Goal: Task Accomplishment & Management: Manage account settings

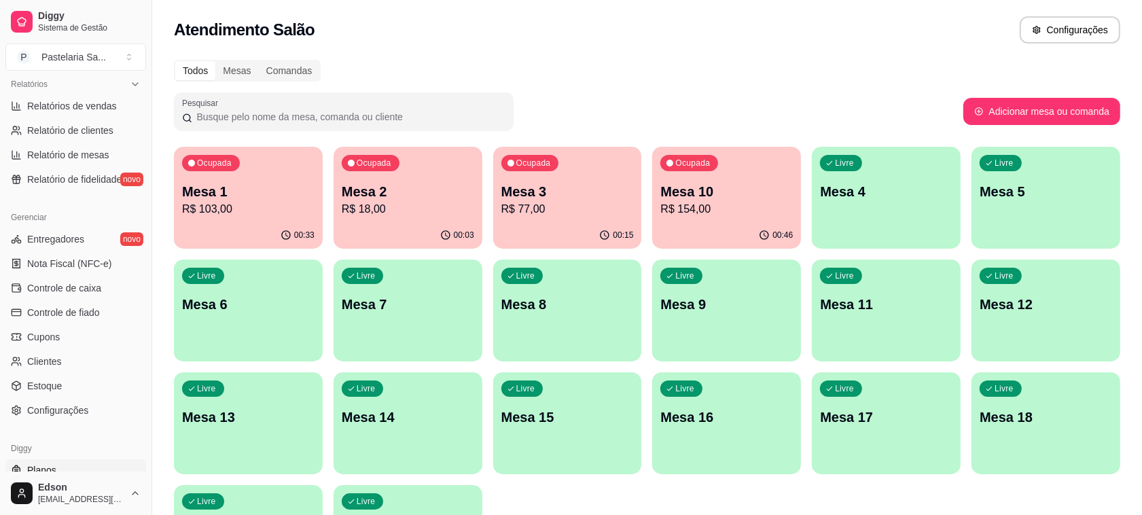
scroll to position [462, 0]
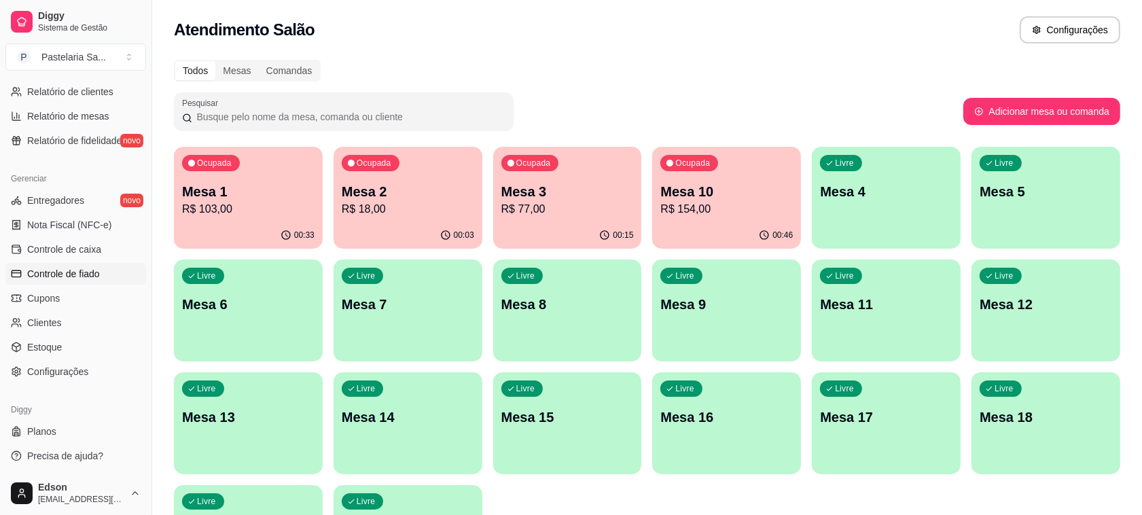
click at [82, 274] on span "Controle de fiado" at bounding box center [63, 274] width 73 height 14
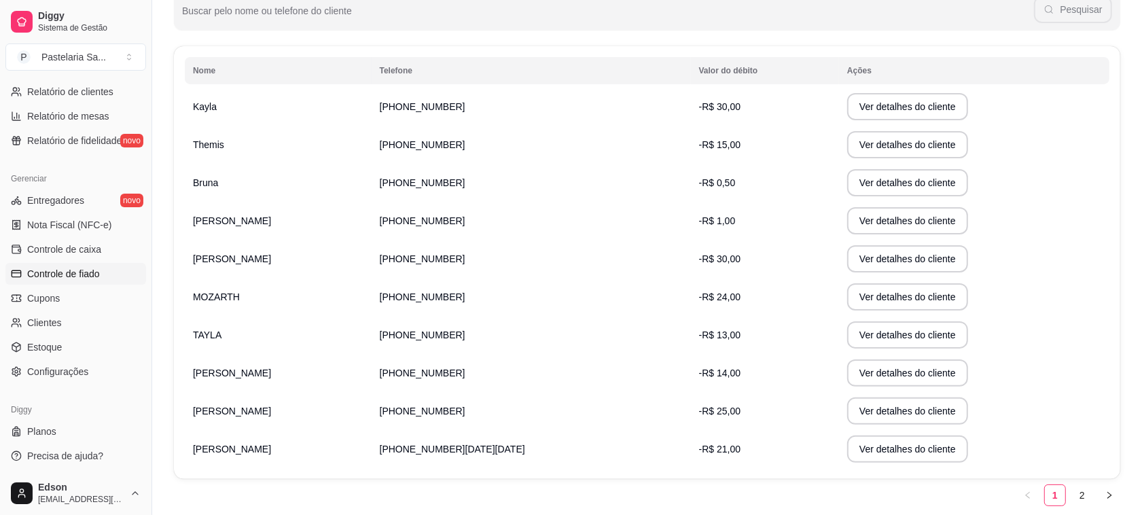
scroll to position [238, 0]
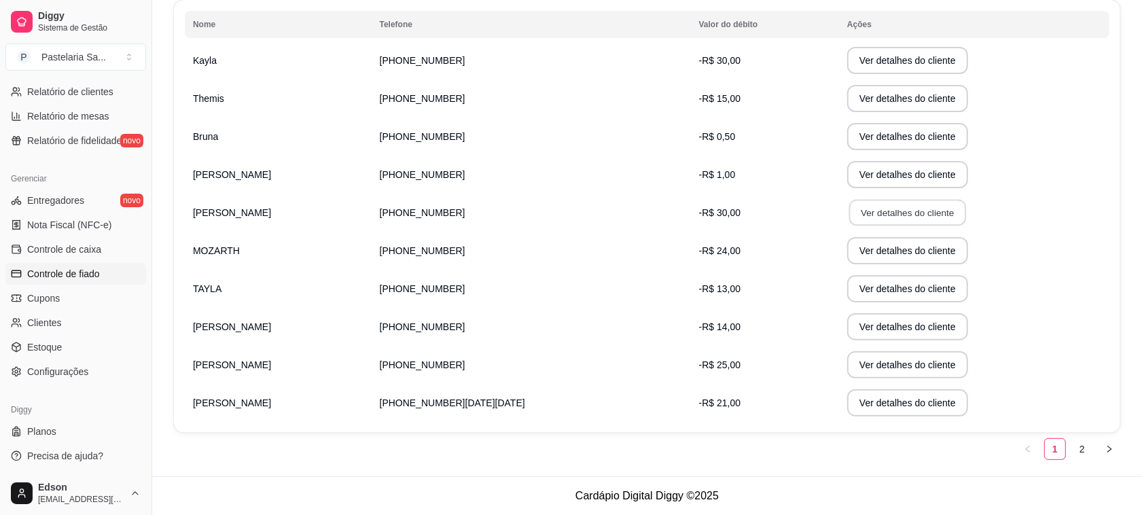
click at [891, 209] on button "Ver detalhes do cliente" at bounding box center [907, 213] width 117 height 26
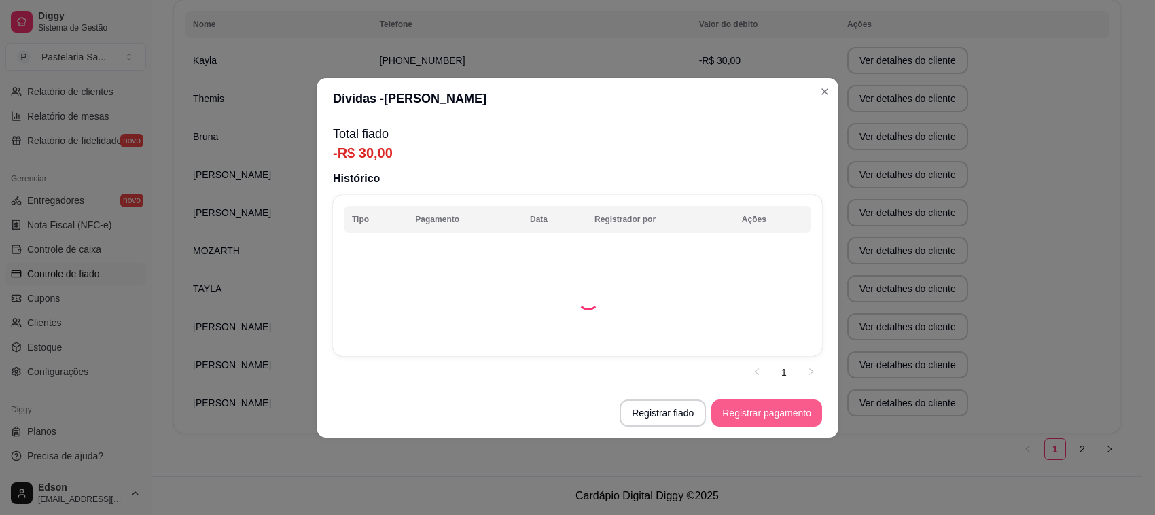
click at [772, 403] on button "Registrar pagamento" at bounding box center [766, 412] width 111 height 27
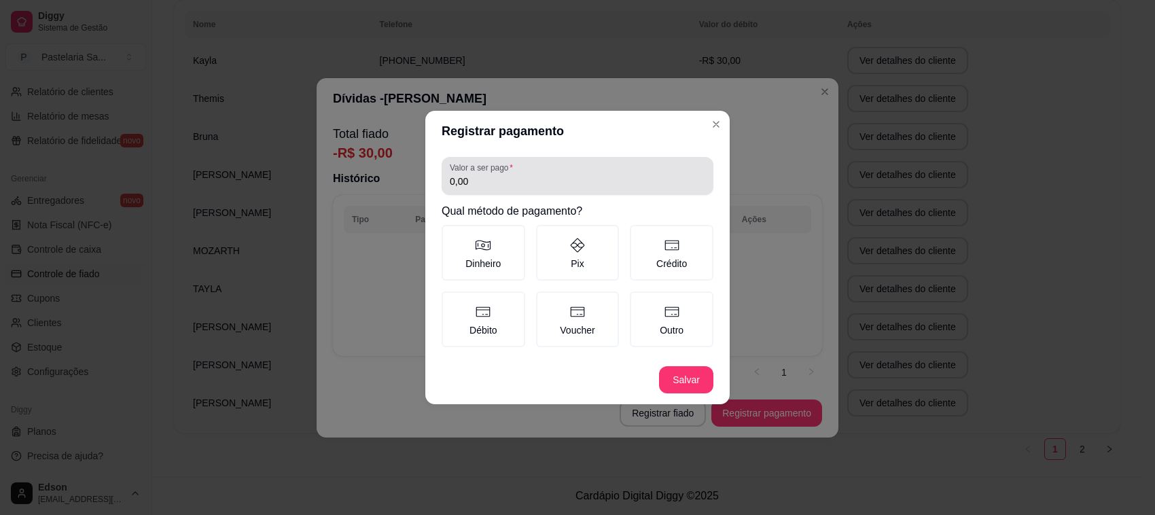
click at [547, 185] on input "0,00" at bounding box center [577, 182] width 255 height 14
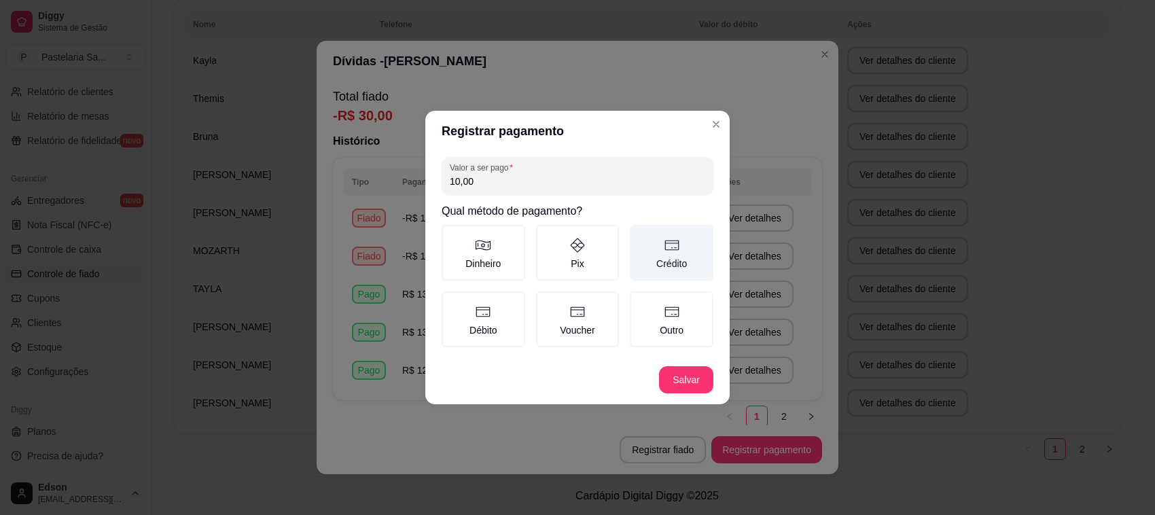
type input "10,00"
click at [673, 251] on icon at bounding box center [672, 245] width 16 height 16
click at [640, 235] on button "Crédito" at bounding box center [634, 229] width 11 height 11
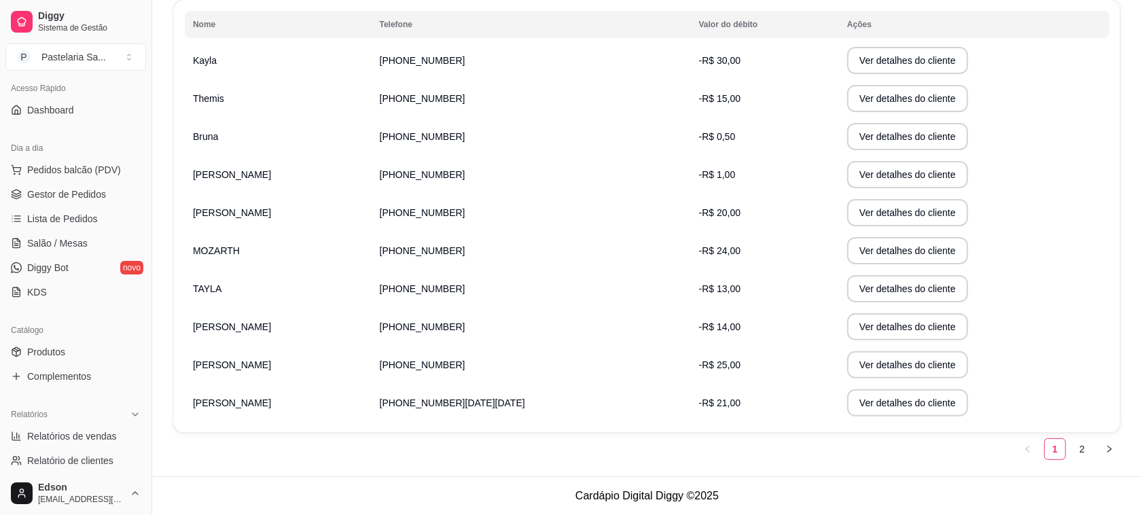
scroll to position [0, 0]
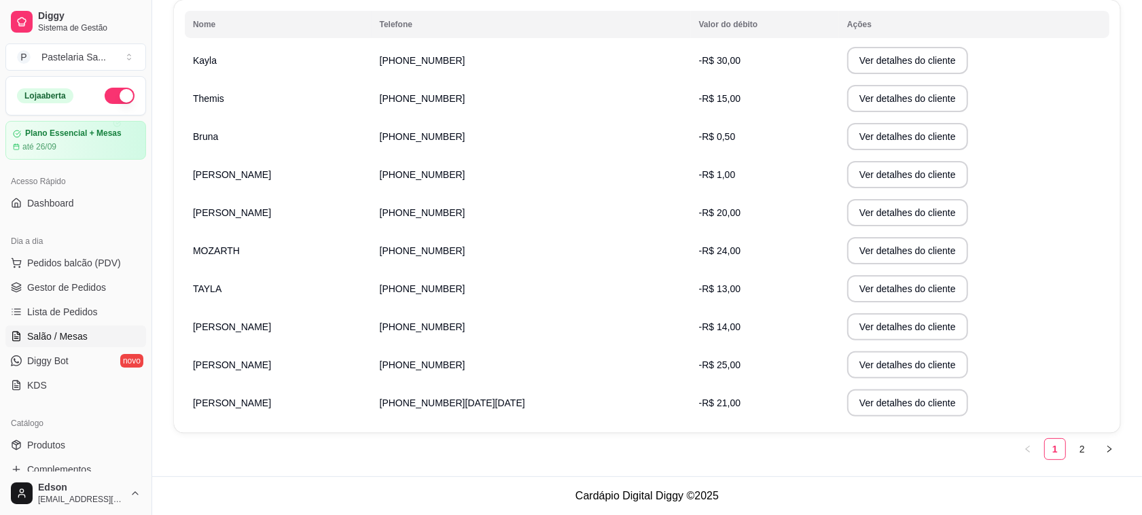
click at [69, 331] on span "Salão / Mesas" at bounding box center [57, 336] width 60 height 14
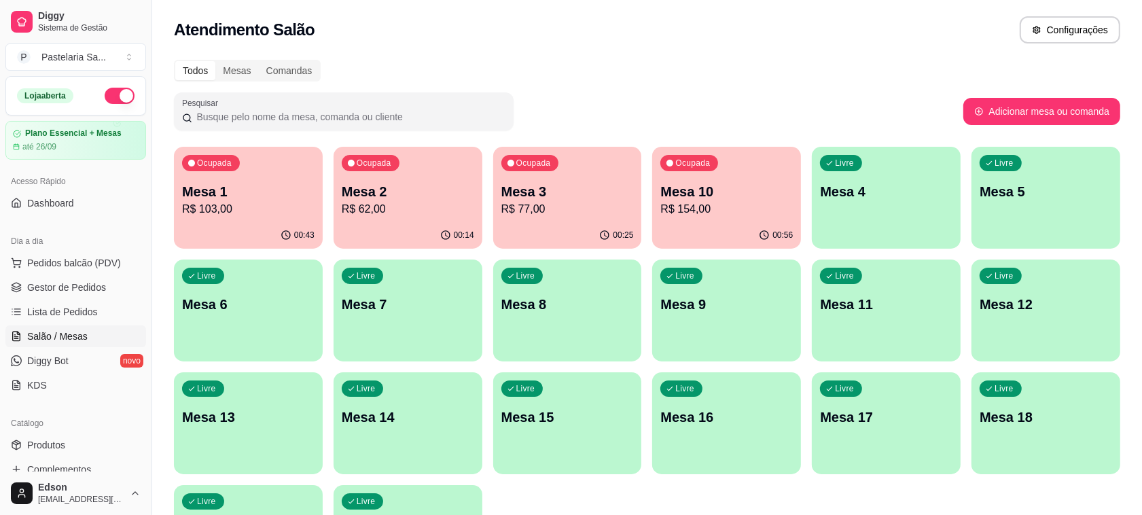
click at [266, 137] on div "Todos Mesas Comandas Pesquisar Adicionar mesa ou comanda Ocupada Mesa 1 R$ 103,…" at bounding box center [647, 327] width 990 height 551
click at [222, 211] on p "R$ 103,00" at bounding box center [248, 209] width 128 height 16
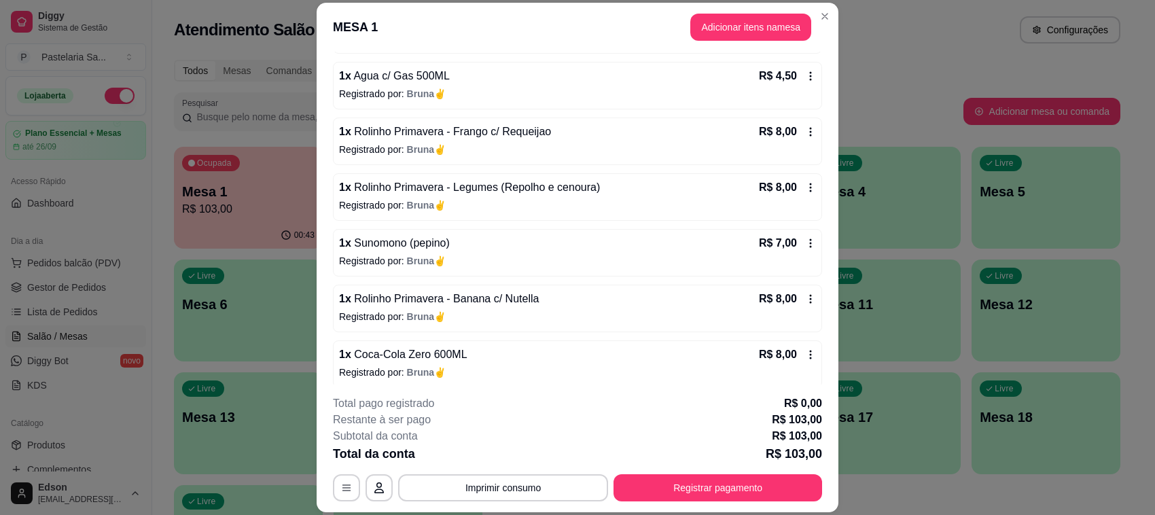
scroll to position [296, 0]
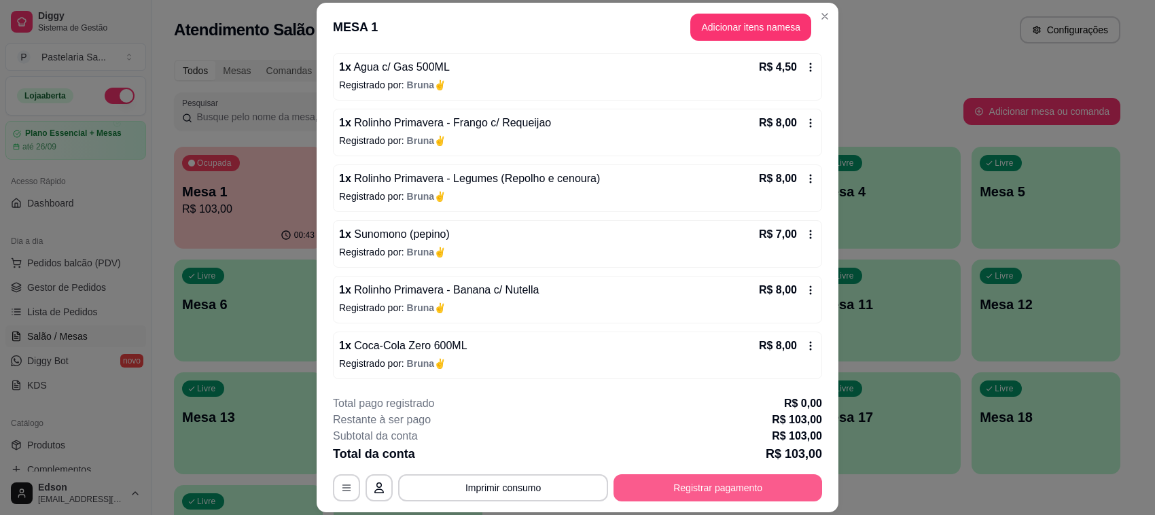
click at [734, 479] on button "Registrar pagamento" at bounding box center [717, 487] width 208 height 27
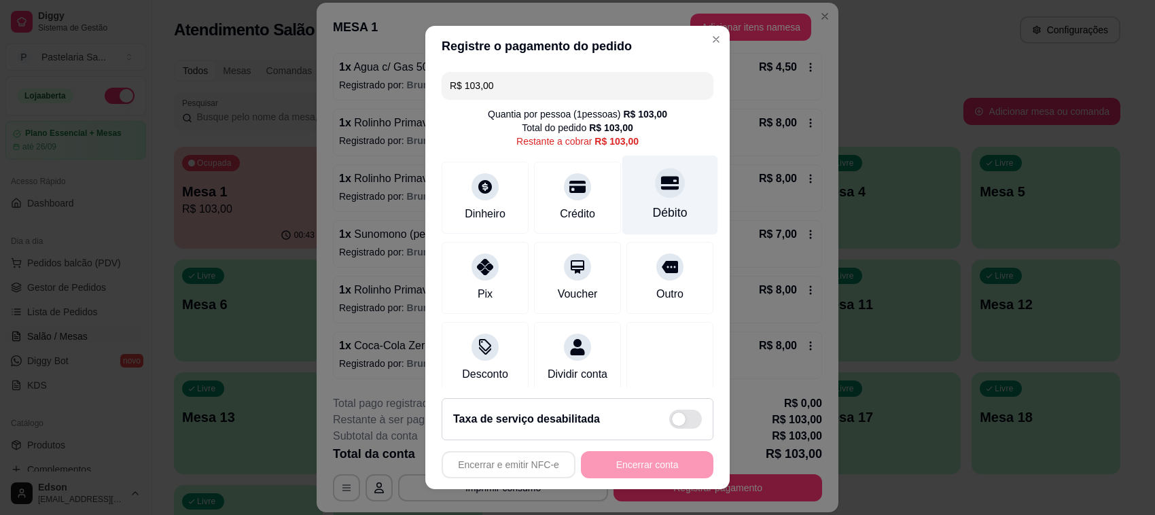
click at [661, 192] on div "Débito" at bounding box center [670, 195] width 96 height 79
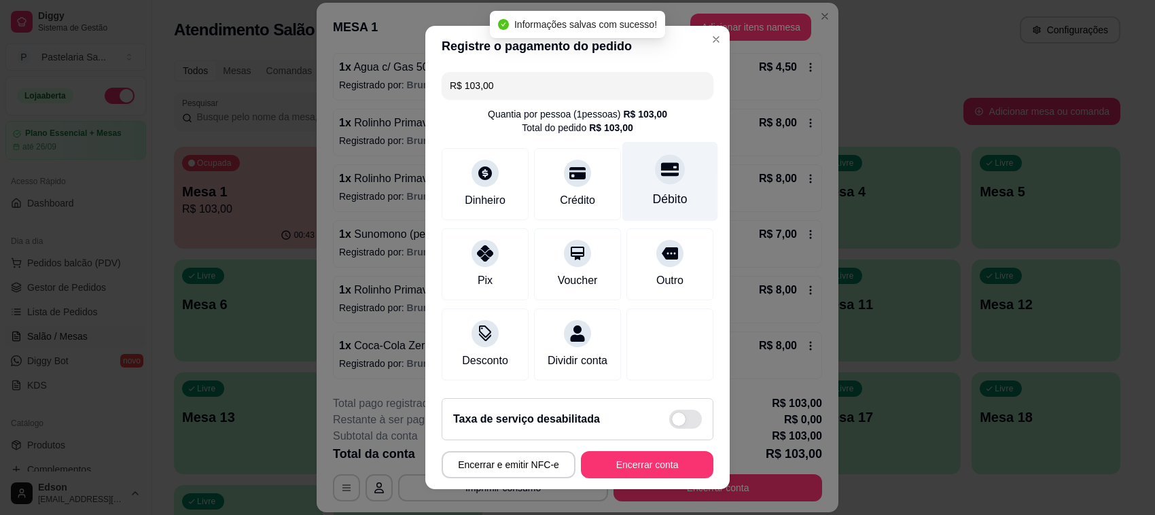
type input "R$ 0,00"
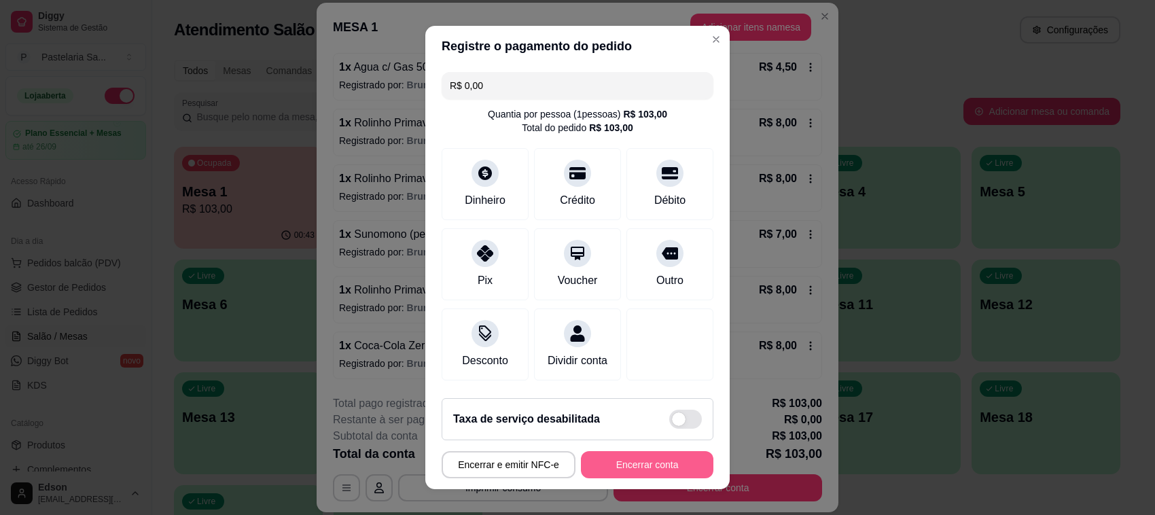
click at [657, 462] on button "Encerrar conta" at bounding box center [647, 464] width 132 height 27
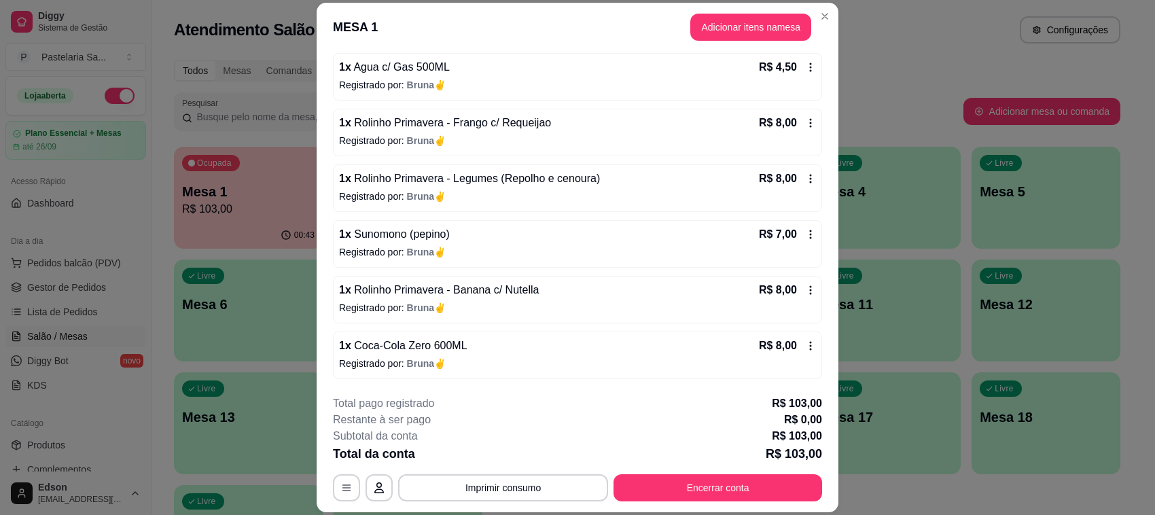
scroll to position [0, 0]
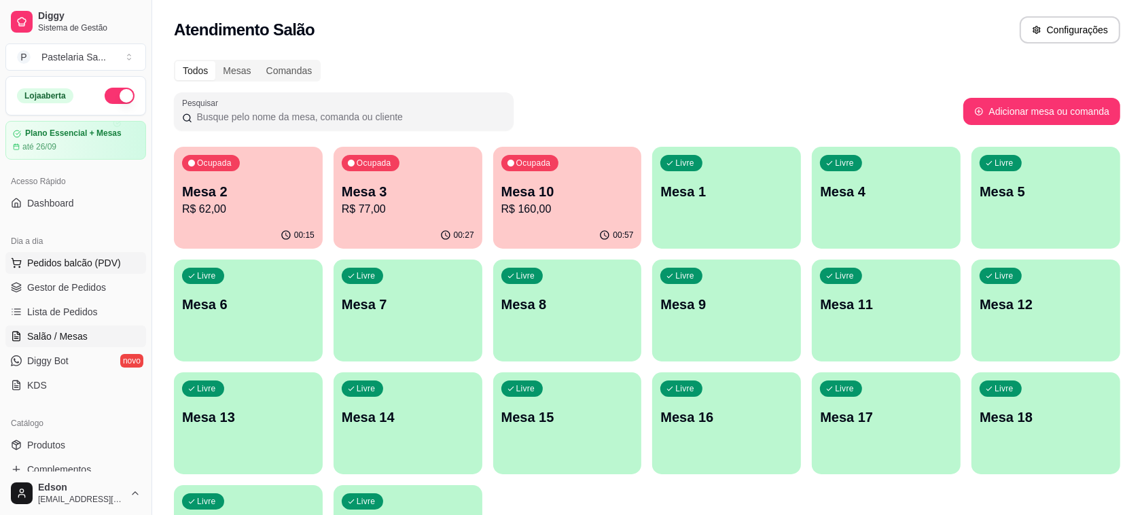
click at [107, 270] on span "Pedidos balcão (PDV)" at bounding box center [74, 263] width 94 height 14
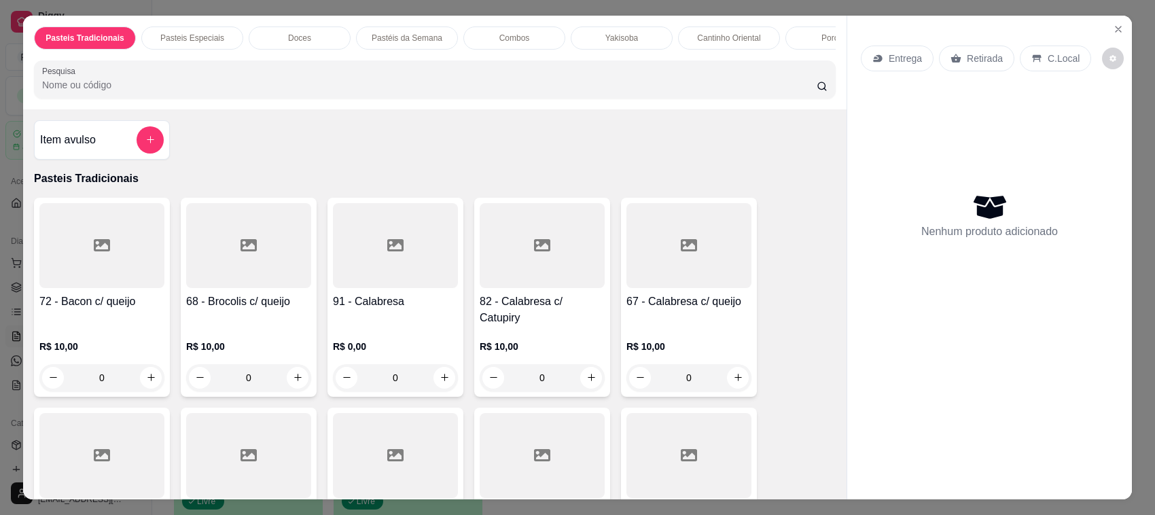
scroll to position [330, 0]
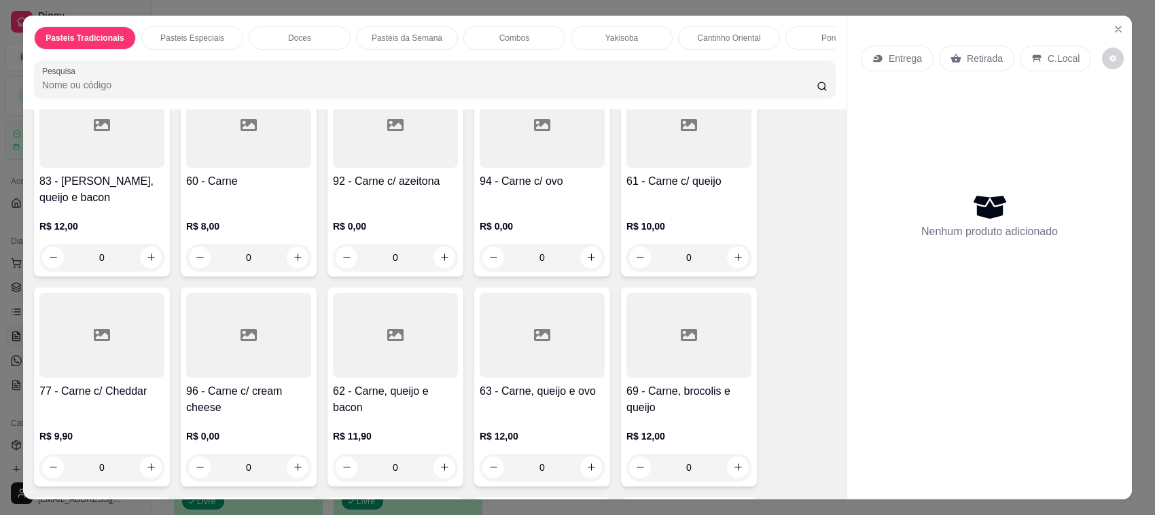
click at [243, 212] on div "R$ 8,00 0" at bounding box center [248, 238] width 125 height 65
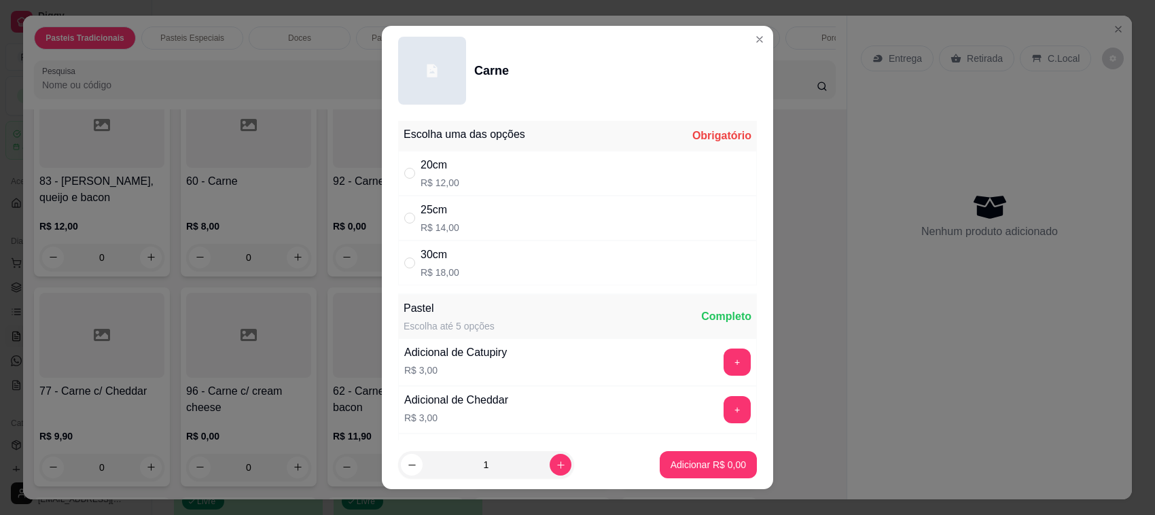
click at [488, 215] on div "25cm R$ 14,00" at bounding box center [577, 218] width 359 height 45
radio input "true"
click at [679, 451] on div "Adicionar R$ 14,00" at bounding box center [705, 464] width 103 height 27
click at [671, 474] on button "Adicionar R$ 14,00" at bounding box center [705, 464] width 103 height 27
type input "1"
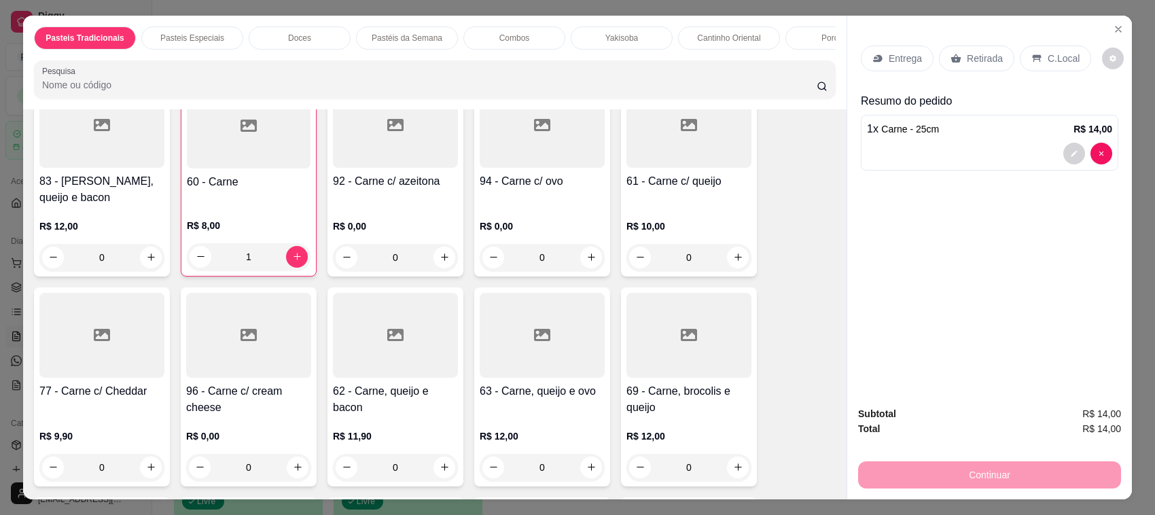
click at [531, 206] on div "R$ 0,00 0" at bounding box center [541, 238] width 125 height 65
click at [647, 182] on h4 "61 - Carne c/ queijo" at bounding box center [688, 181] width 125 height 16
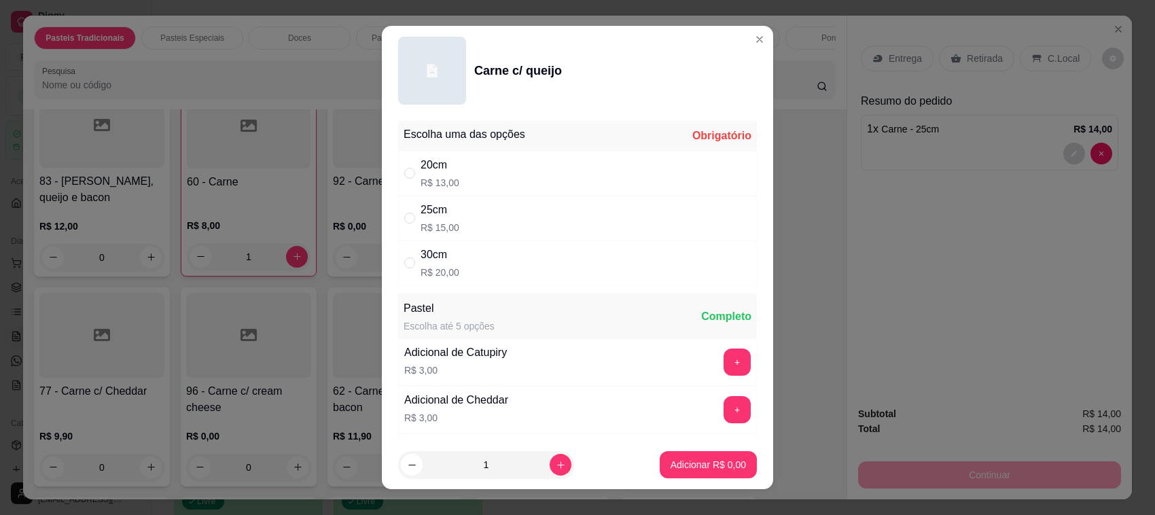
click at [496, 219] on div "25cm R$ 15,00" at bounding box center [577, 218] width 359 height 45
radio input "true"
click at [665, 462] on p "Adicionar R$ 15,00" at bounding box center [705, 465] width 81 height 14
type input "1"
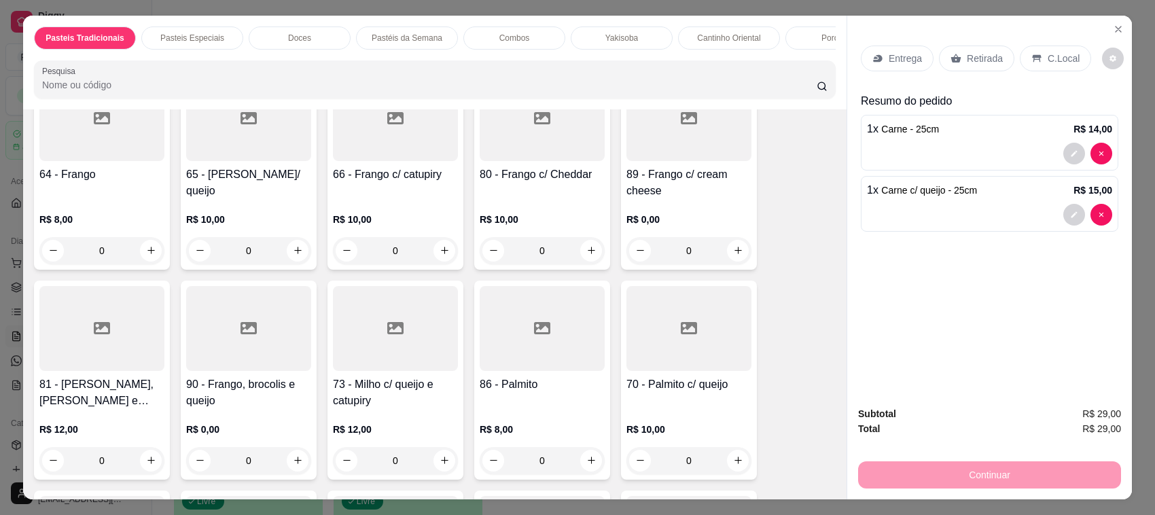
scroll to position [992, 0]
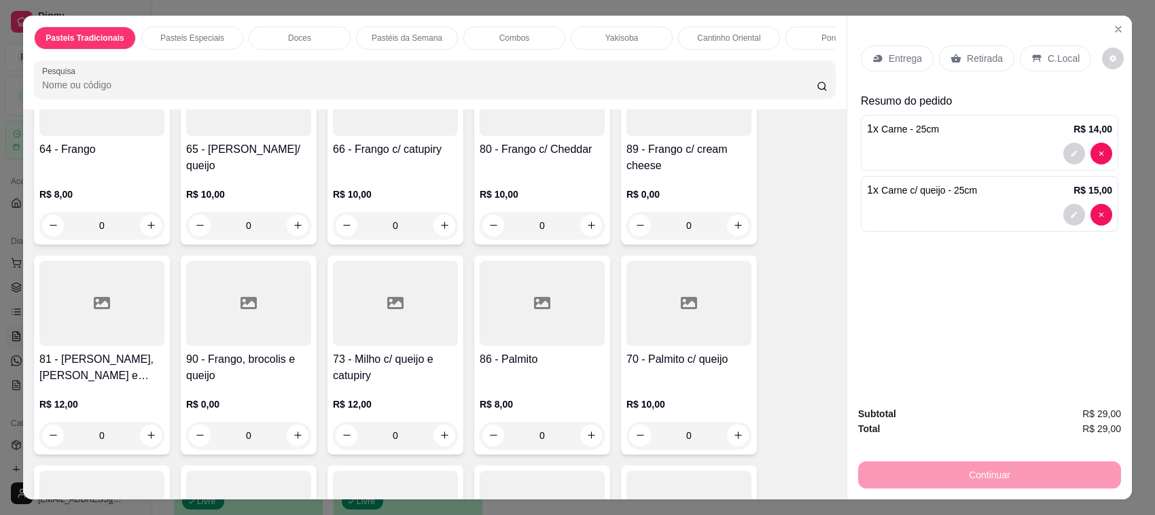
click at [569, 351] on h4 "86 - Palmito" at bounding box center [541, 359] width 125 height 16
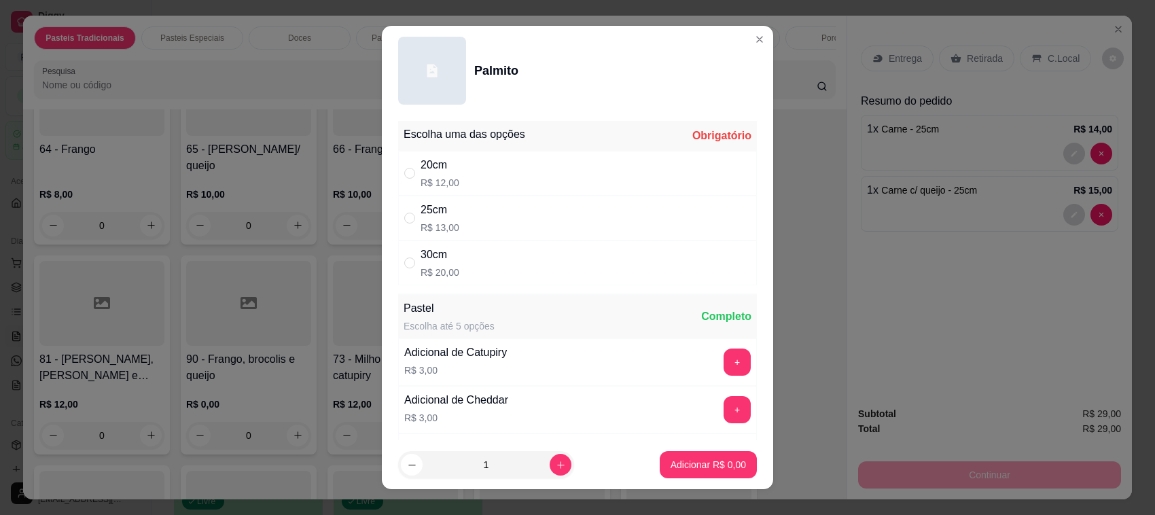
click at [469, 226] on div "25cm R$ 13,00" at bounding box center [577, 218] width 359 height 45
radio input "true"
click at [691, 469] on p "Adicionar R$ 13,00" at bounding box center [705, 465] width 81 height 14
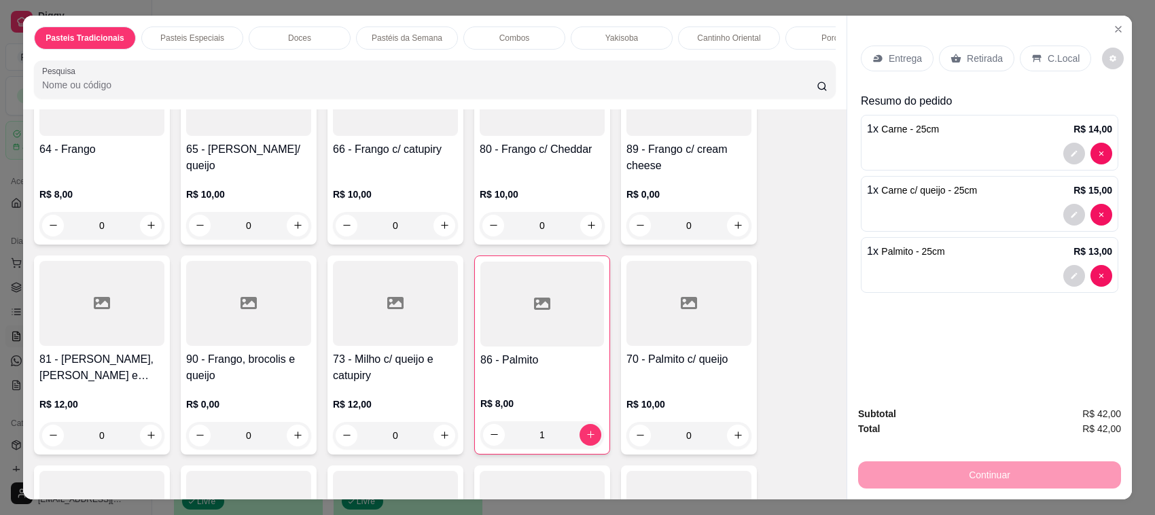
type input "1"
click at [963, 65] on div "Retirada" at bounding box center [976, 59] width 75 height 26
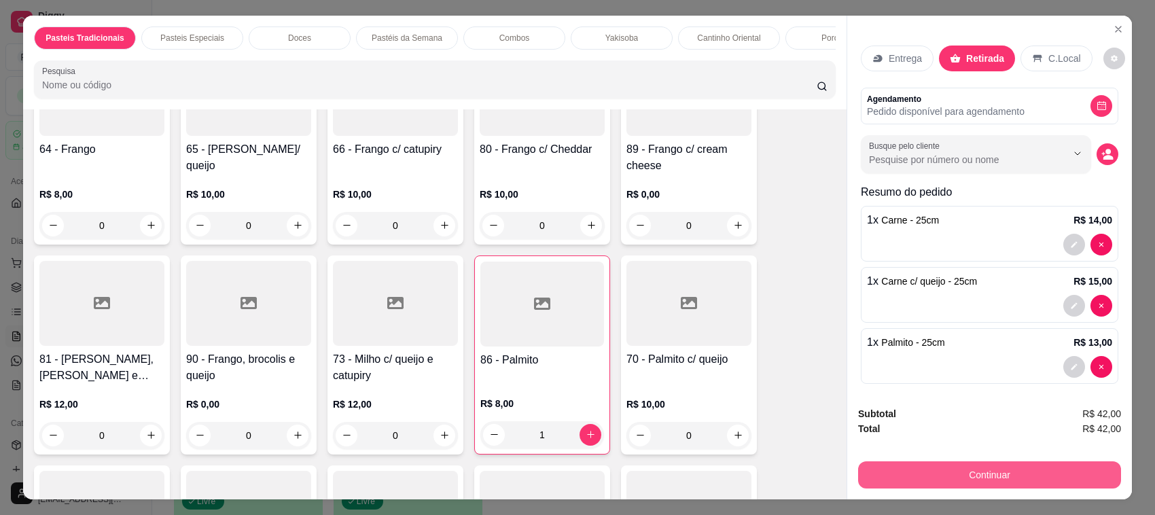
click at [1012, 473] on button "Continuar" at bounding box center [989, 474] width 263 height 27
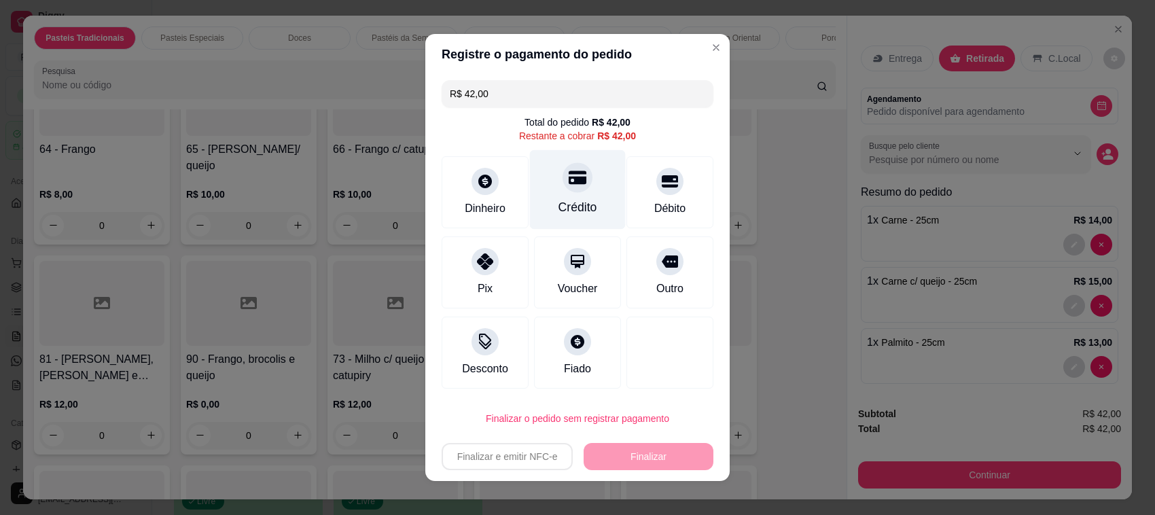
click at [581, 184] on div "Crédito" at bounding box center [578, 189] width 96 height 79
type input "R$ 0,00"
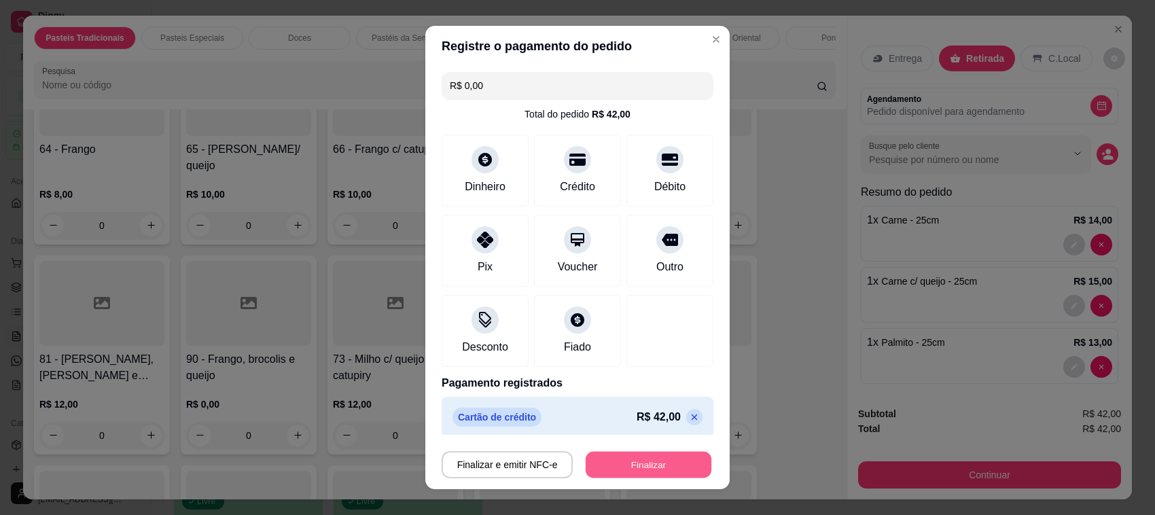
click at [663, 462] on button "Finalizar" at bounding box center [648, 465] width 126 height 26
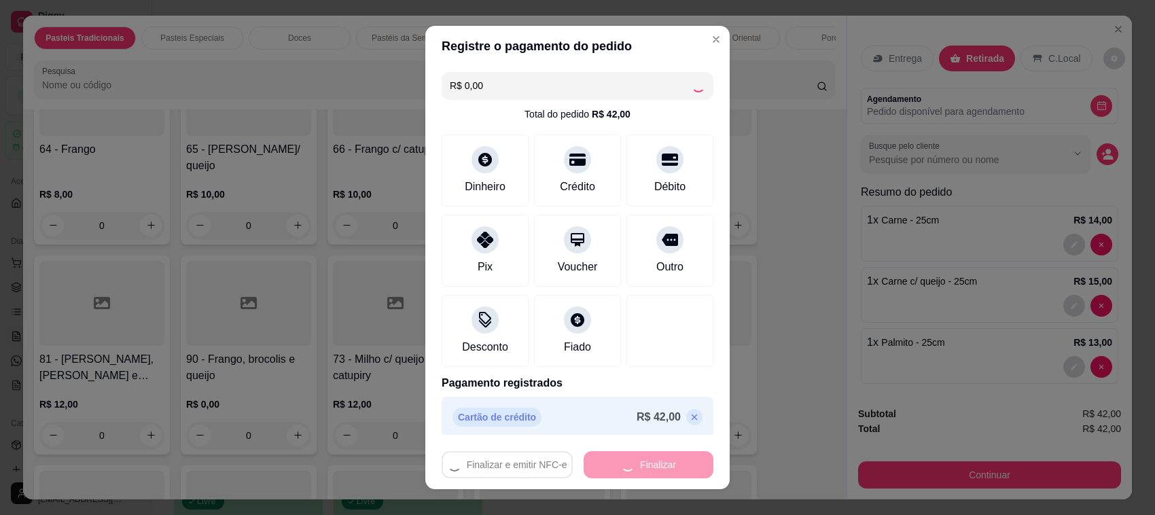
type input "0"
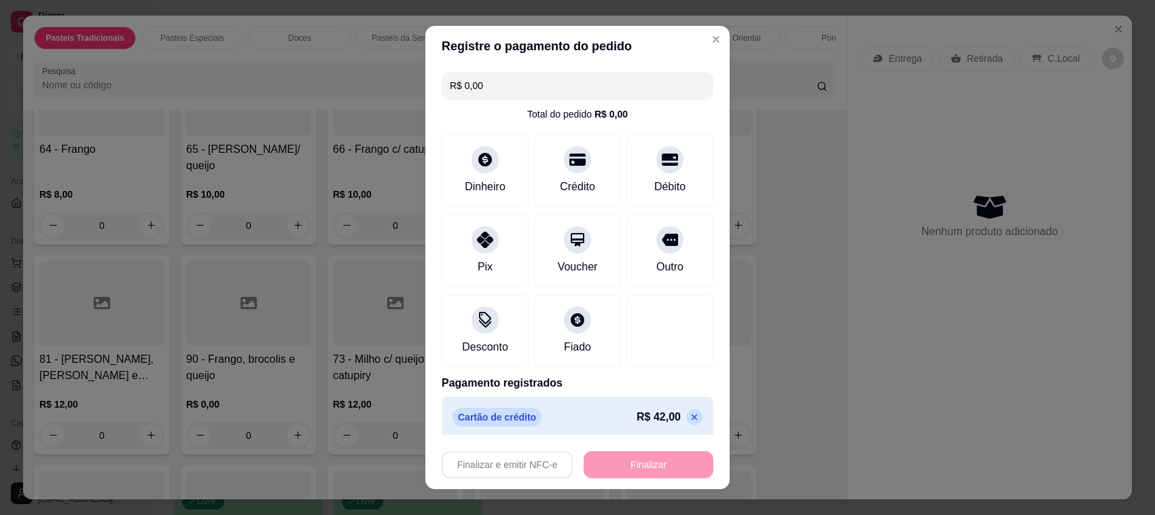
type input "-R$ 42,00"
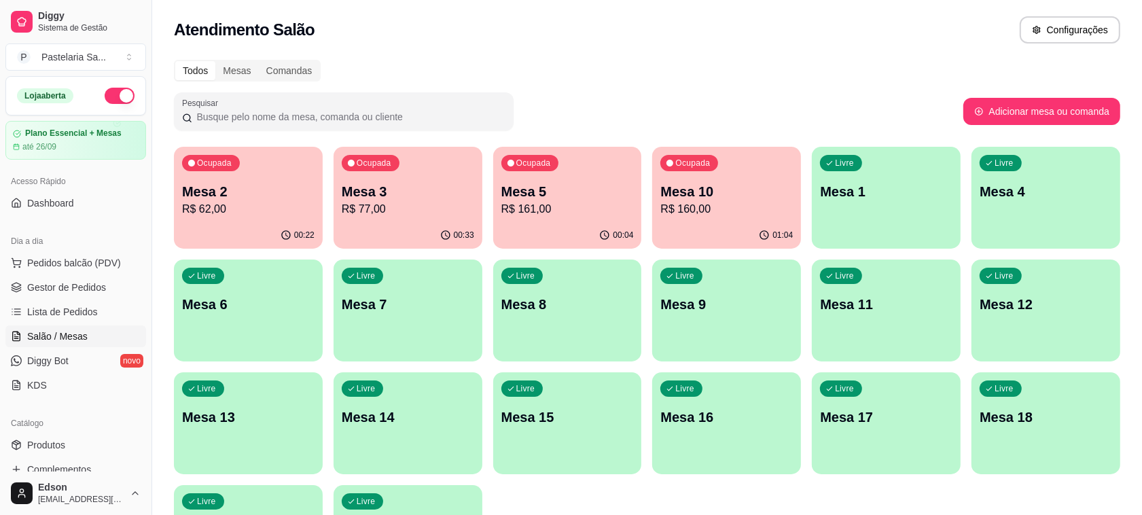
click at [423, 208] on p "R$ 77,00" at bounding box center [408, 209] width 132 height 16
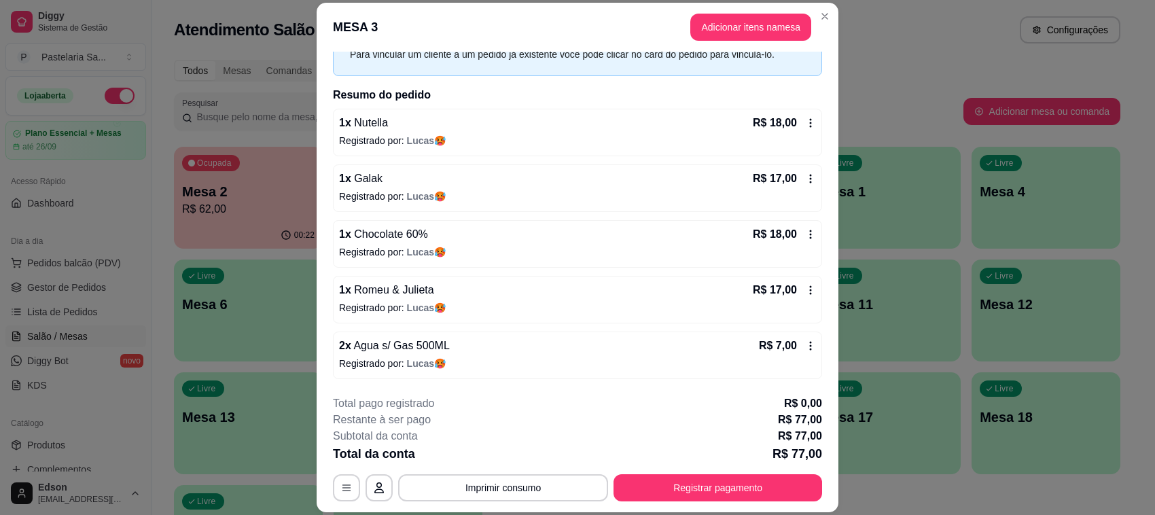
scroll to position [41, 0]
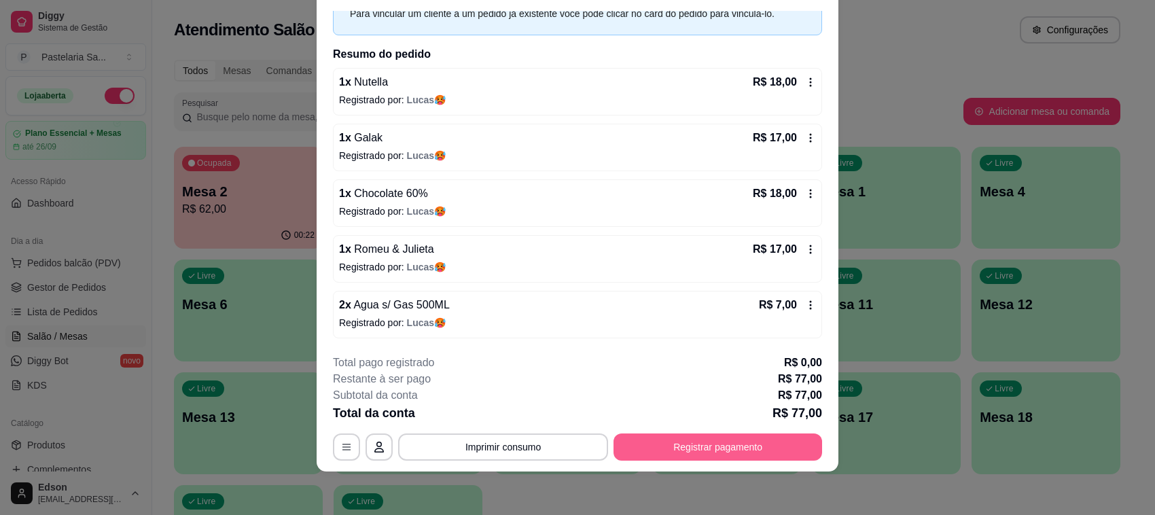
click at [702, 448] on button "Registrar pagamento" at bounding box center [717, 446] width 208 height 27
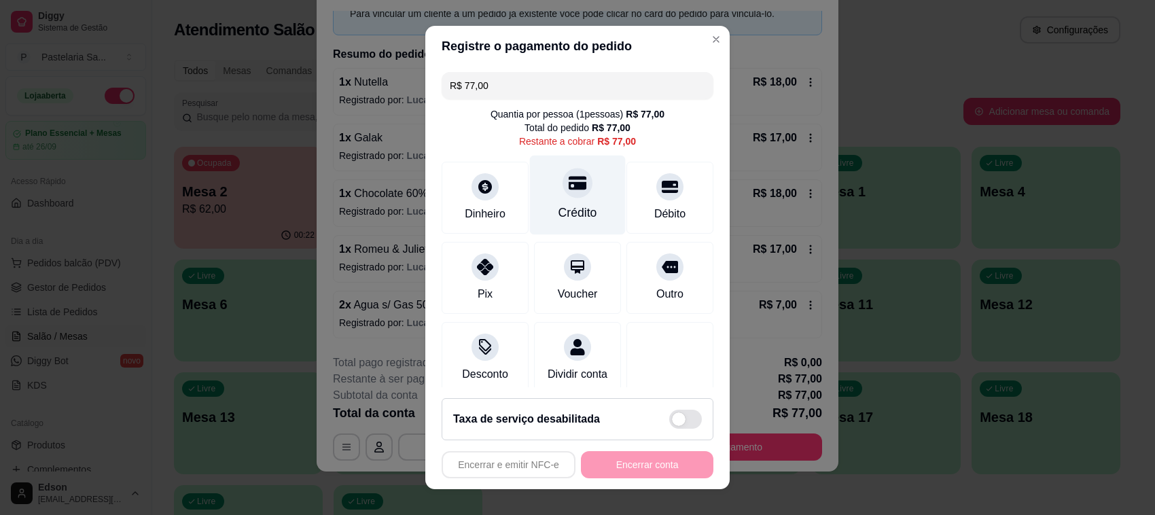
click at [568, 198] on div "Crédito" at bounding box center [578, 195] width 96 height 79
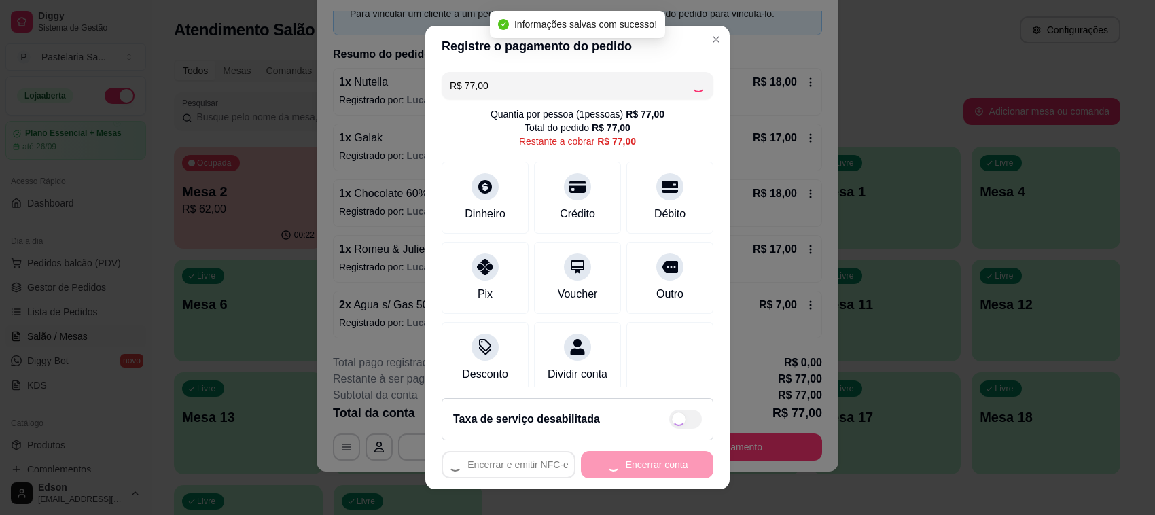
type input "R$ 0,00"
click at [654, 463] on button "Encerrar conta" at bounding box center [647, 464] width 132 height 27
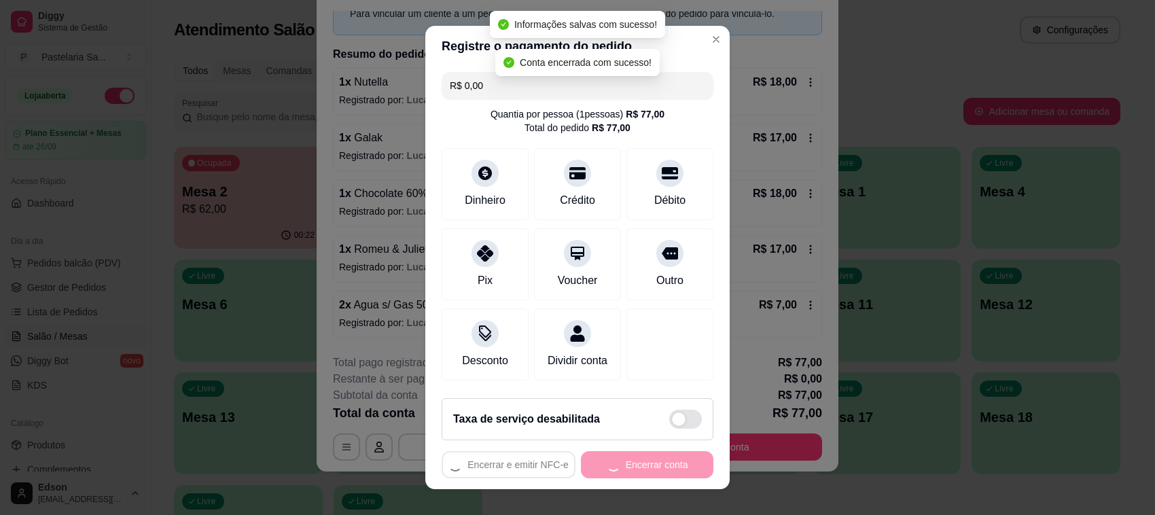
scroll to position [0, 0]
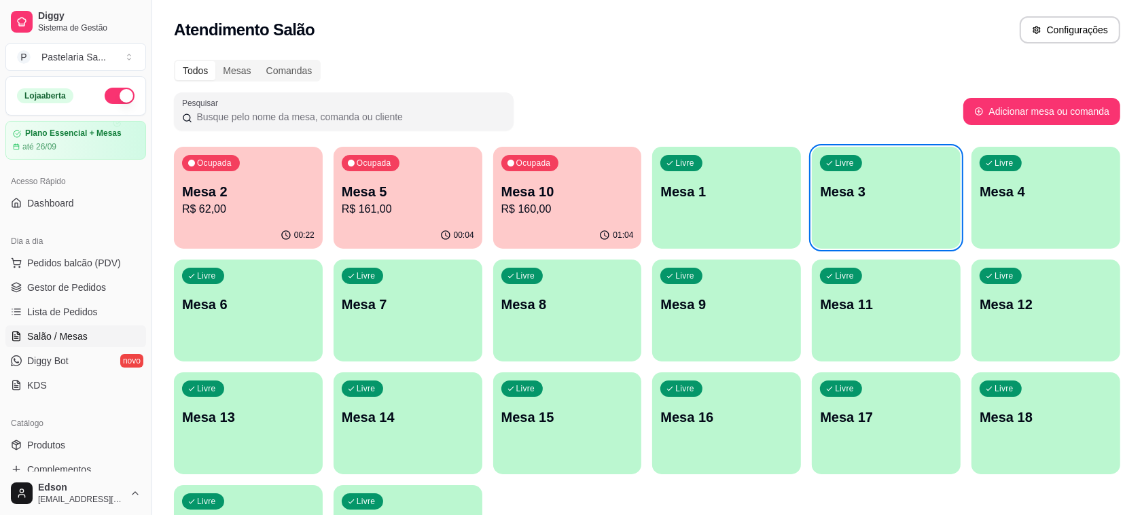
click at [554, 229] on div "01:04" at bounding box center [567, 235] width 149 height 26
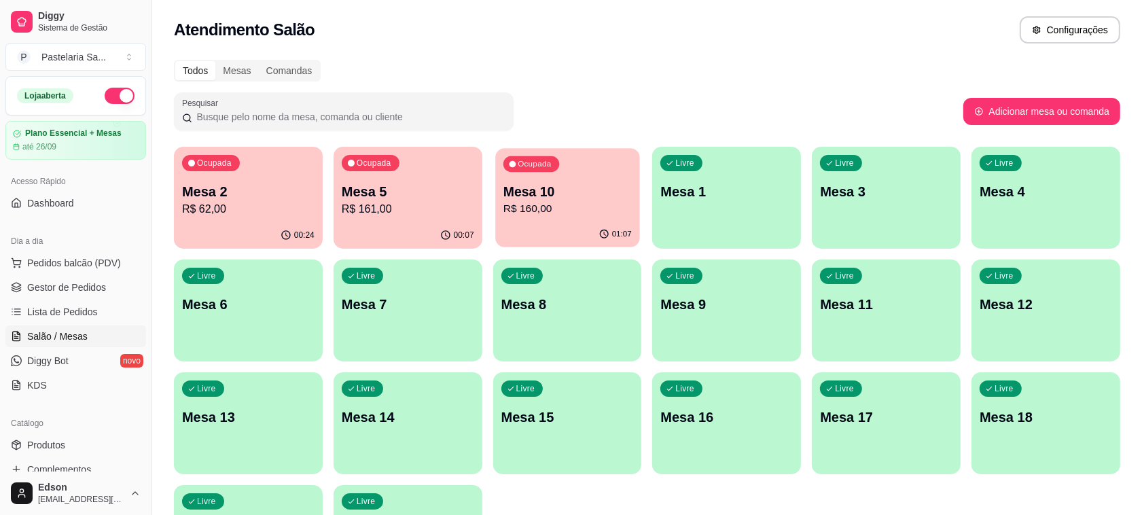
click at [561, 185] on p "Mesa 10" at bounding box center [567, 192] width 128 height 18
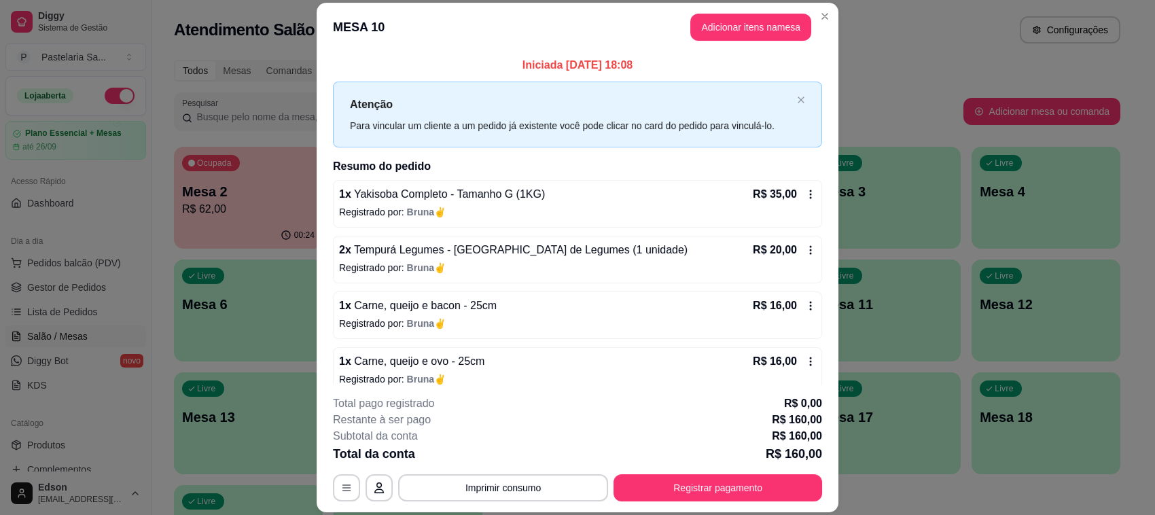
scroll to position [296, 0]
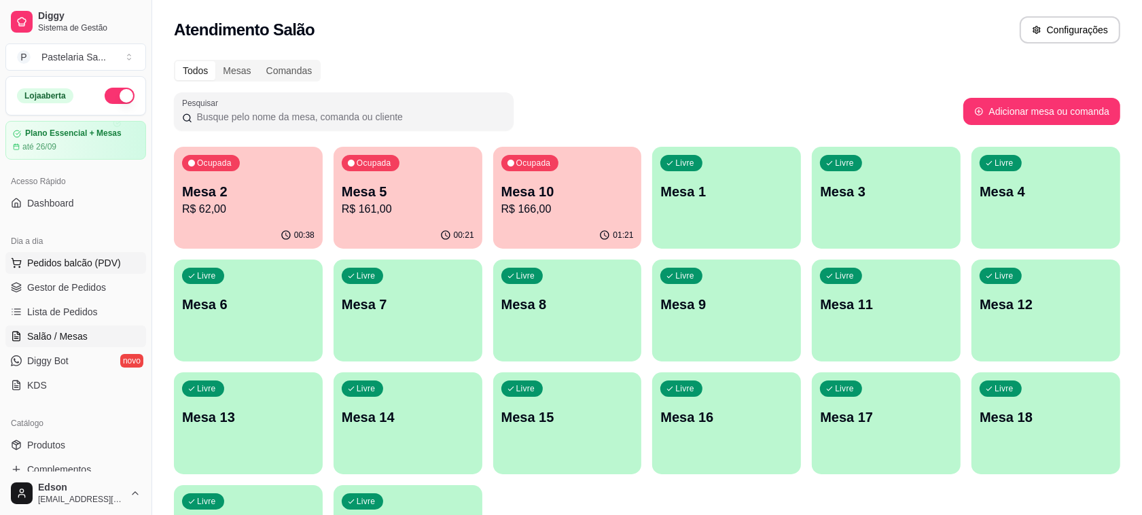
click at [61, 261] on span "Pedidos balcão (PDV)" at bounding box center [74, 263] width 94 height 14
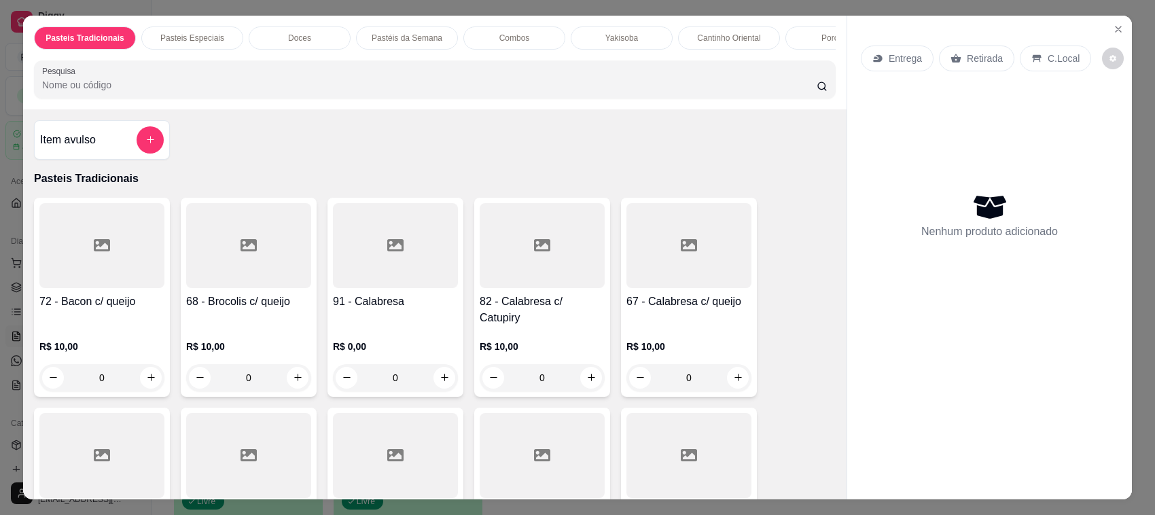
click at [987, 52] on p "Retirada" at bounding box center [984, 59] width 36 height 14
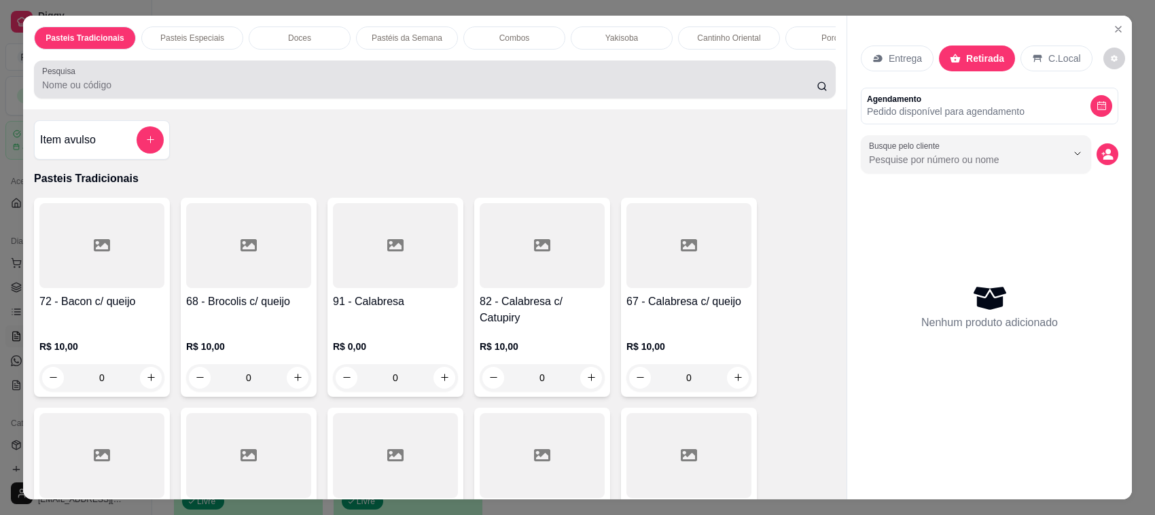
click at [534, 98] on div "Pesquisa" at bounding box center [434, 79] width 801 height 38
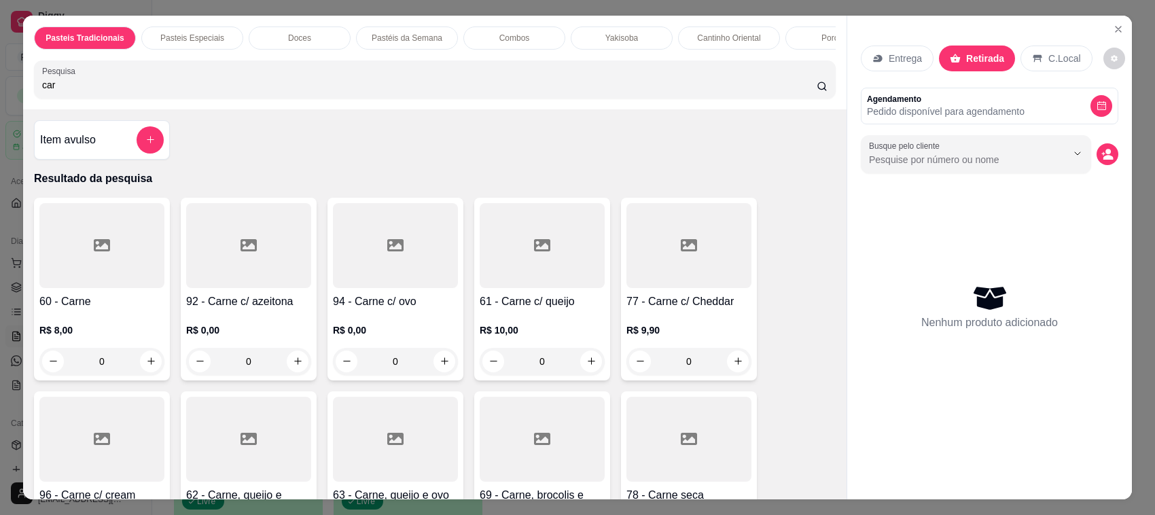
type input "car"
click at [535, 310] on h4 "61 - Carne c/ queijo" at bounding box center [541, 301] width 125 height 16
click at [585, 166] on div "20cm R$ 13,00" at bounding box center [577, 173] width 359 height 45
radio input "true"
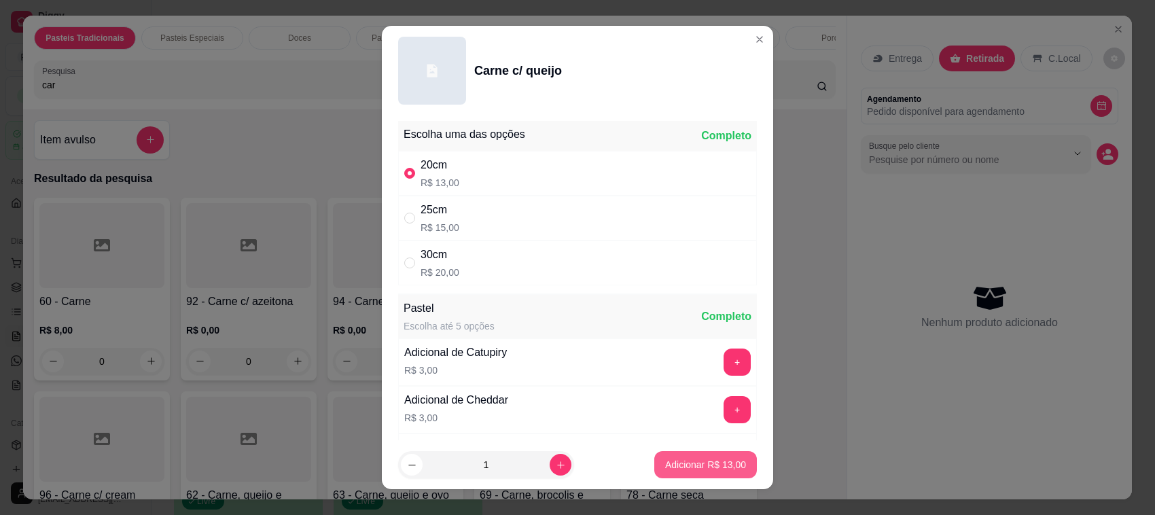
click at [703, 467] on p "Adicionar R$ 13,00" at bounding box center [705, 465] width 81 height 14
type input "1"
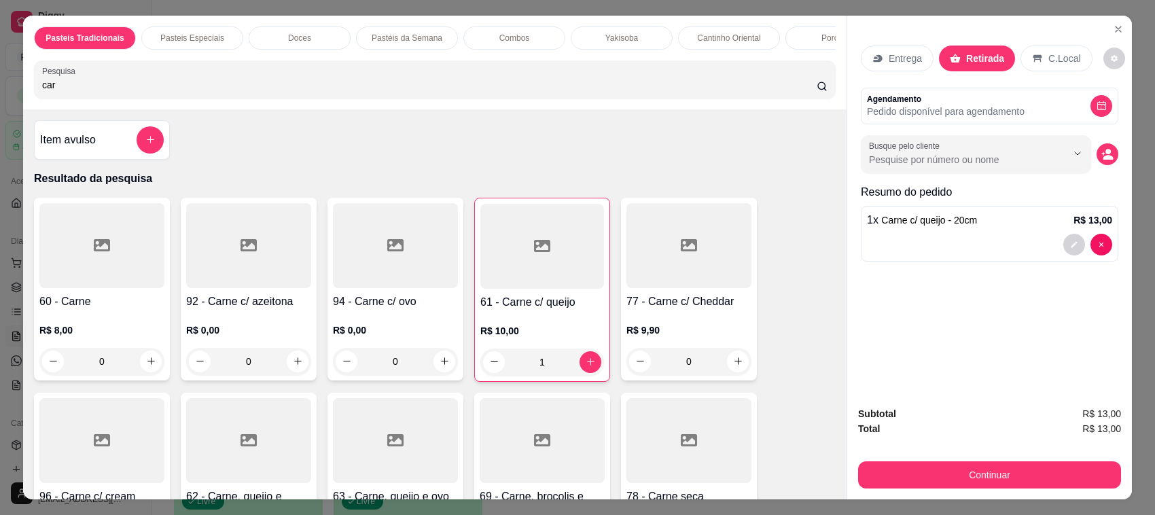
click at [216, 288] on div at bounding box center [248, 245] width 125 height 85
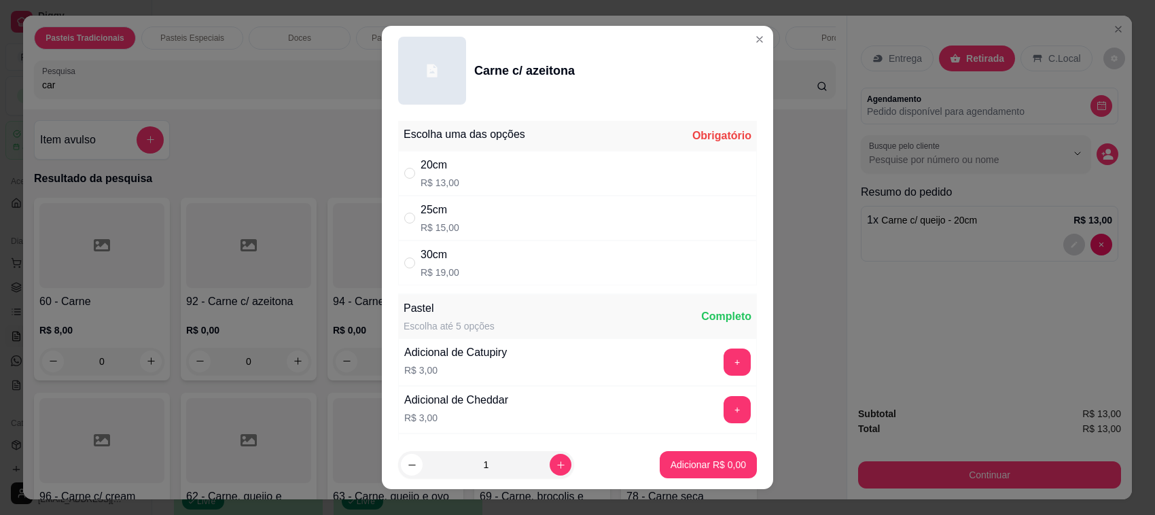
click at [491, 171] on div "20cm R$ 13,00" at bounding box center [577, 173] width 359 height 45
radio input "true"
click at [696, 458] on p "Adicionar R$ 13,00" at bounding box center [705, 465] width 81 height 14
type input "1"
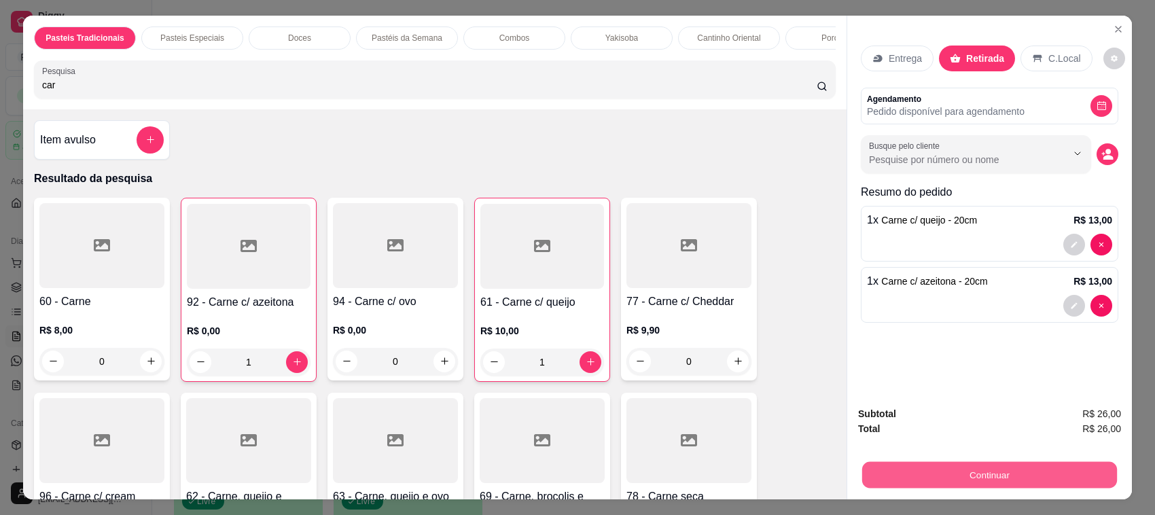
click at [1019, 469] on button "Continuar" at bounding box center [989, 475] width 255 height 26
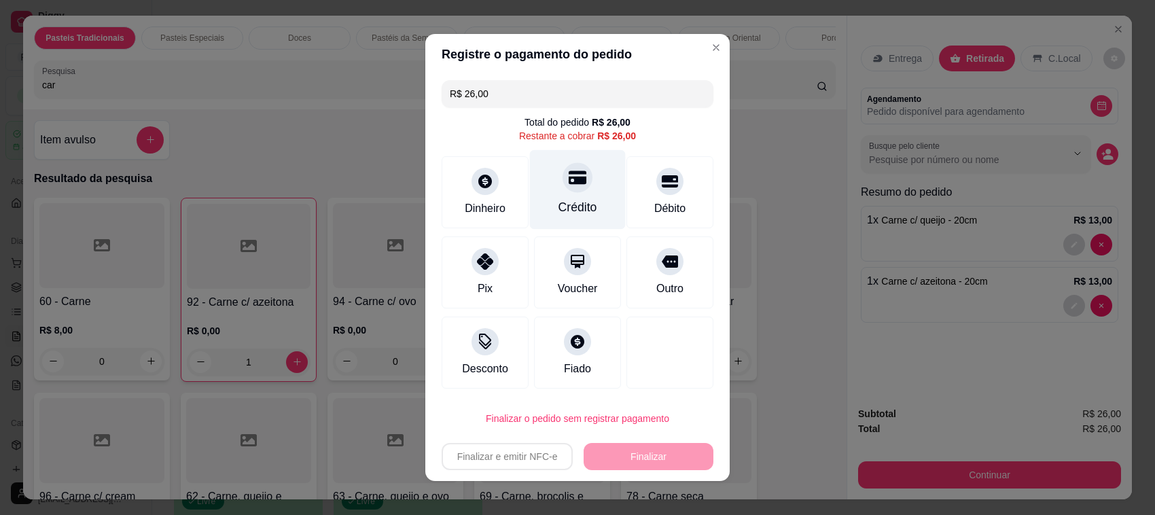
click at [562, 185] on div at bounding box center [577, 177] width 30 height 30
type input "R$ 0,00"
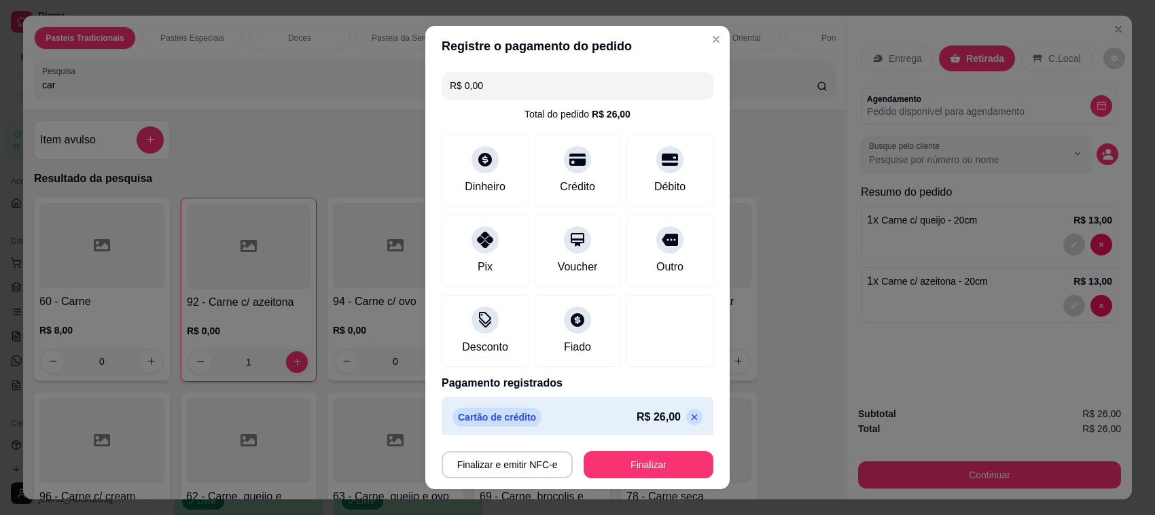
click at [644, 473] on button "Finalizar" at bounding box center [648, 464] width 130 height 27
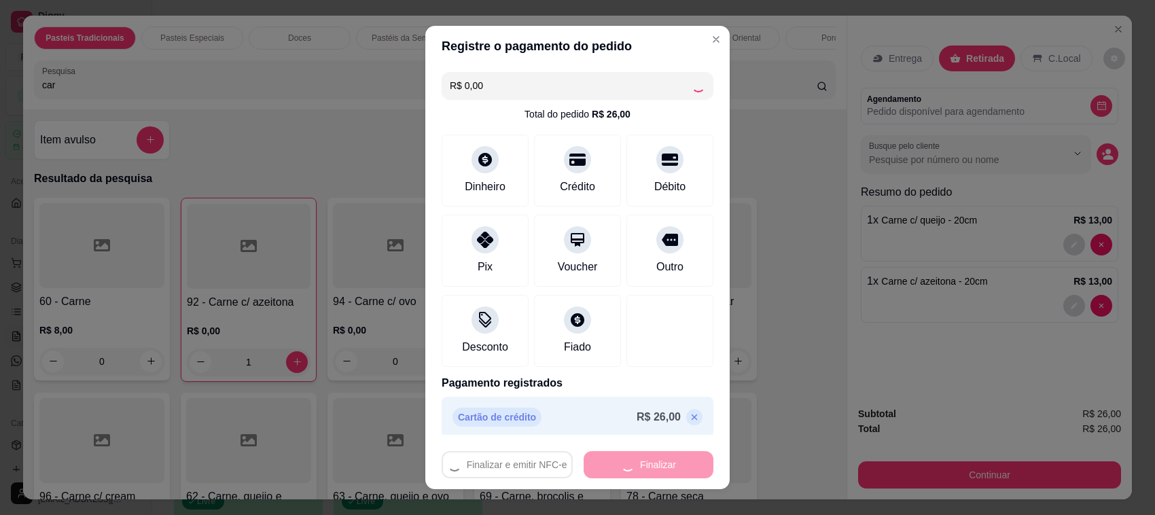
type input "0"
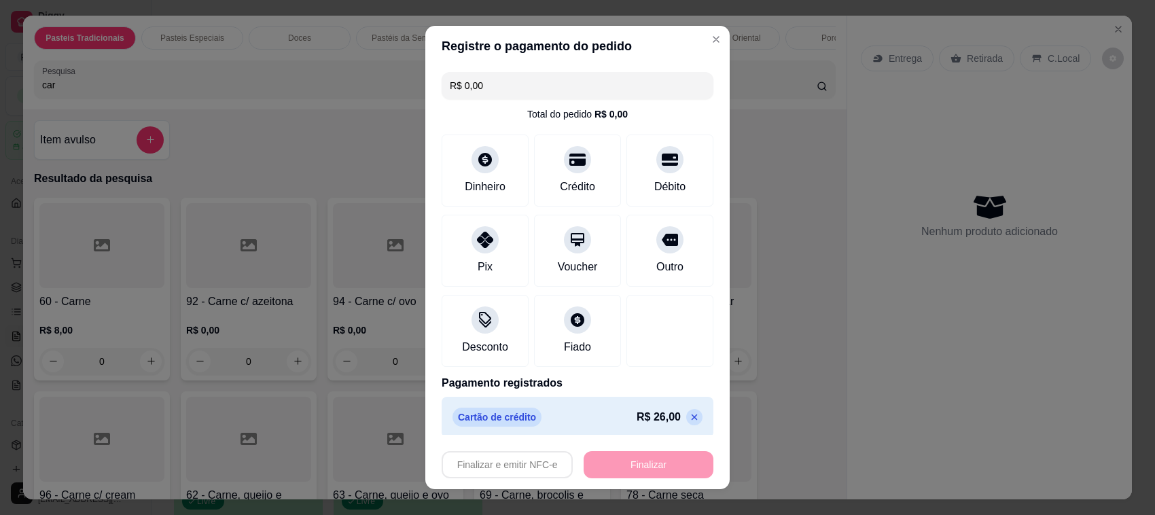
type input "-R$ 26,00"
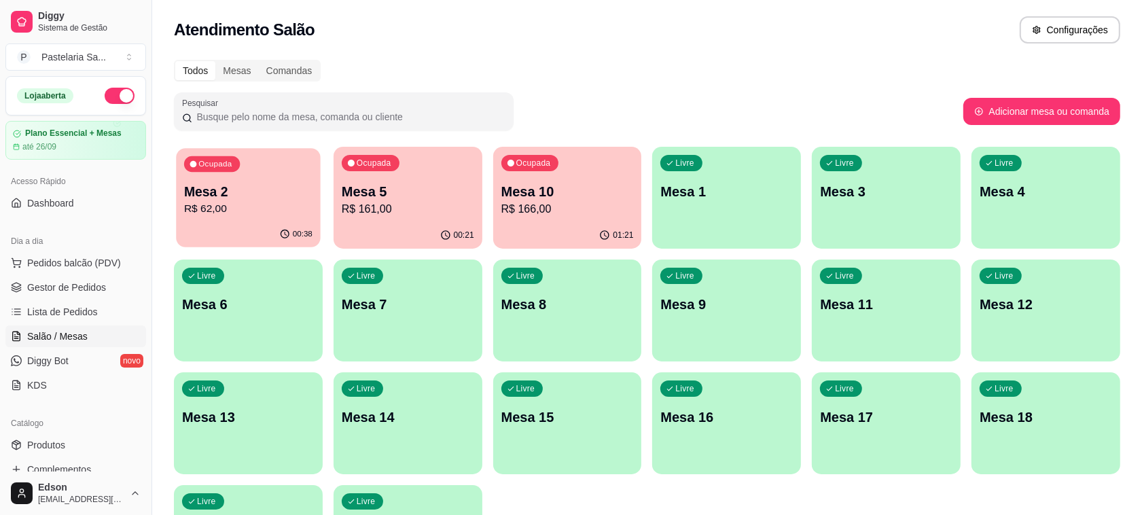
click at [238, 197] on p "Mesa 2" at bounding box center [248, 192] width 128 height 18
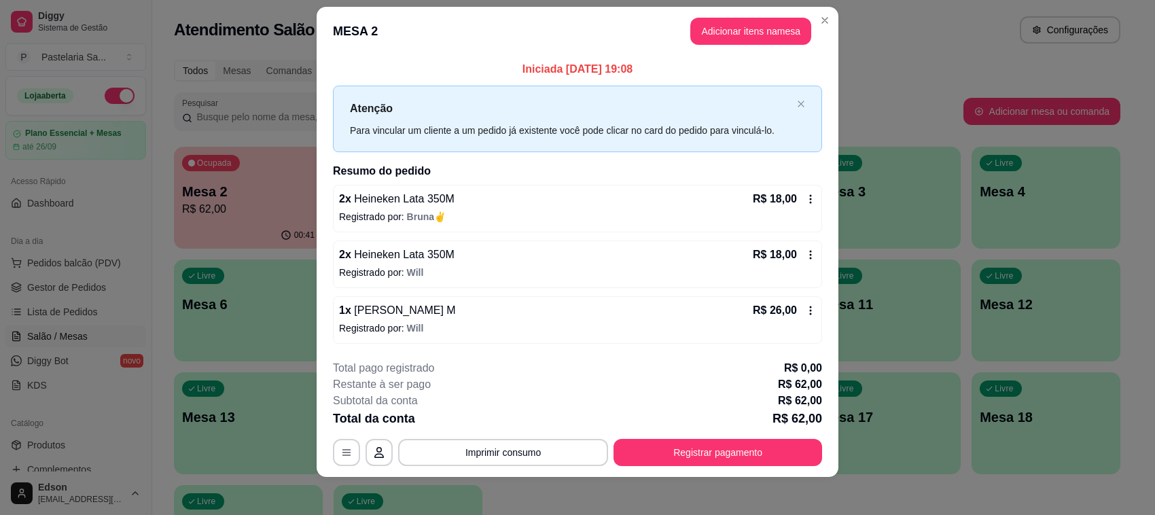
scroll to position [21, 0]
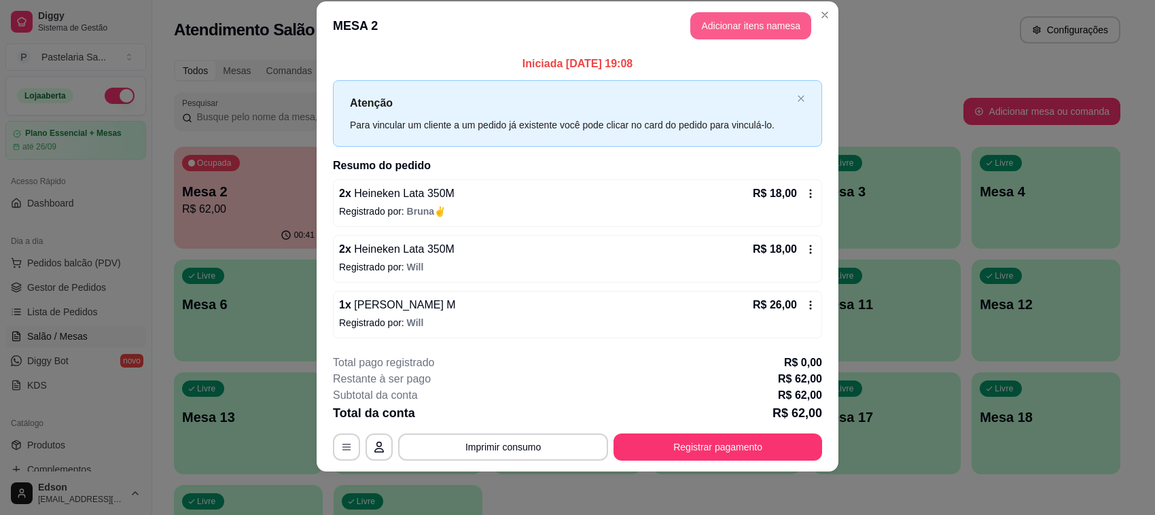
click at [728, 22] on button "Adicionar itens na mesa" at bounding box center [750, 25] width 121 height 27
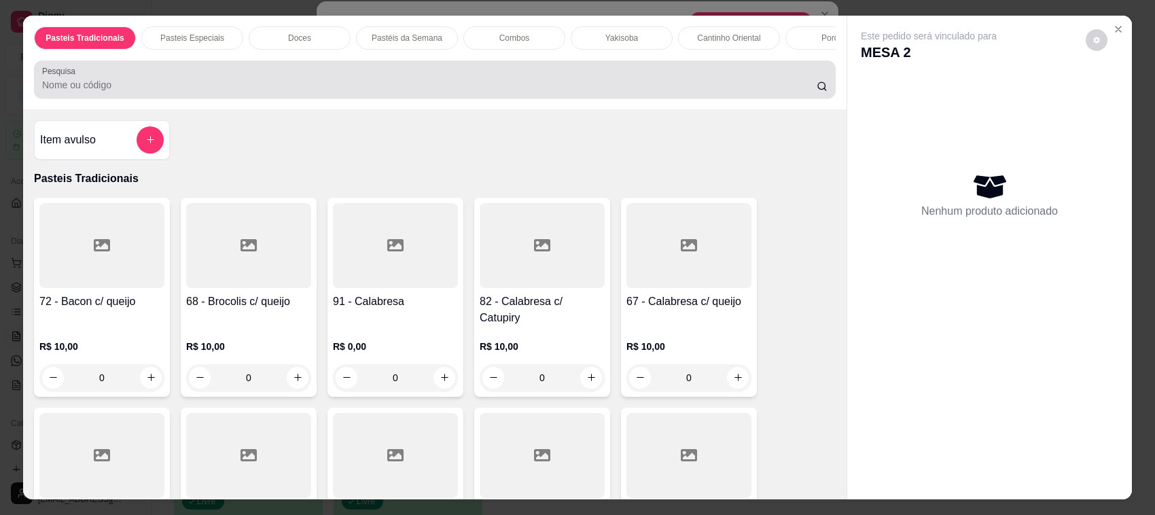
click at [553, 92] on input "Pesquisa" at bounding box center [429, 85] width 774 height 14
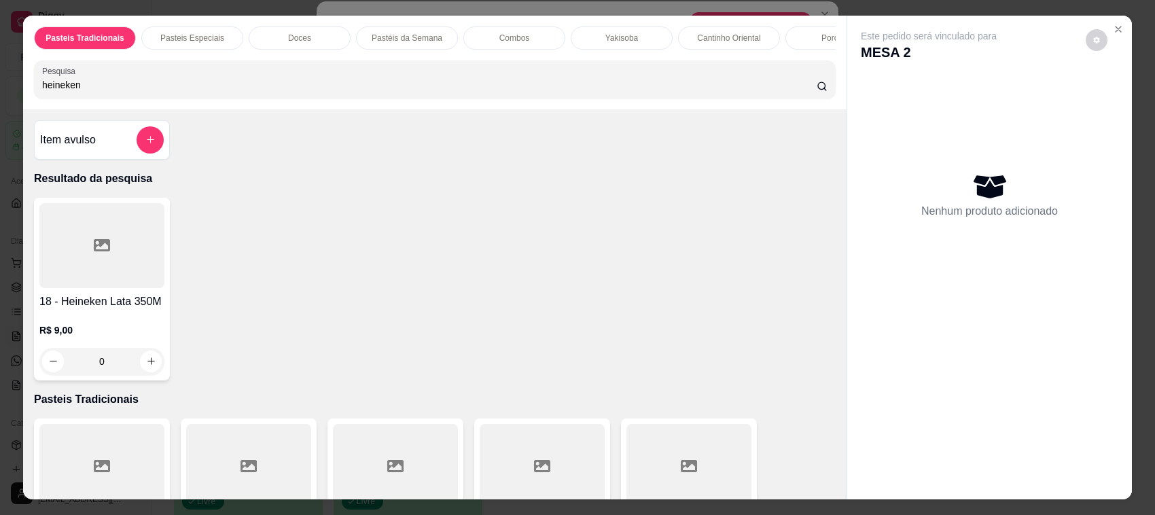
type input "heineken"
click at [75, 288] on div at bounding box center [101, 245] width 125 height 85
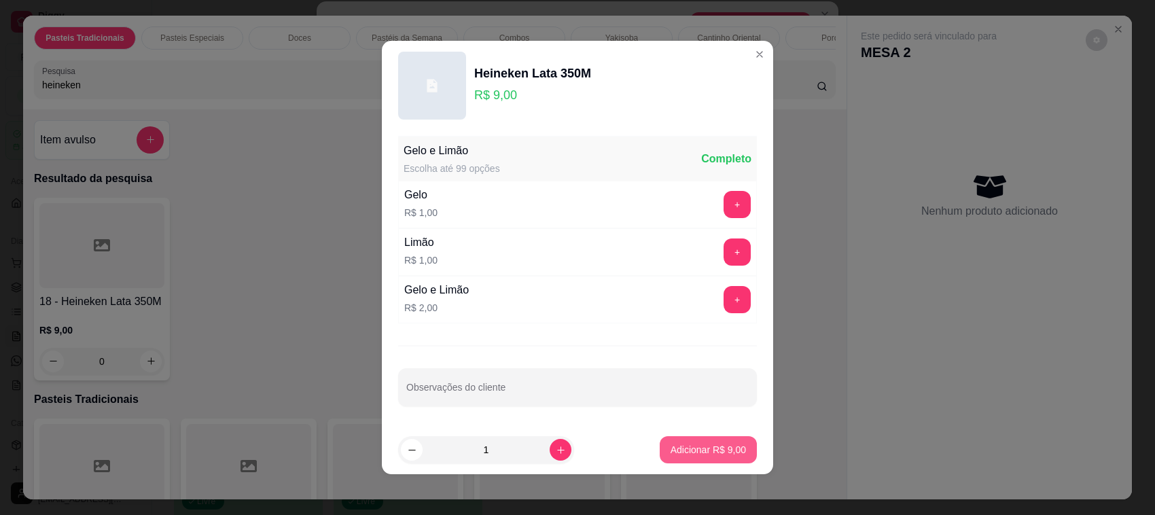
click at [705, 446] on p "Adicionar R$ 9,00" at bounding box center [707, 450] width 75 height 14
type input "1"
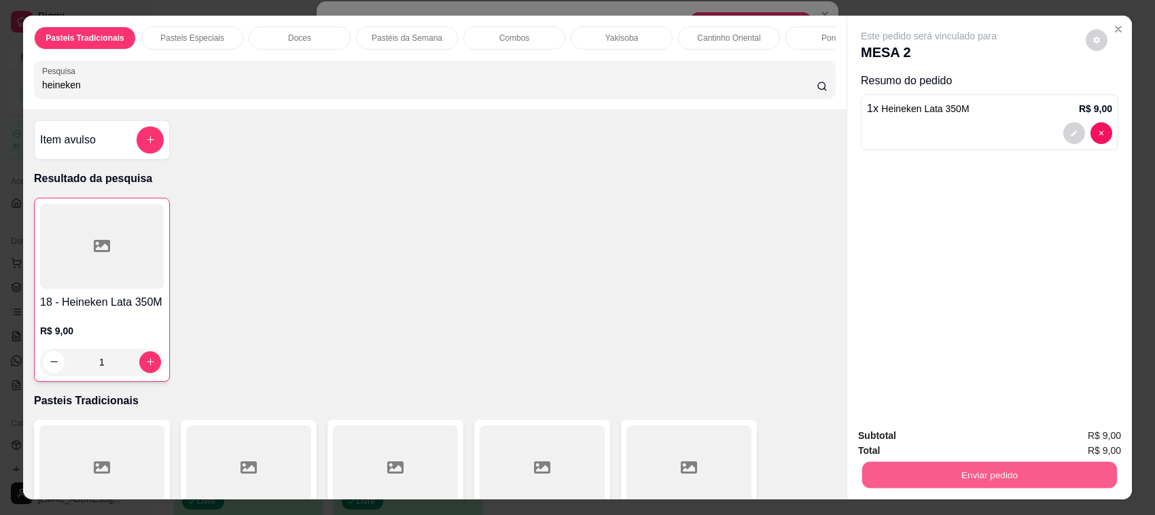
click at [890, 463] on button "Enviar pedido" at bounding box center [989, 475] width 255 height 26
click at [890, 439] on button "Não registrar e enviar pedido" at bounding box center [943, 441] width 137 height 25
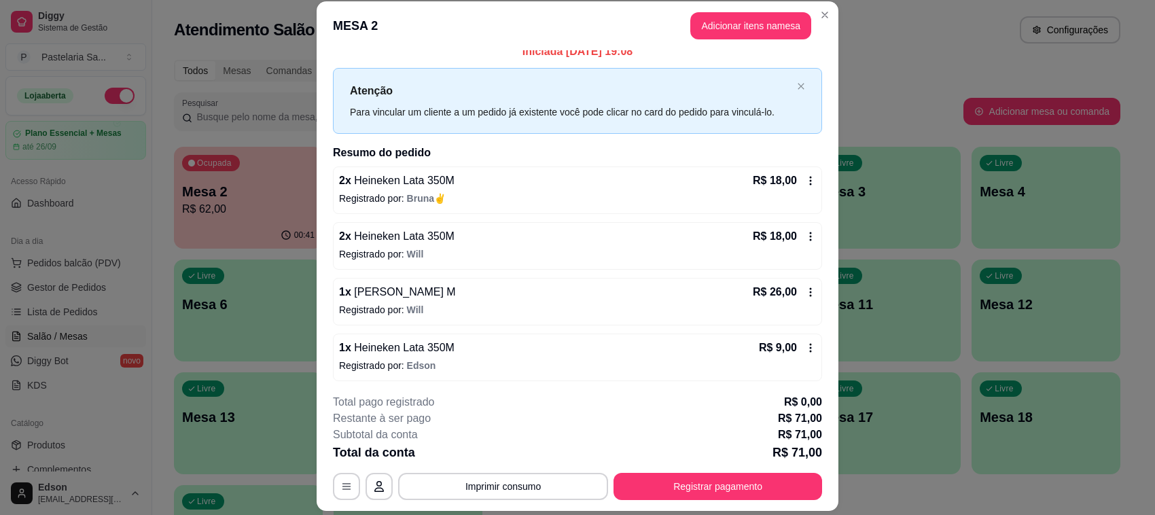
scroll to position [16, 0]
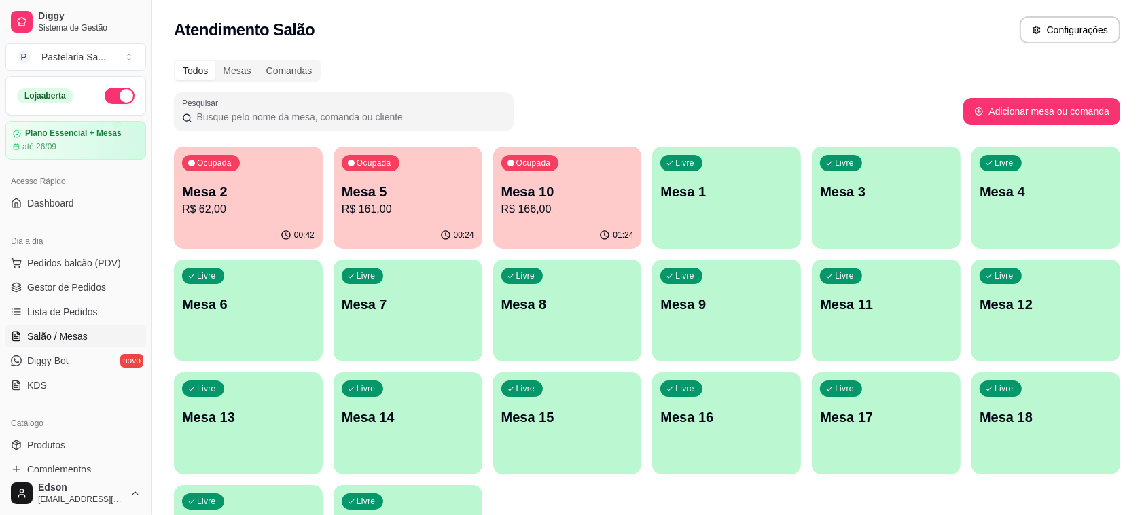
click at [527, 215] on p "R$ 166,00" at bounding box center [567, 209] width 132 height 16
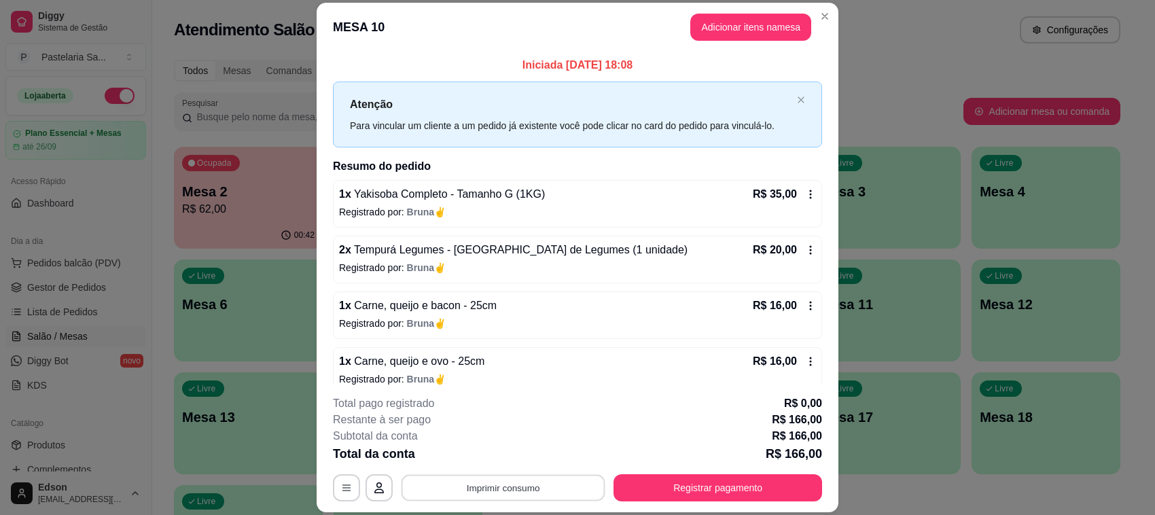
click at [505, 494] on button "Imprimir consumo" at bounding box center [503, 488] width 204 height 26
click at [511, 463] on button "Balcão" at bounding box center [501, 457] width 98 height 22
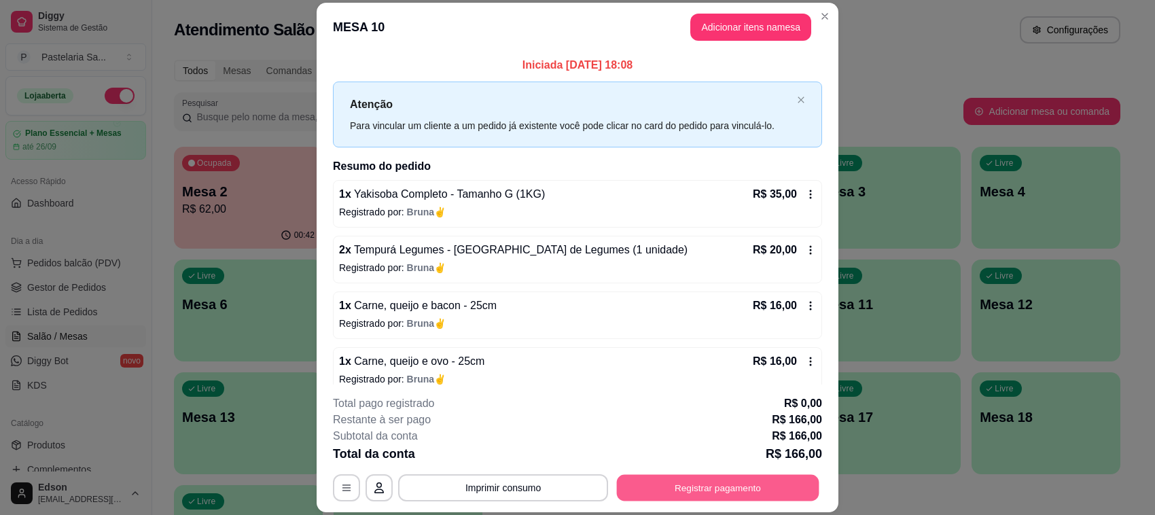
click at [636, 497] on button "Registrar pagamento" at bounding box center [718, 488] width 202 height 26
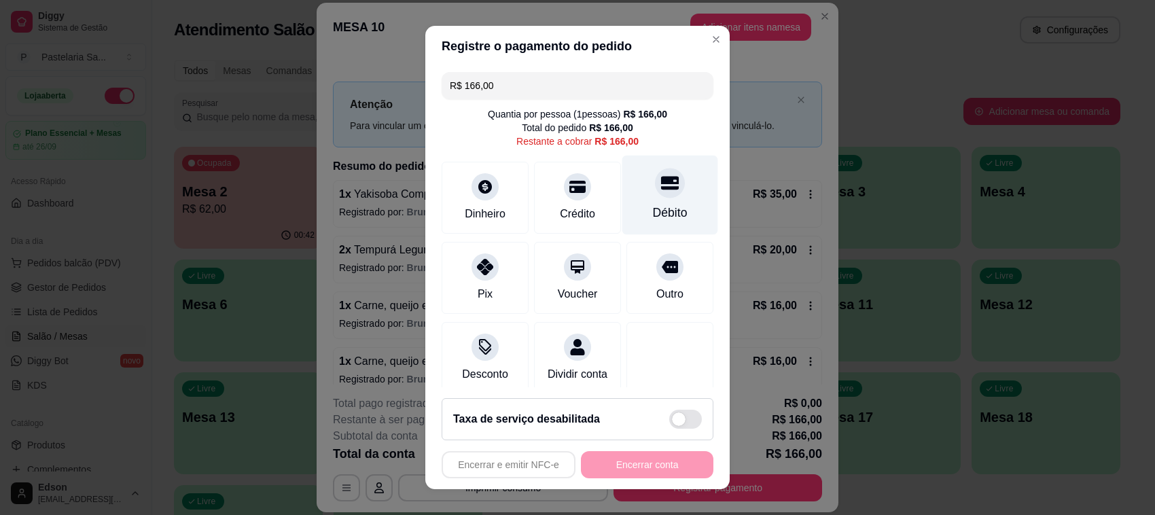
click at [663, 208] on div "Débito" at bounding box center [670, 195] width 96 height 79
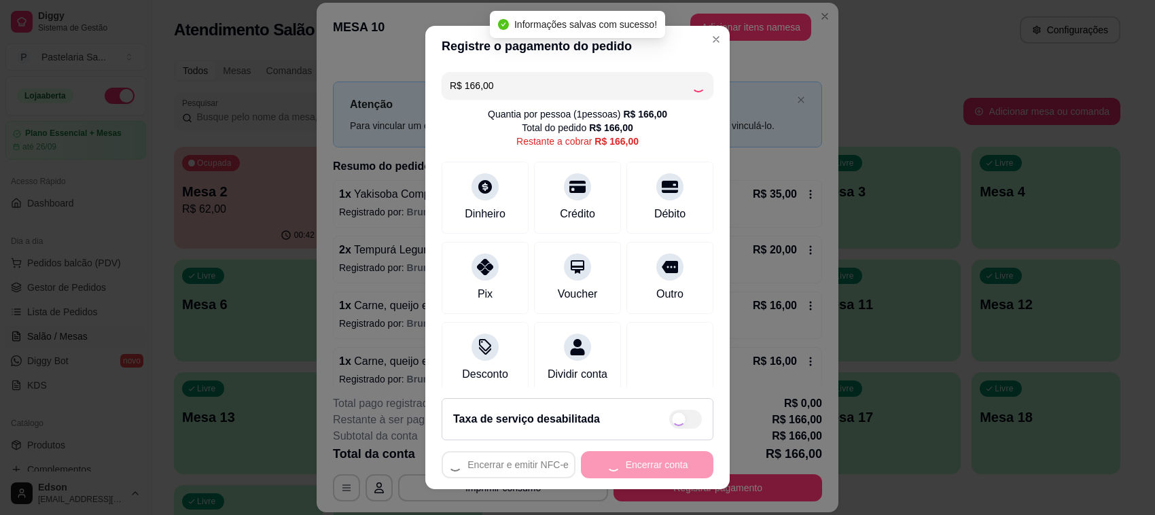
type input "R$ 0,00"
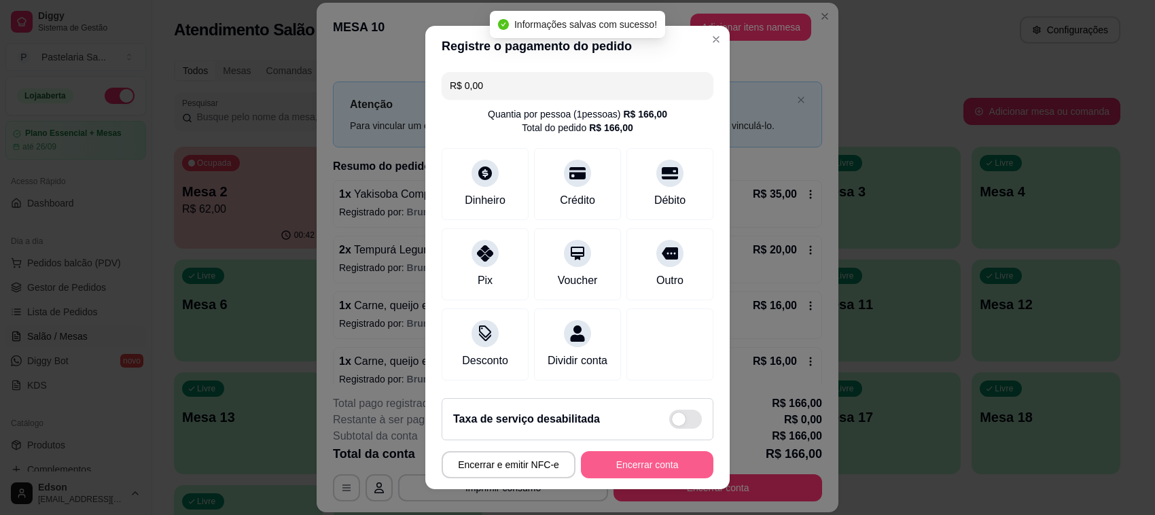
click at [654, 475] on button "Encerrar conta" at bounding box center [647, 464] width 132 height 27
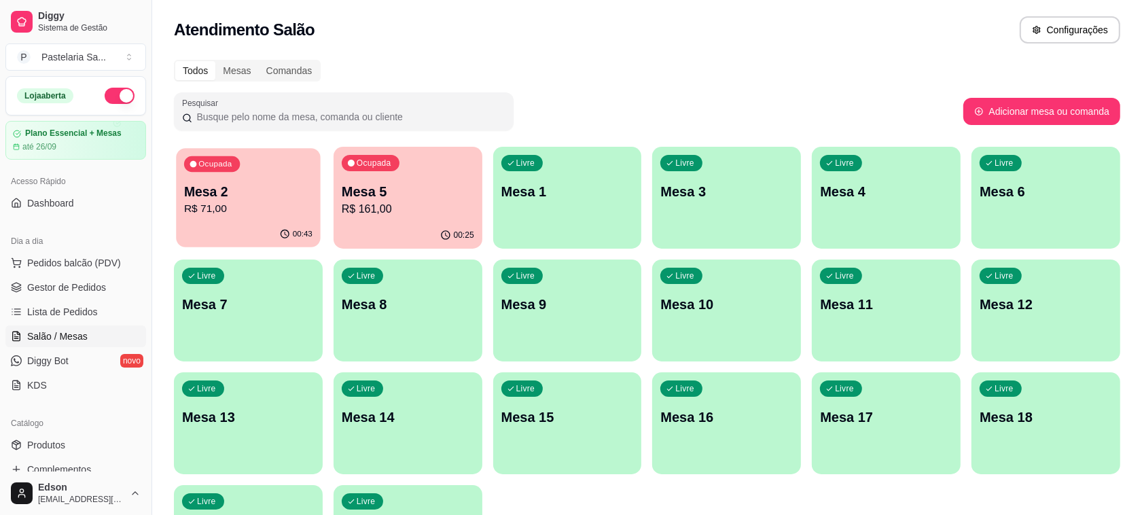
click at [225, 168] on div "Ocupada" at bounding box center [212, 164] width 56 height 16
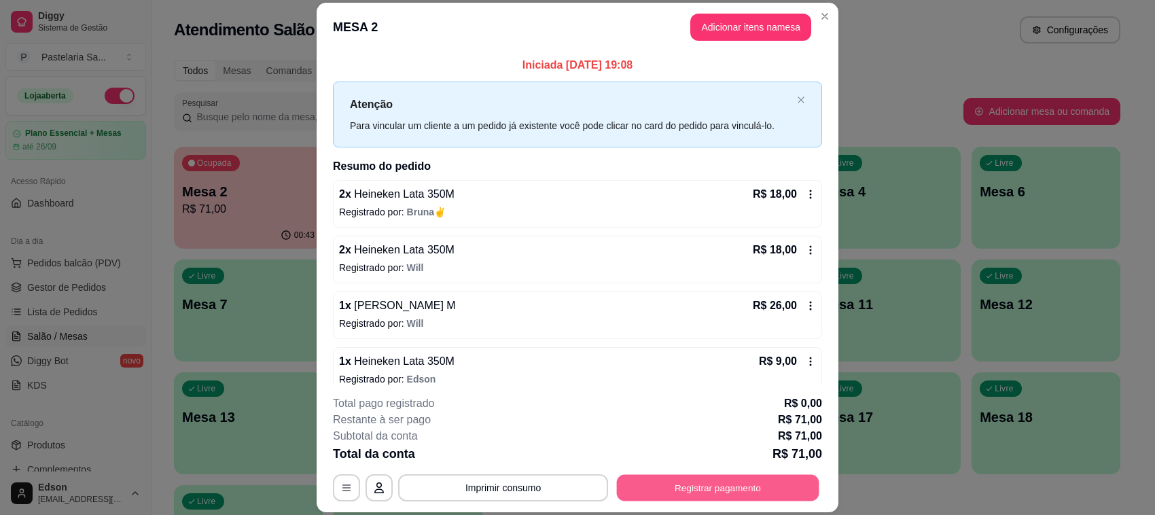
click at [767, 488] on button "Registrar pagamento" at bounding box center [718, 488] width 202 height 26
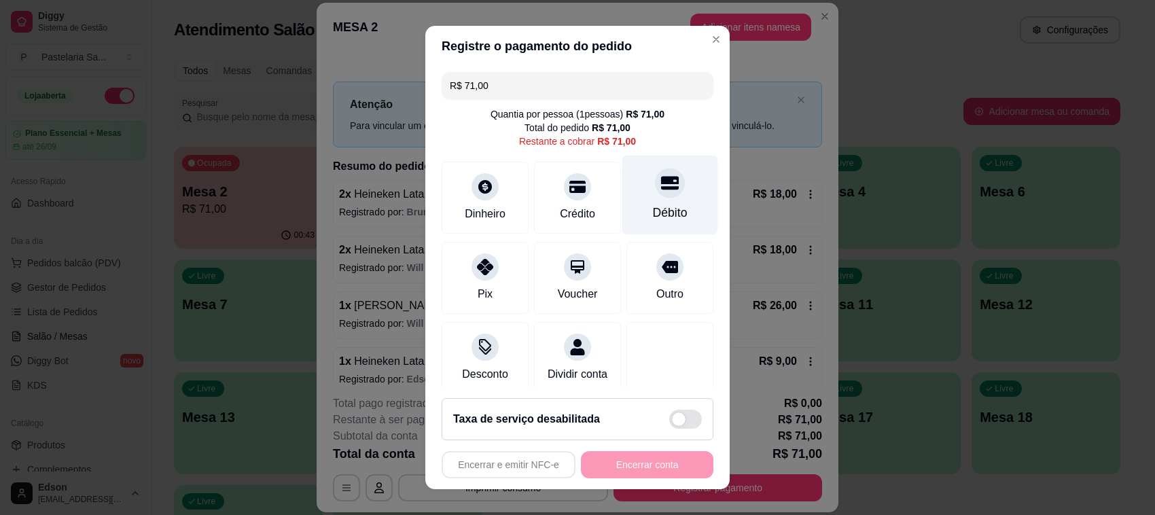
click at [660, 195] on div "Débito" at bounding box center [670, 195] width 96 height 79
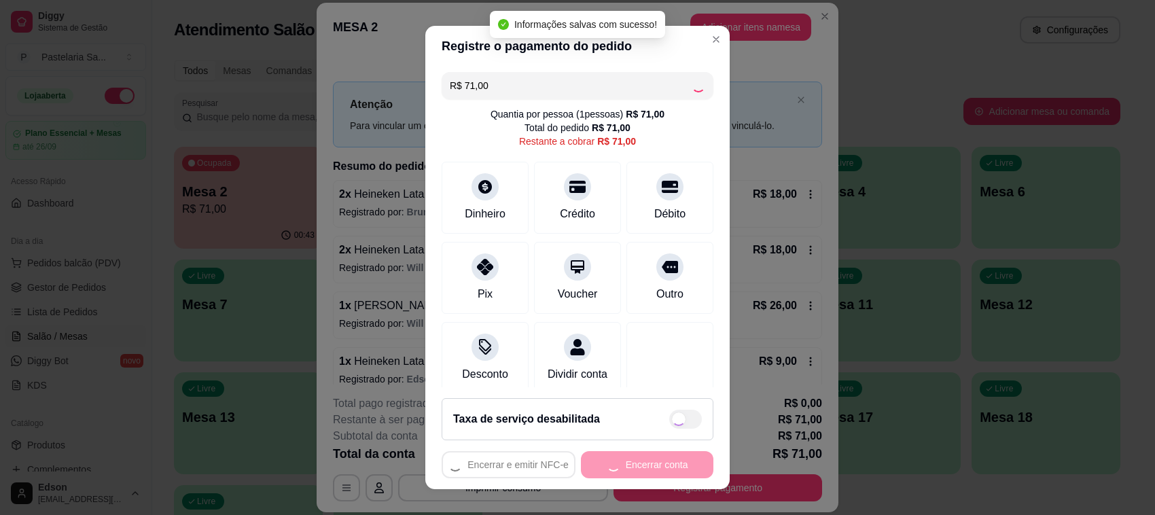
type input "R$ 0,00"
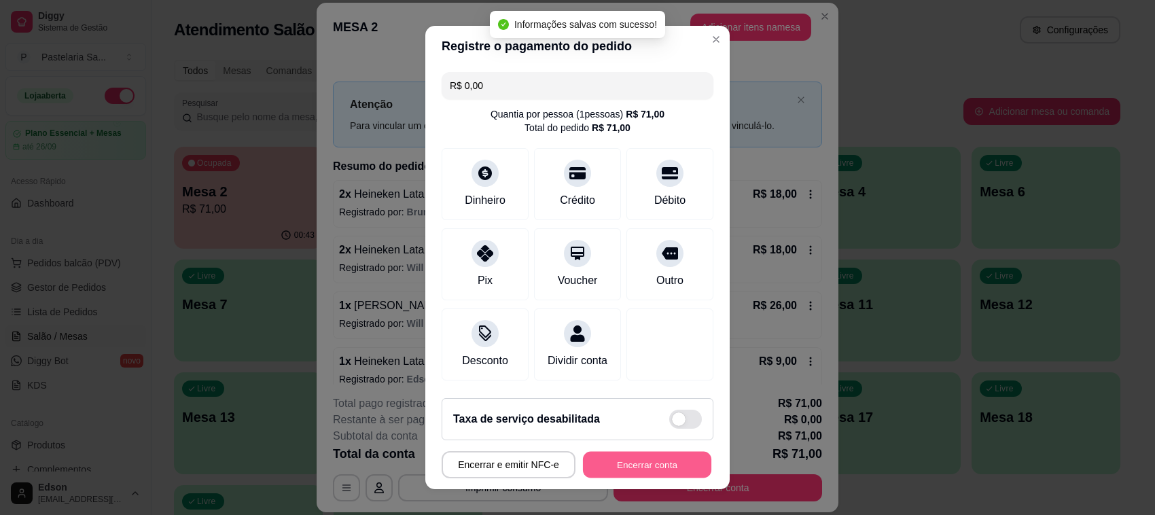
click at [632, 473] on button "Encerrar conta" at bounding box center [647, 465] width 128 height 26
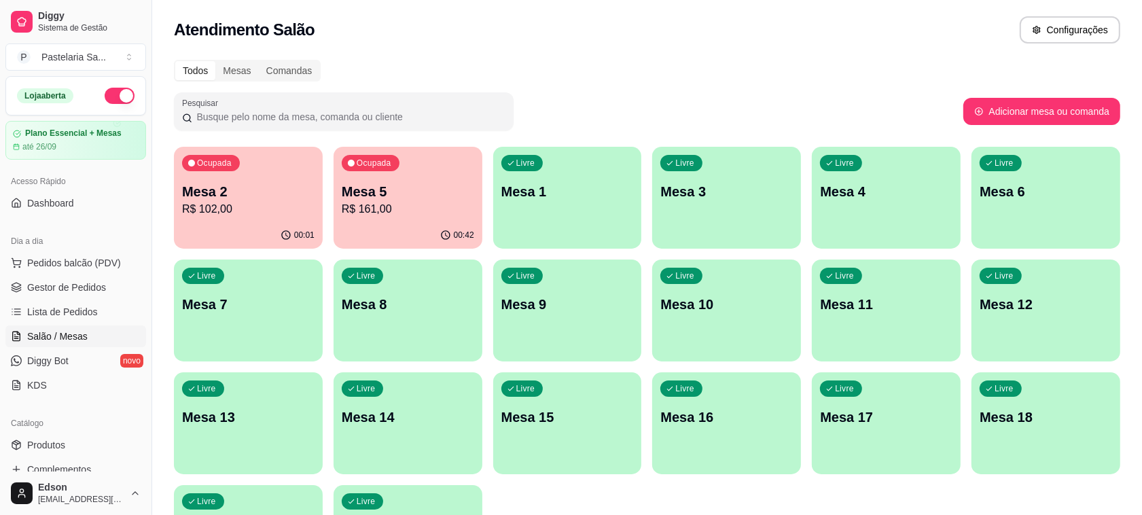
click at [270, 209] on p "R$ 102,00" at bounding box center [248, 209] width 132 height 16
click at [456, 179] on div "Ocupada Mesa 5 R$ 161,00" at bounding box center [407, 184] width 149 height 75
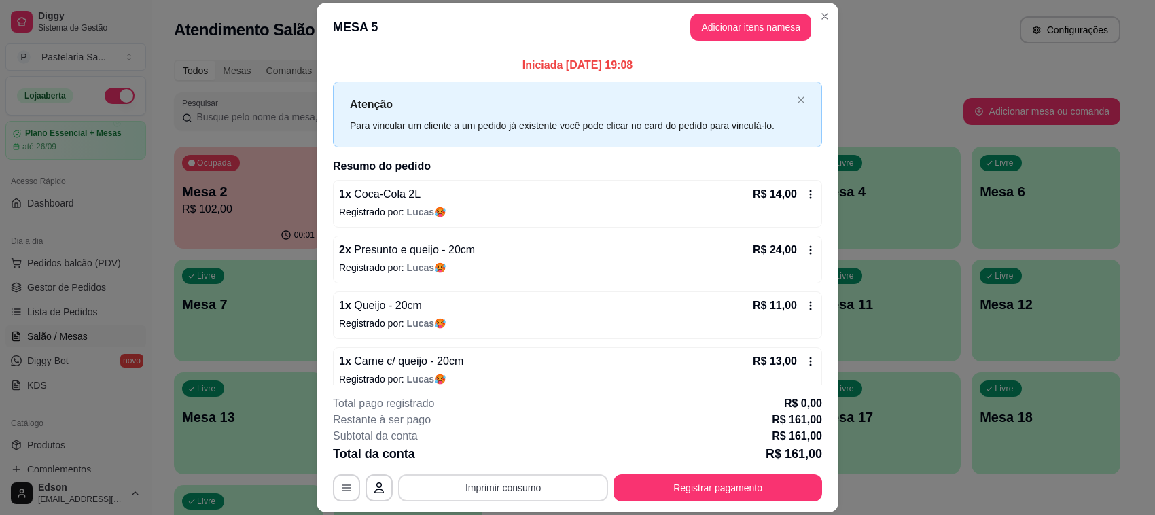
click at [558, 486] on button "Imprimir consumo" at bounding box center [503, 487] width 210 height 27
click at [535, 457] on button "Balcão" at bounding box center [500, 456] width 95 height 21
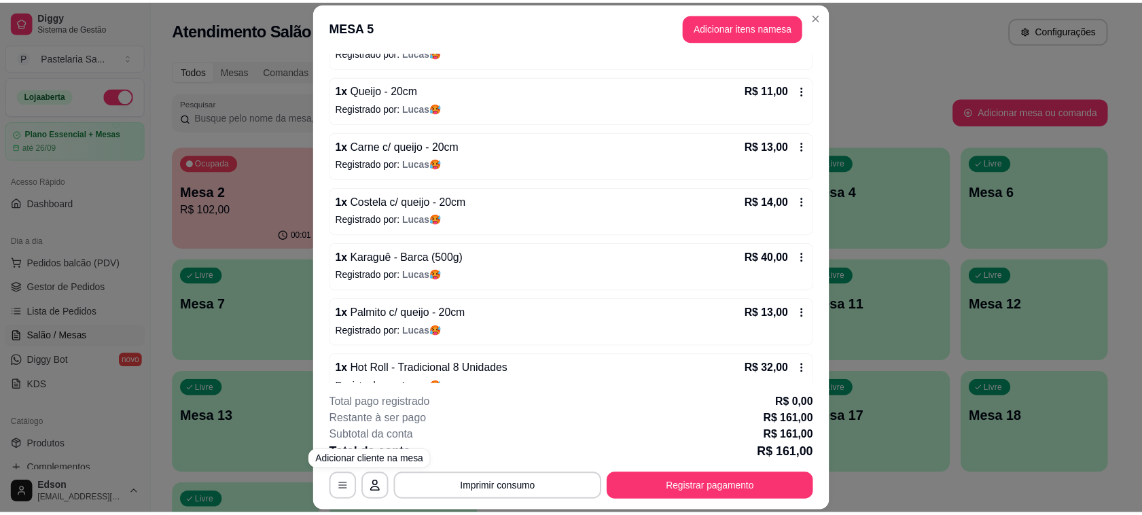
scroll to position [240, 0]
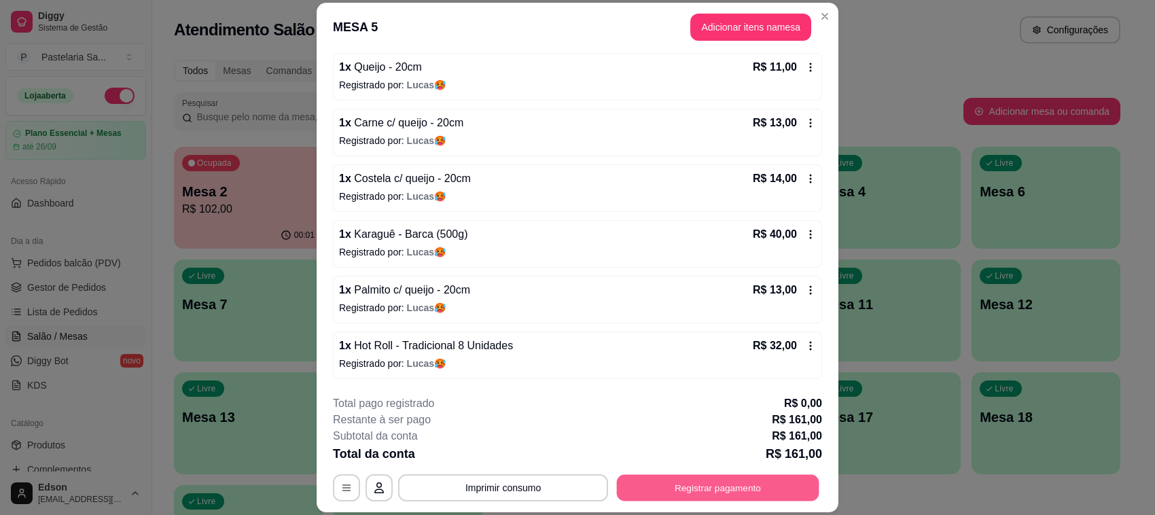
click at [715, 498] on button "Registrar pagamento" at bounding box center [718, 488] width 202 height 26
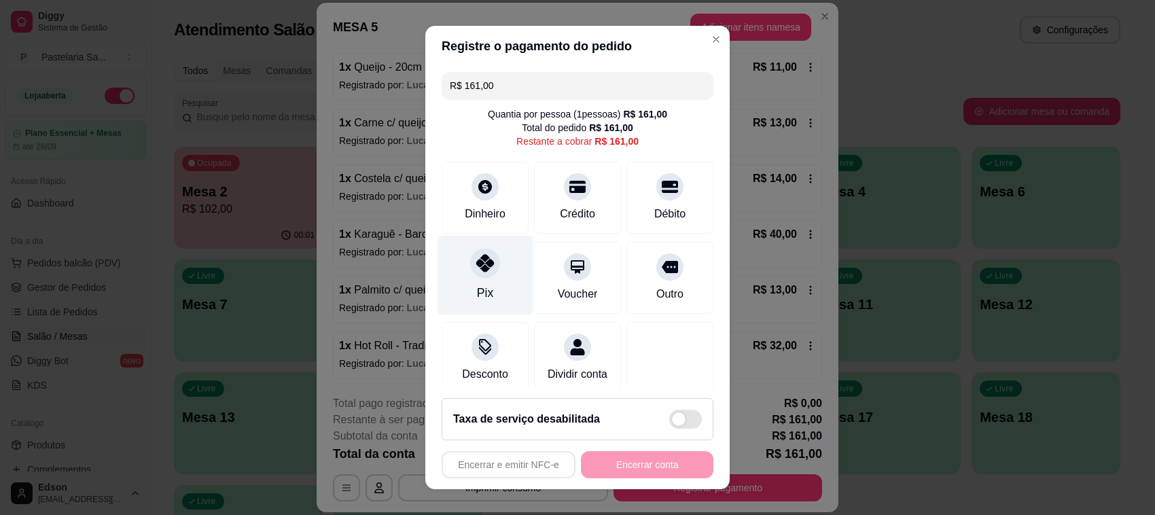
click at [476, 268] on icon at bounding box center [485, 263] width 18 height 18
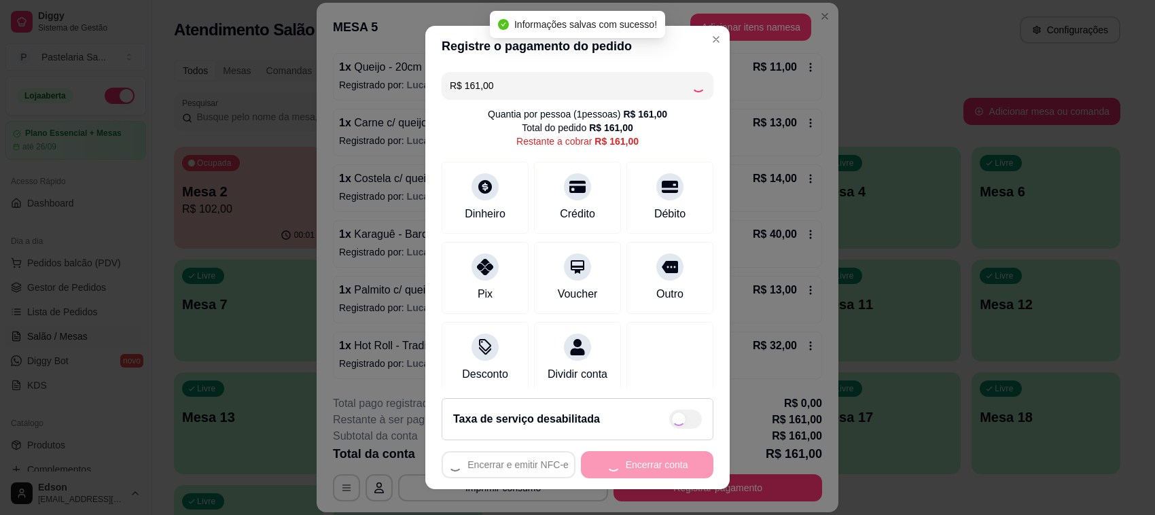
type input "R$ 0,00"
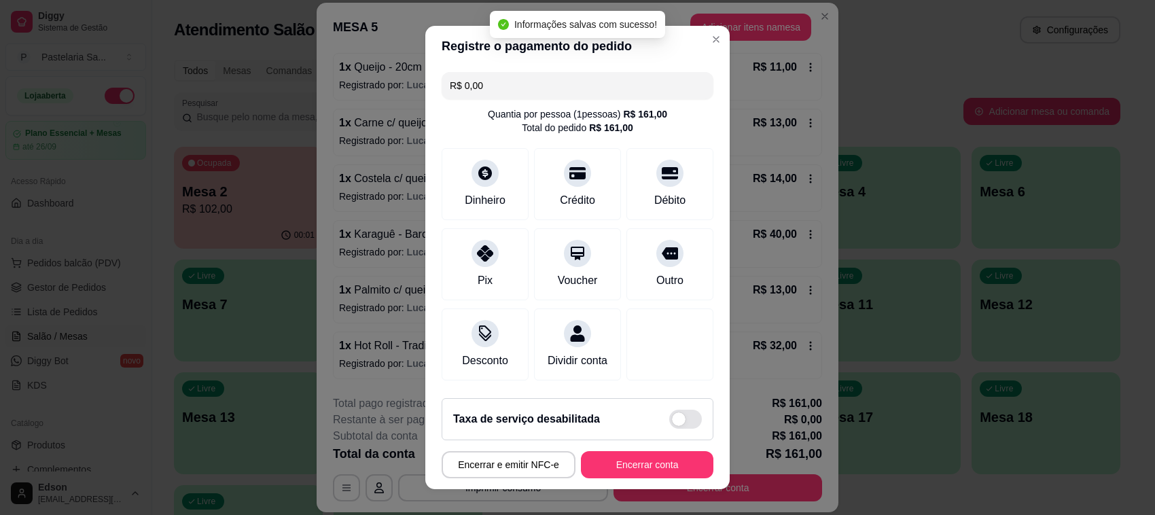
click at [659, 480] on footer "Taxa de serviço desabilitada Encerrar e emitir NFC-e Encerrar conta" at bounding box center [577, 438] width 304 height 102
click at [659, 470] on button "Encerrar conta" at bounding box center [647, 464] width 132 height 27
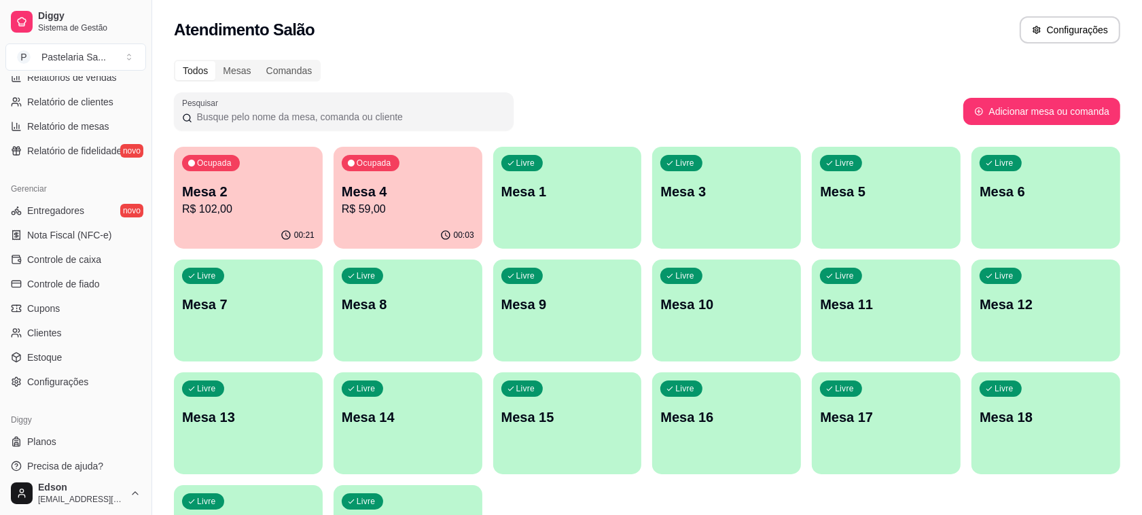
scroll to position [462, 0]
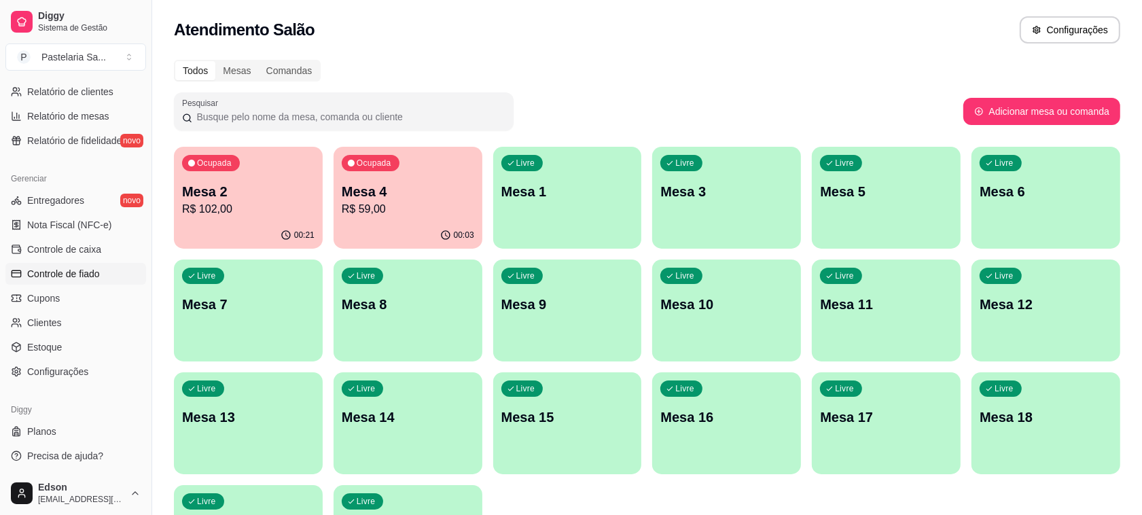
click at [79, 270] on span "Controle de fiado" at bounding box center [63, 274] width 73 height 14
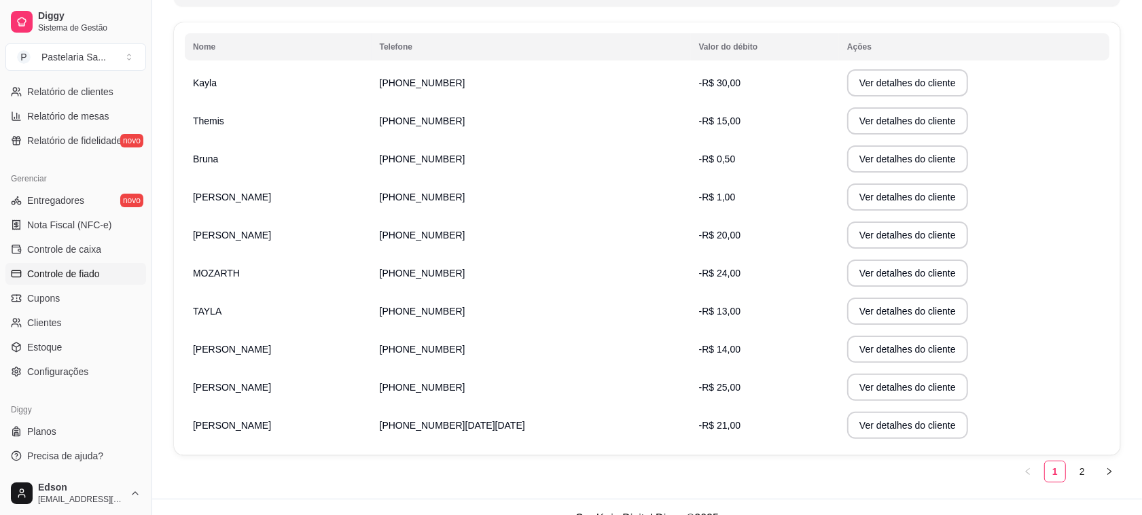
scroll to position [238, 0]
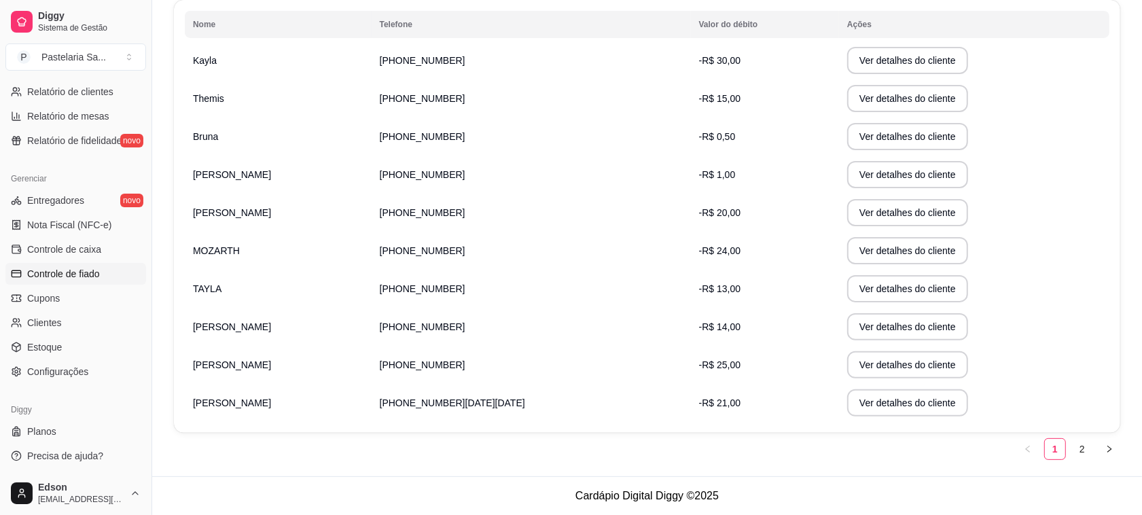
click at [283, 244] on td "MOZARTH" at bounding box center [278, 251] width 187 height 38
click at [875, 257] on button "Ver detalhes do cliente" at bounding box center [907, 250] width 121 height 27
click at [892, 250] on button "Ver detalhes do cliente" at bounding box center [907, 251] width 117 height 26
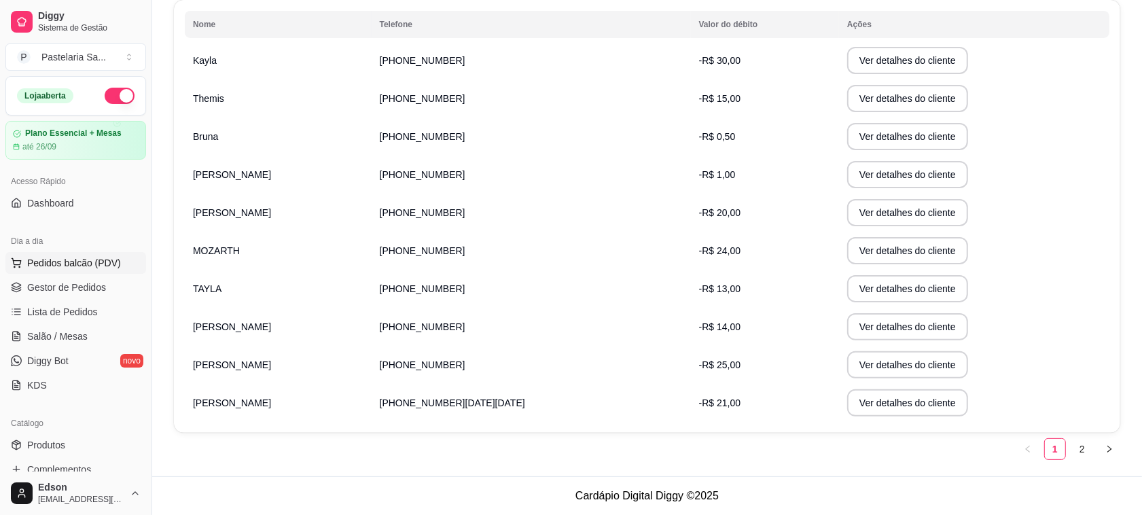
click at [84, 259] on span "Pedidos balcão (PDV)" at bounding box center [74, 263] width 94 height 14
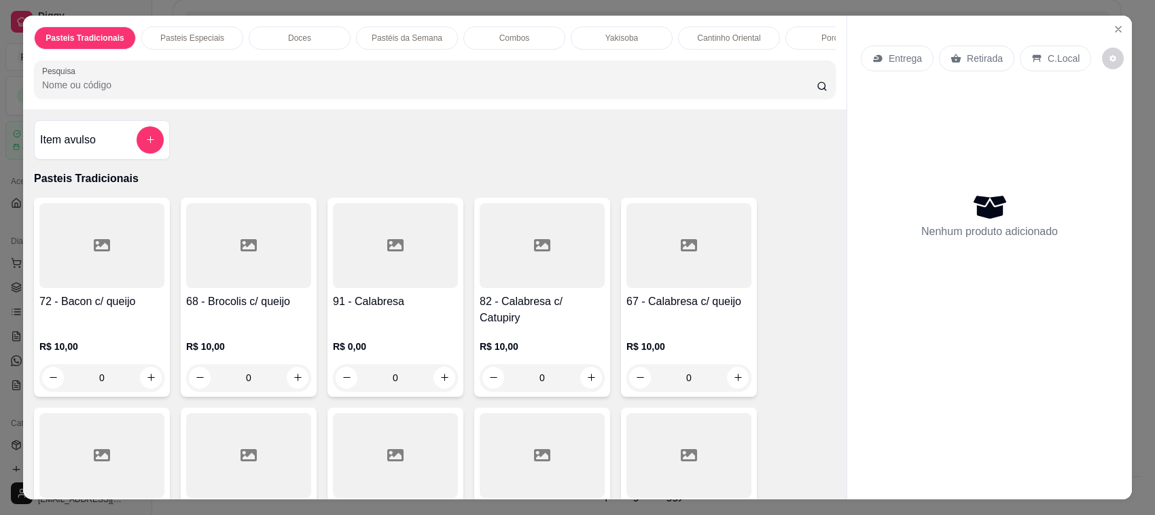
click at [966, 56] on p "Retirada" at bounding box center [984, 59] width 36 height 14
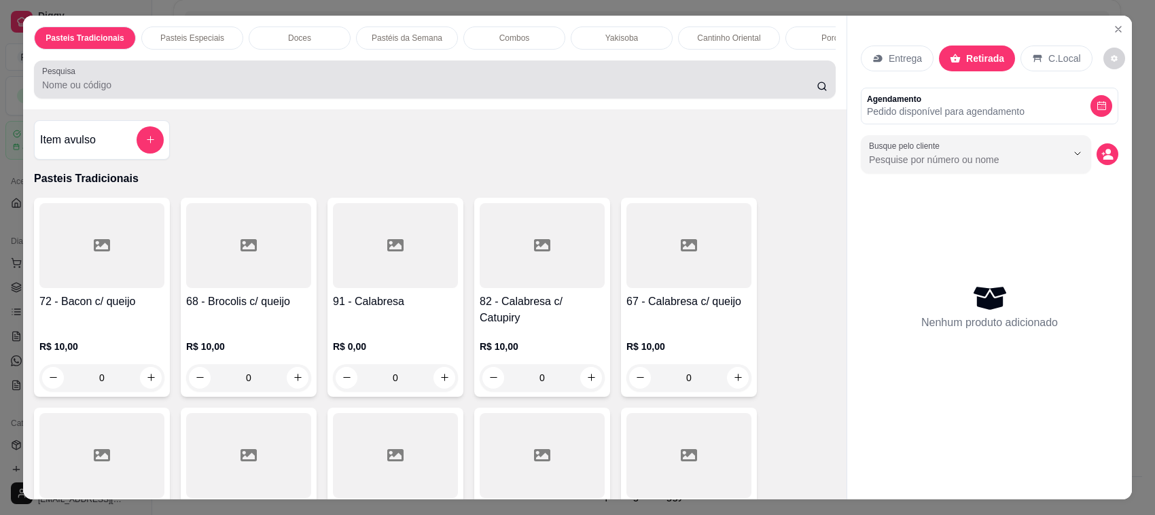
click at [698, 75] on div "Pesquisa" at bounding box center [434, 79] width 801 height 38
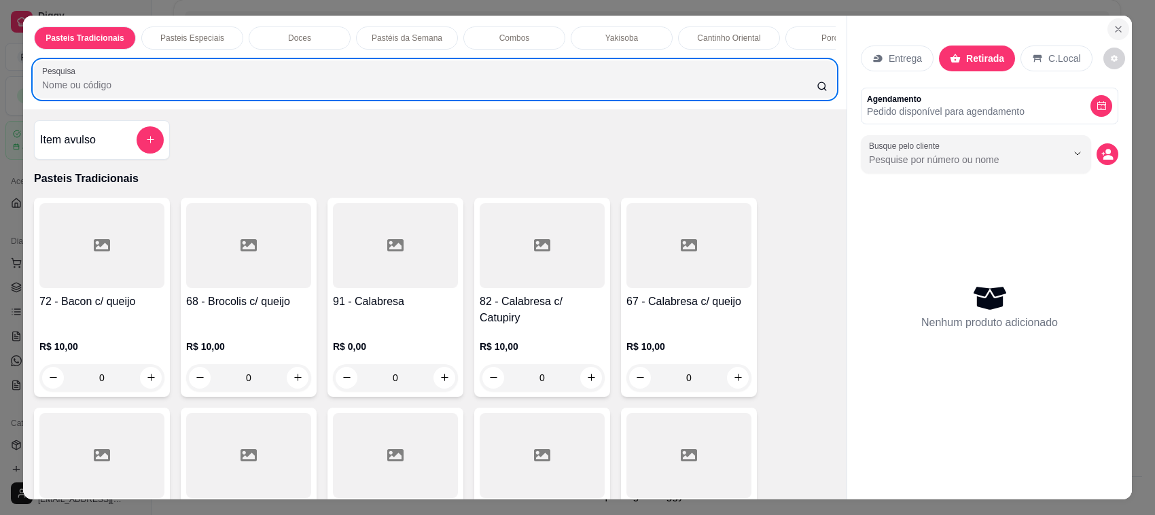
click at [1112, 27] on icon "Close" at bounding box center [1117, 29] width 11 height 11
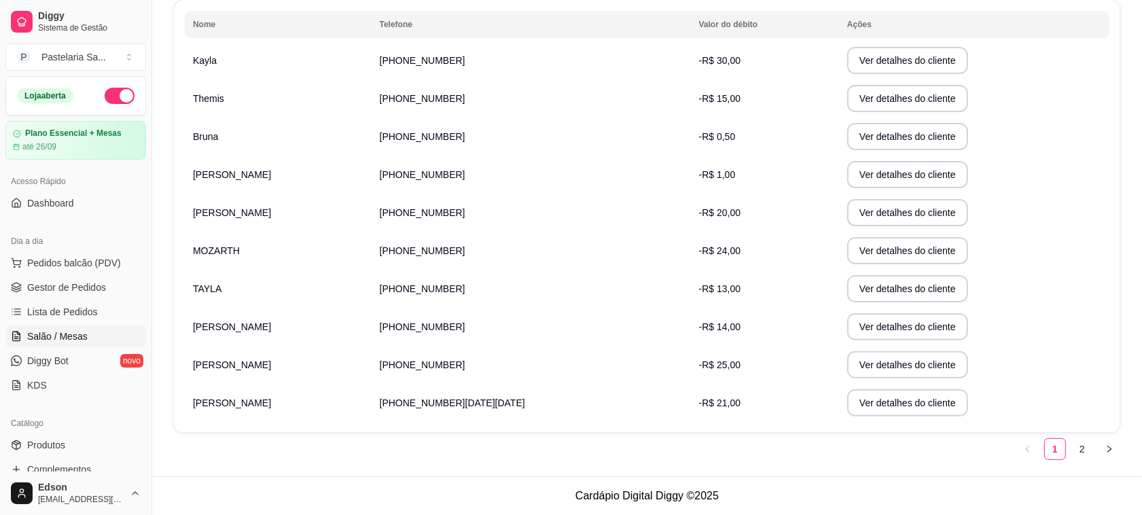
click at [53, 340] on span "Salão / Mesas" at bounding box center [57, 336] width 60 height 14
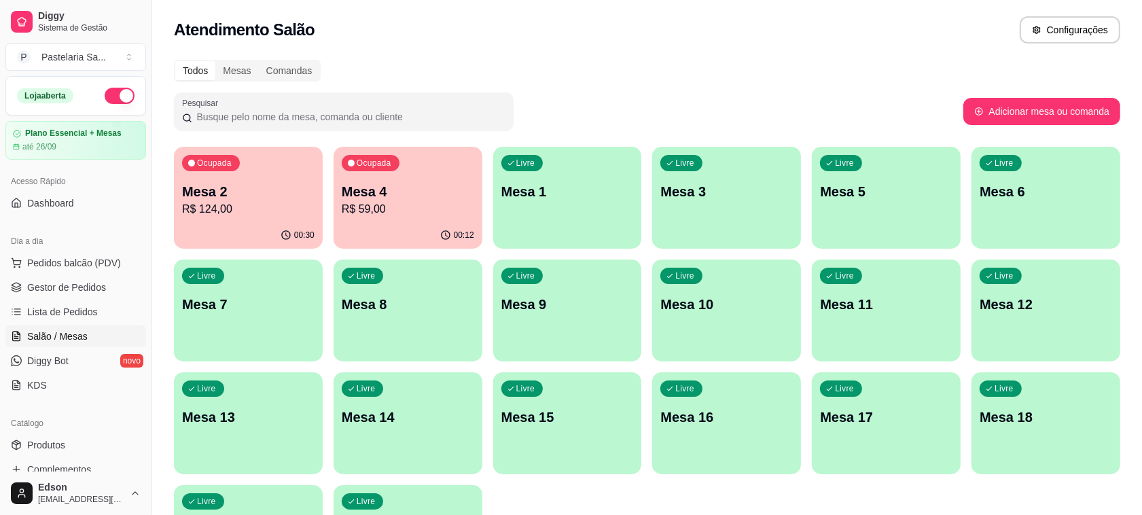
click at [374, 192] on p "Mesa 4" at bounding box center [408, 191] width 132 height 19
click at [225, 202] on p "R$ 124,00" at bounding box center [248, 209] width 132 height 16
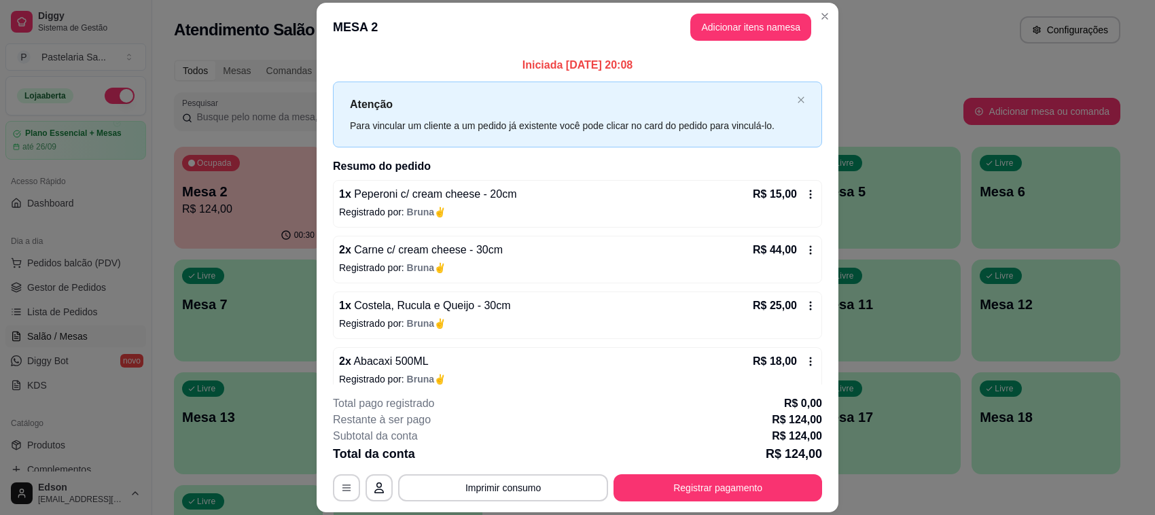
scroll to position [110, 0]
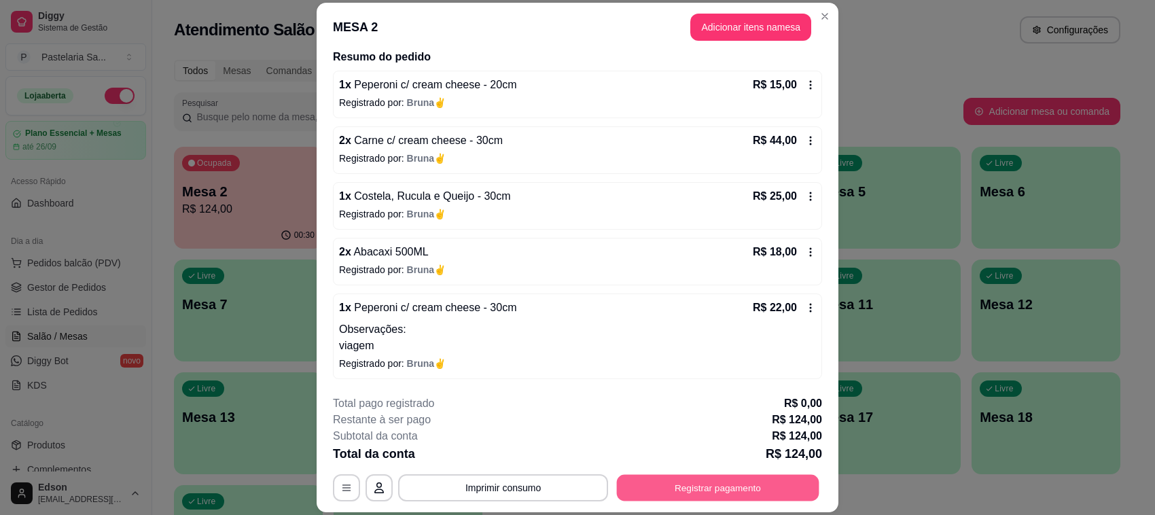
click at [782, 476] on button "Registrar pagamento" at bounding box center [718, 488] width 202 height 26
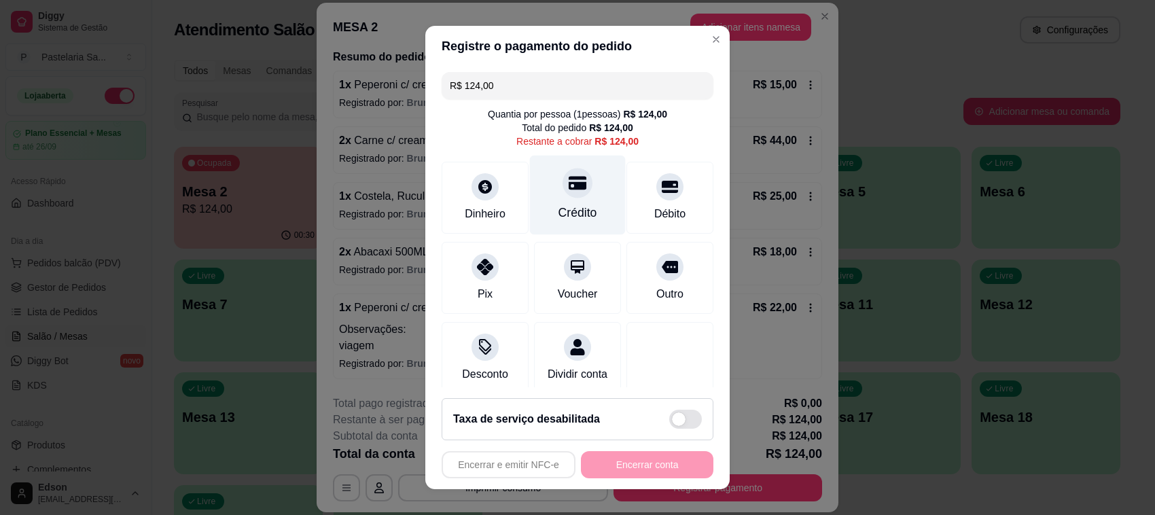
click at [558, 170] on div "Crédito" at bounding box center [578, 195] width 96 height 79
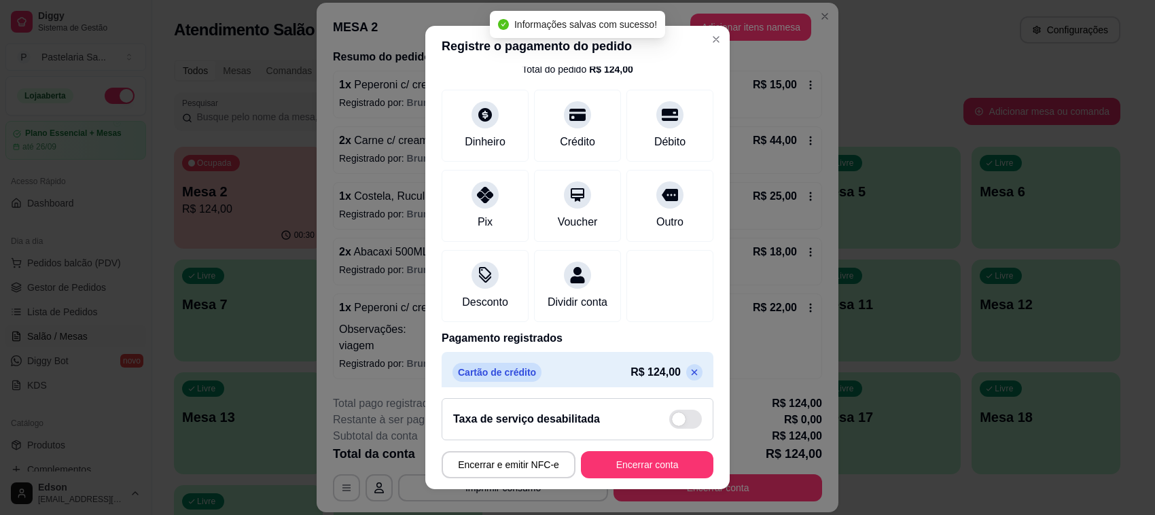
scroll to position [86, 0]
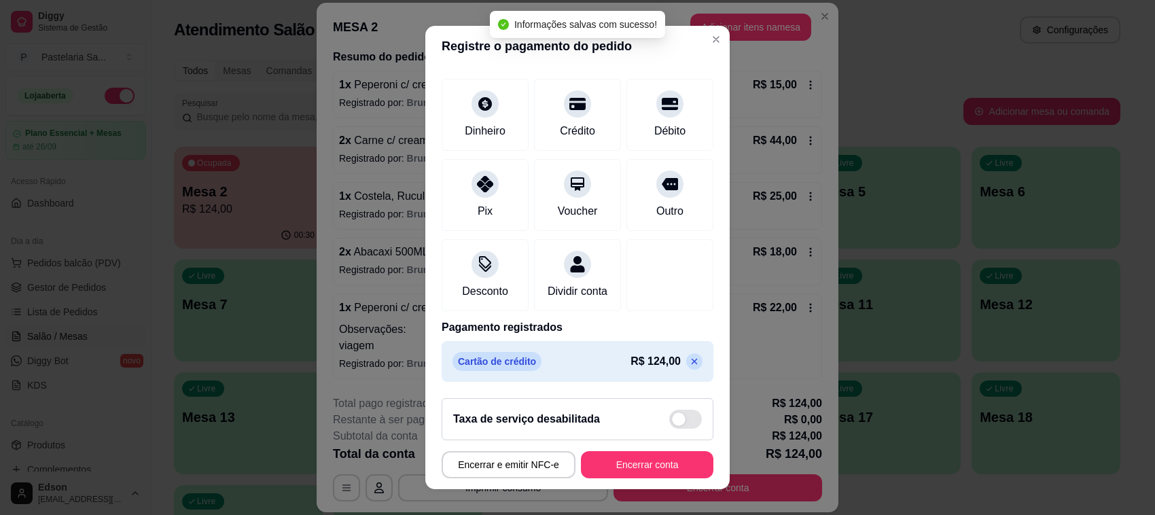
click at [689, 365] on icon at bounding box center [694, 361] width 11 height 11
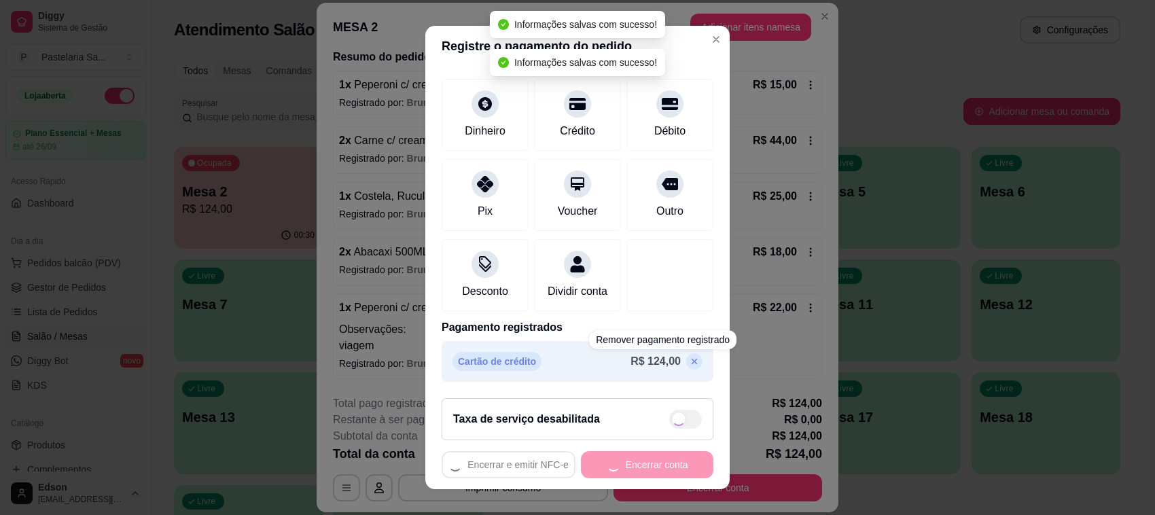
scroll to position [29, 0]
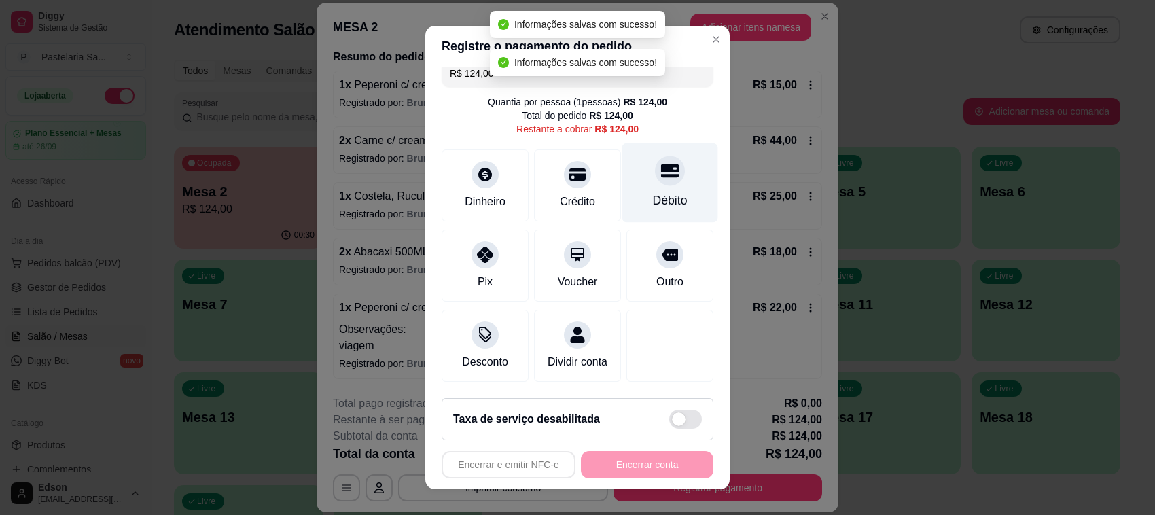
click at [635, 143] on div "Débito" at bounding box center [670, 182] width 96 height 79
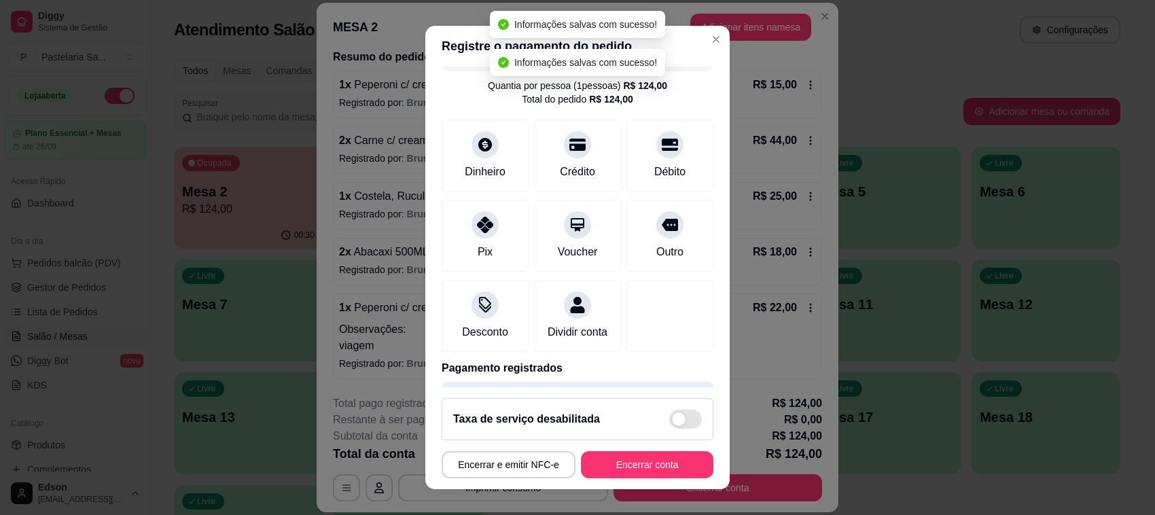
type input "R$ 0,00"
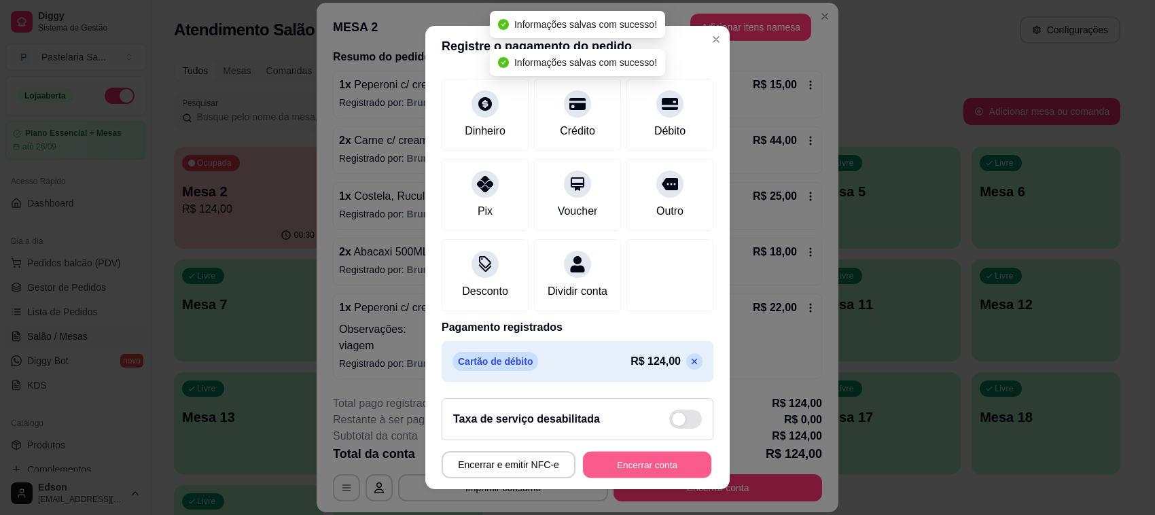
click at [652, 459] on button "Encerrar conta" at bounding box center [647, 465] width 128 height 26
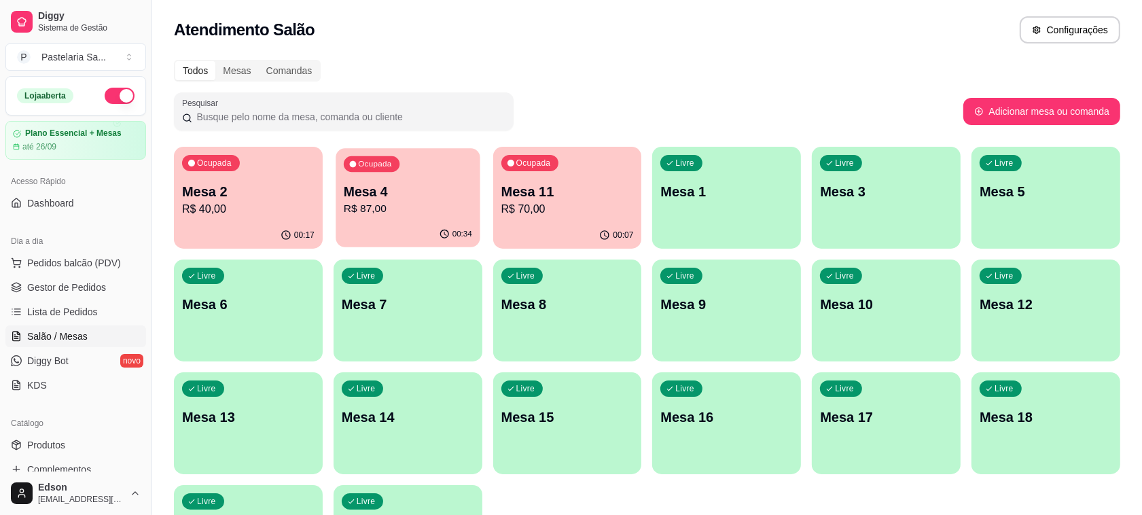
click at [431, 208] on p "R$ 87,00" at bounding box center [408, 209] width 128 height 16
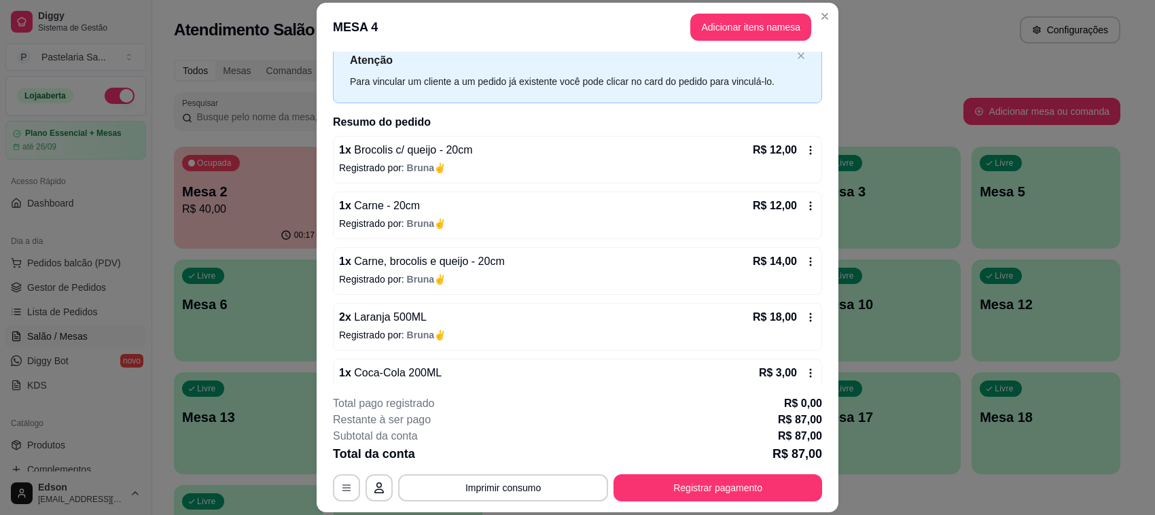
scroll to position [39, 0]
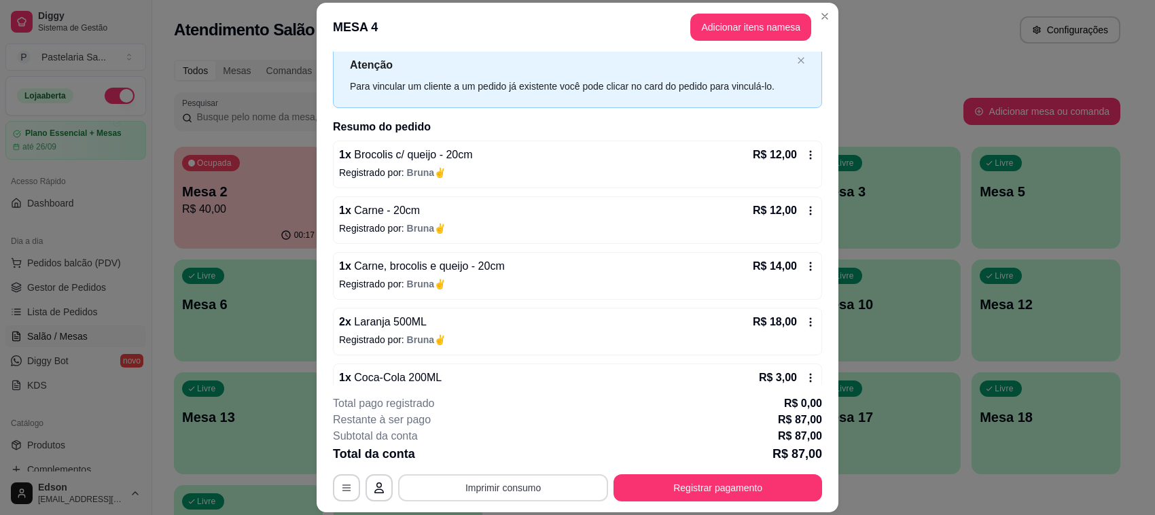
click at [483, 496] on button "Imprimir consumo" at bounding box center [503, 487] width 210 height 27
click at [490, 456] on button "Balcão" at bounding box center [500, 456] width 95 height 21
click at [713, 486] on button "Registrar pagamento" at bounding box center [718, 488] width 202 height 26
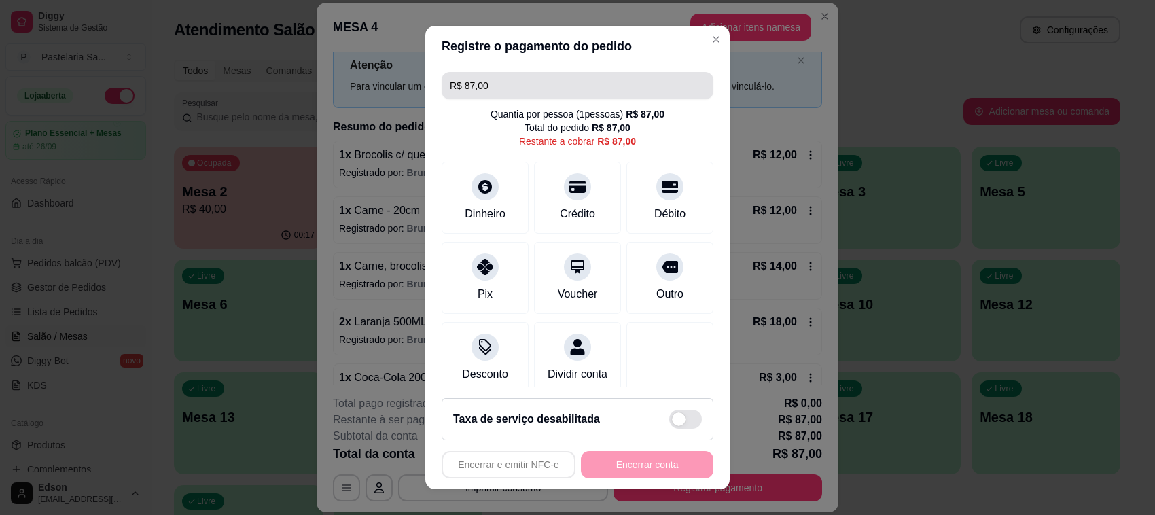
click at [528, 90] on input "R$ 87,00" at bounding box center [577, 85] width 255 height 27
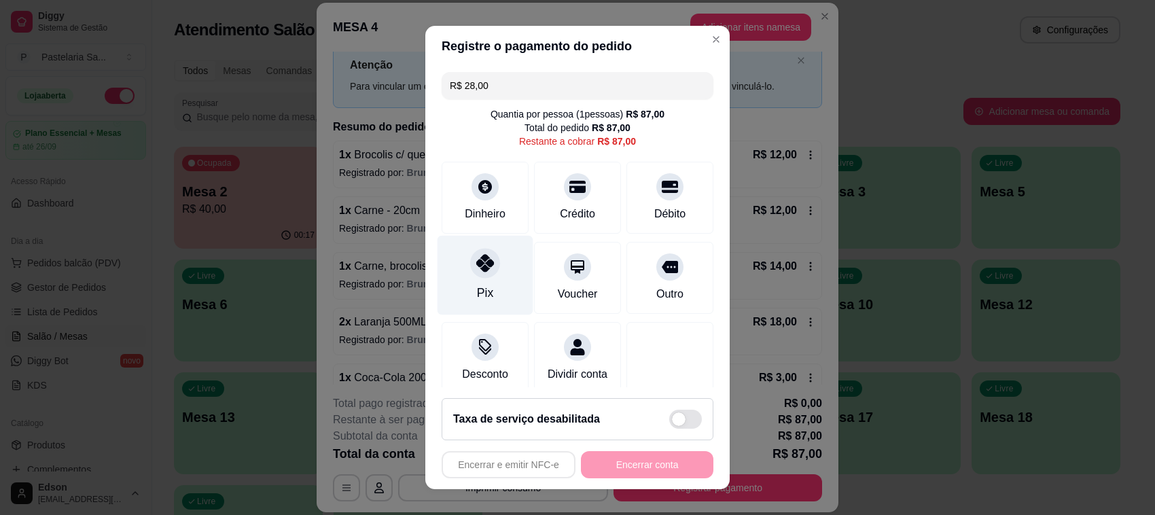
click at [489, 264] on div "Pix" at bounding box center [485, 275] width 96 height 79
type input "R$ 59,00"
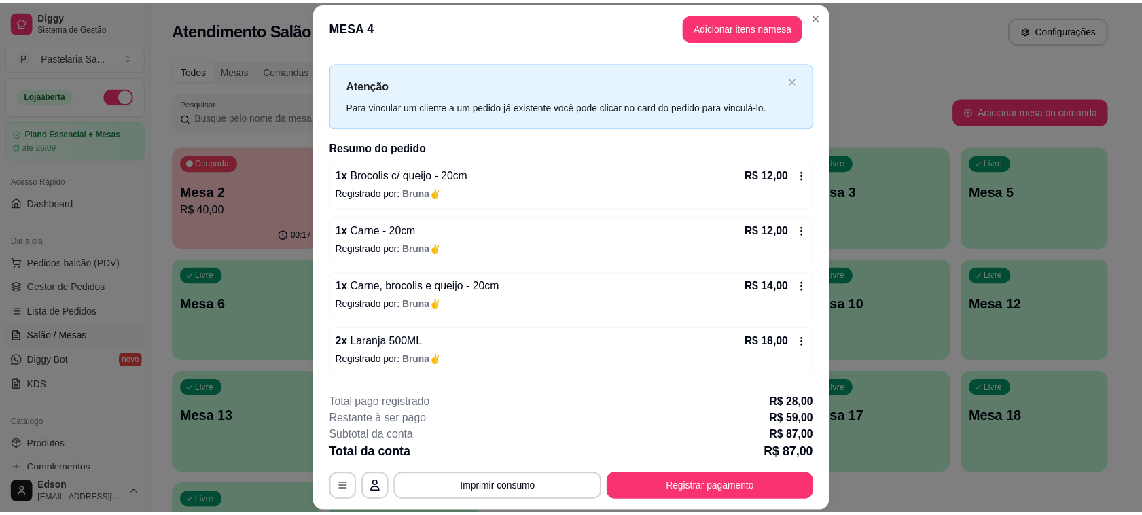
scroll to position [0, 0]
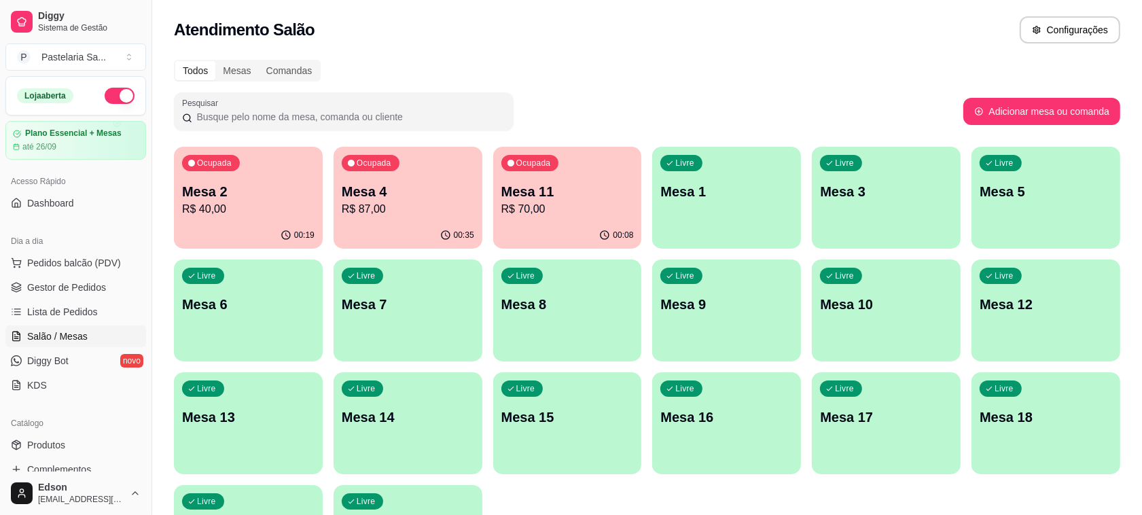
click at [429, 179] on div "Ocupada Mesa 4 R$ 87,00" at bounding box center [407, 184] width 149 height 75
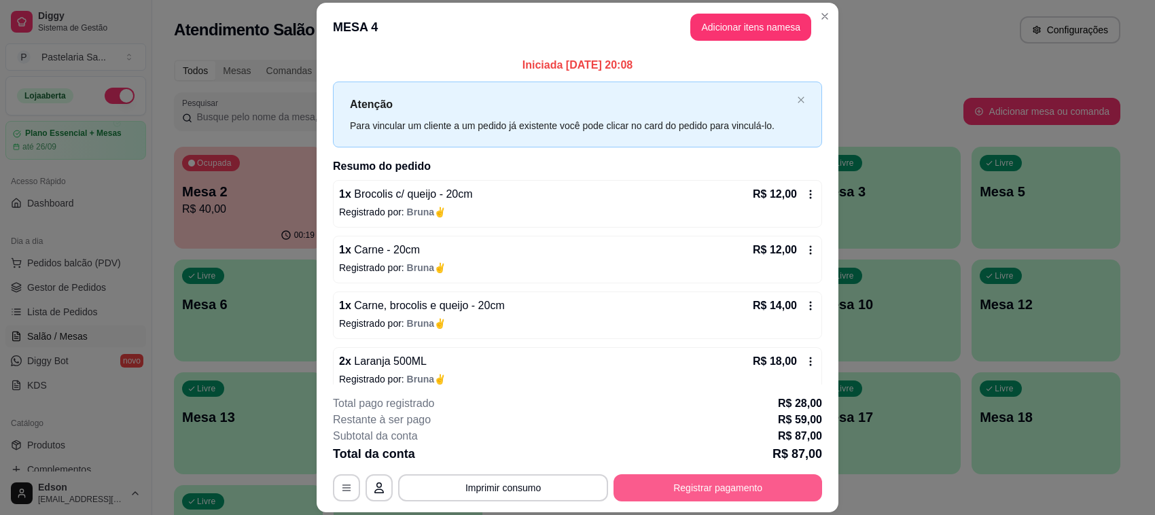
click at [728, 487] on button "Registrar pagamento" at bounding box center [717, 487] width 208 height 27
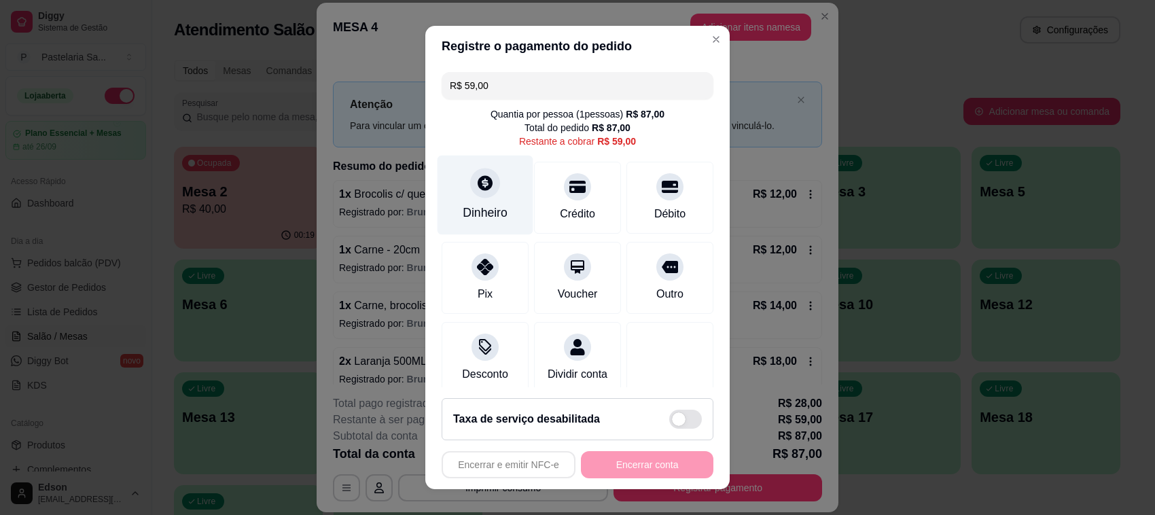
click at [484, 199] on div "Dinheiro" at bounding box center [485, 195] width 96 height 79
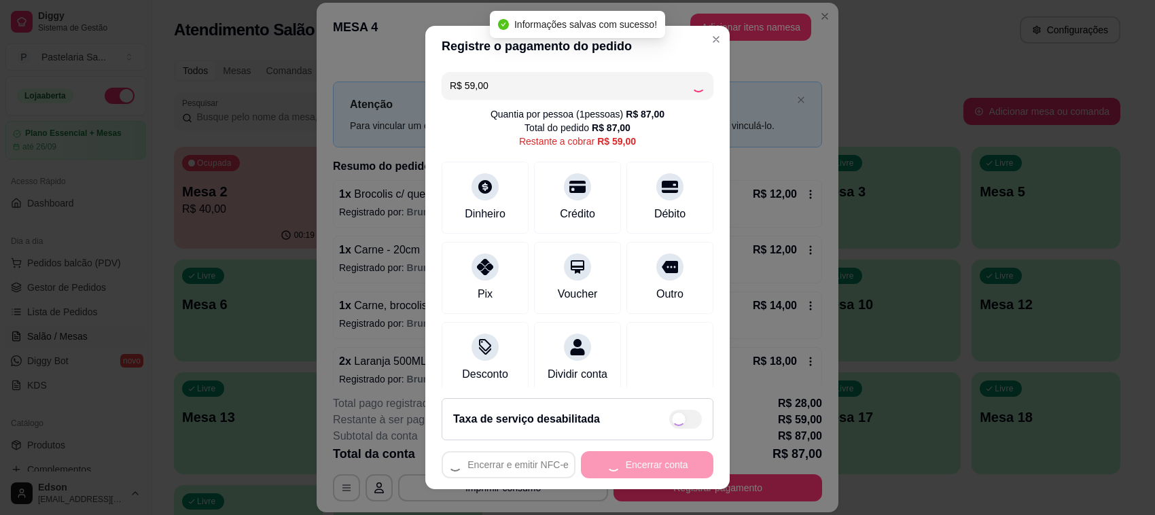
type input "R$ 0,00"
click at [653, 462] on button "Encerrar conta" at bounding box center [647, 464] width 132 height 27
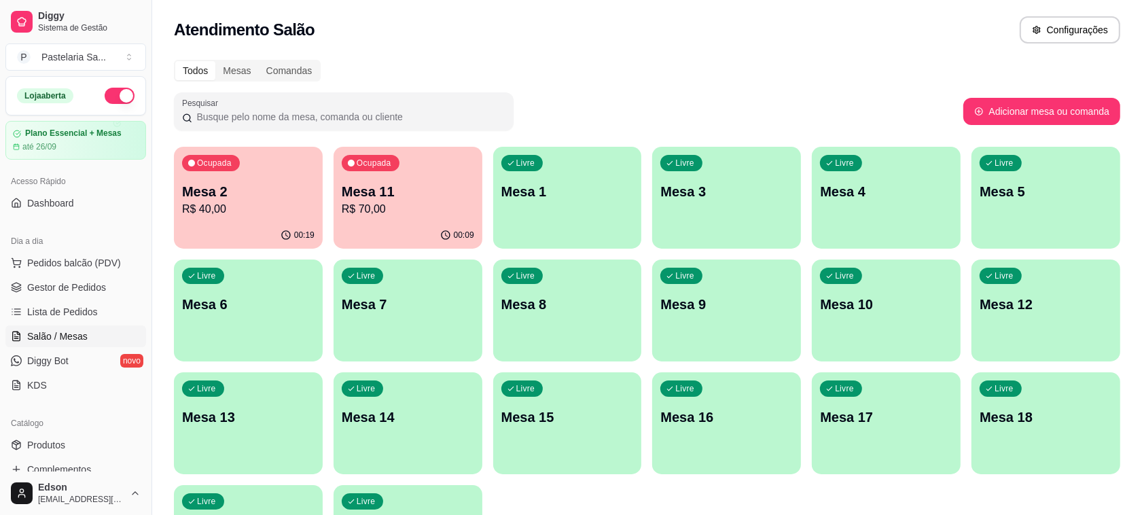
click at [249, 173] on div "Ocupada Mesa 2 R$ 40,00" at bounding box center [248, 184] width 149 height 75
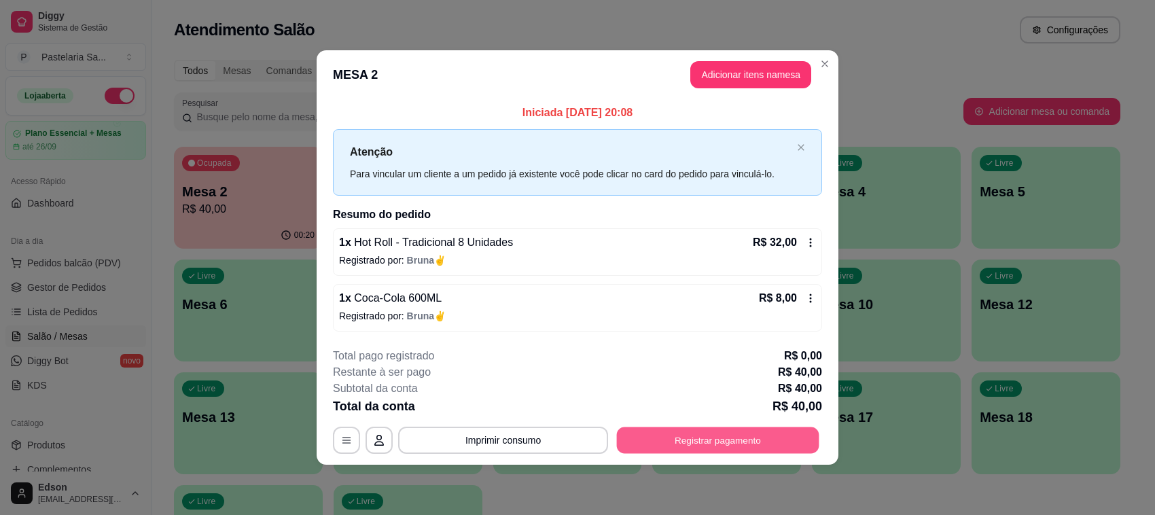
click at [766, 429] on button "Registrar pagamento" at bounding box center [718, 440] width 202 height 26
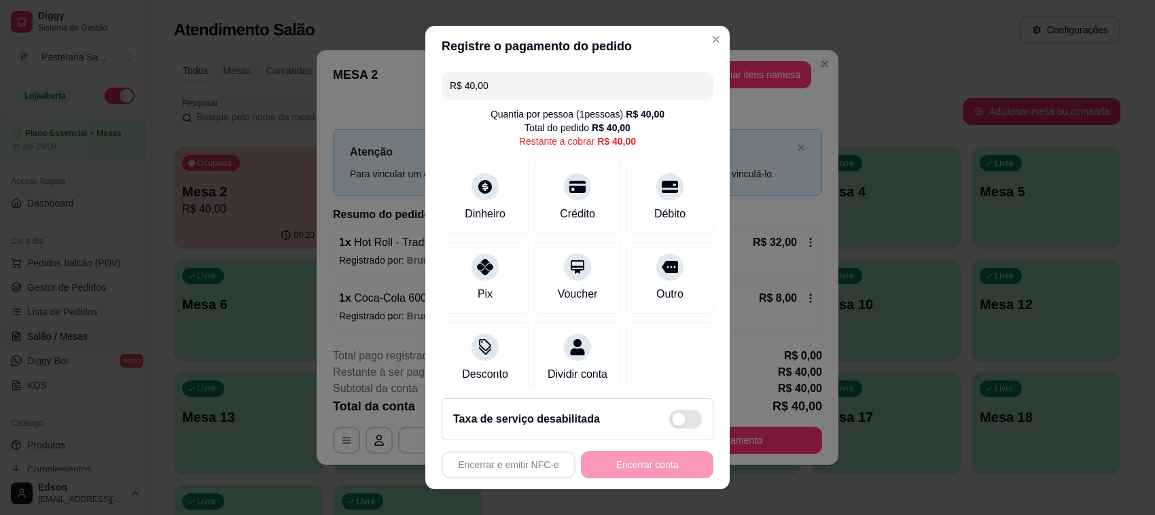
drag, startPoint x: 573, startPoint y: 179, endPoint x: 651, endPoint y: 397, distance: 232.2
click at [572, 179] on div "Crédito" at bounding box center [577, 198] width 87 height 72
type input "R$ 0,00"
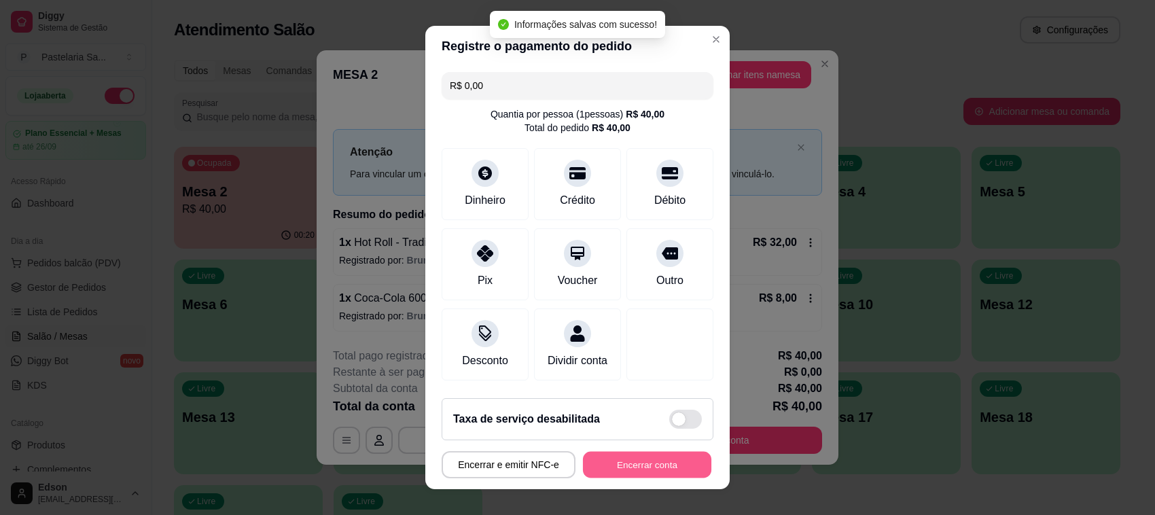
click at [642, 474] on button "Encerrar conta" at bounding box center [647, 465] width 128 height 26
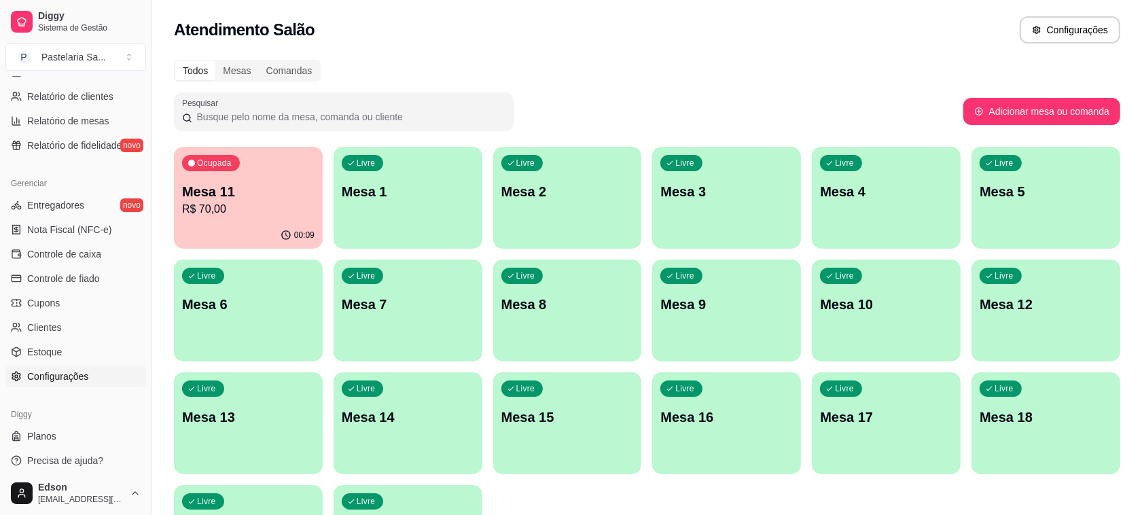
scroll to position [462, 0]
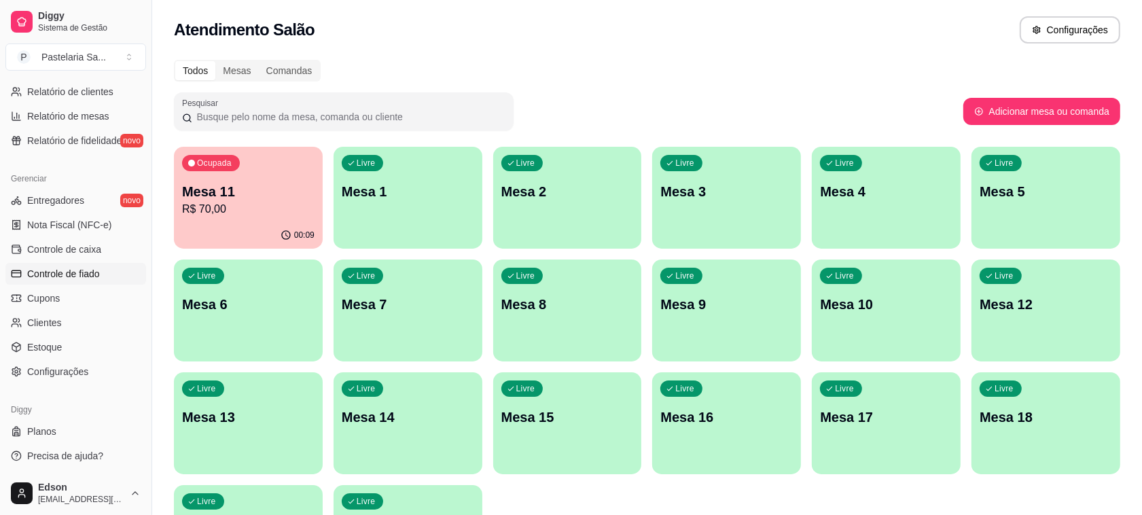
click at [100, 272] on span "Controle de fiado" at bounding box center [63, 274] width 73 height 14
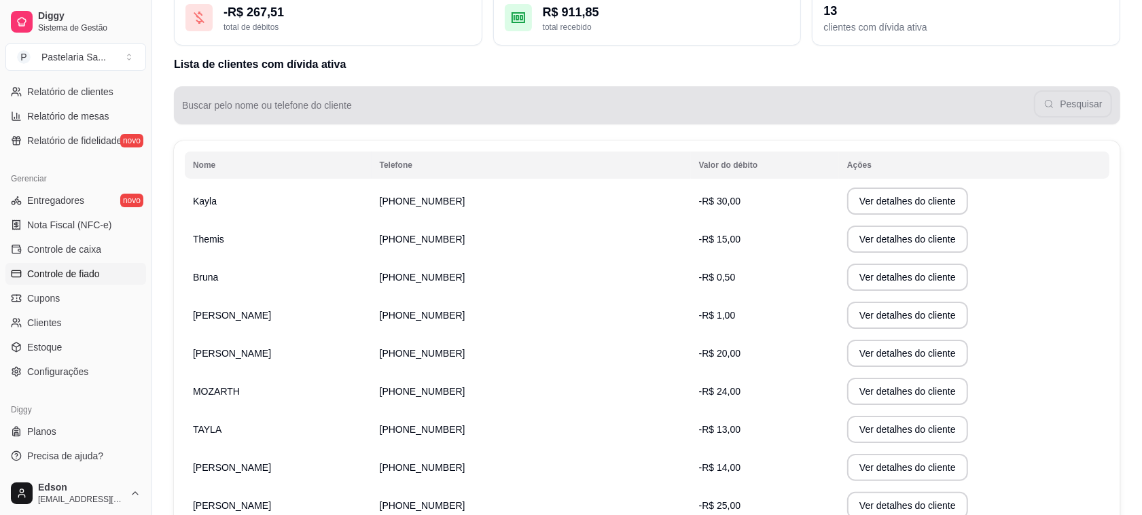
scroll to position [238, 0]
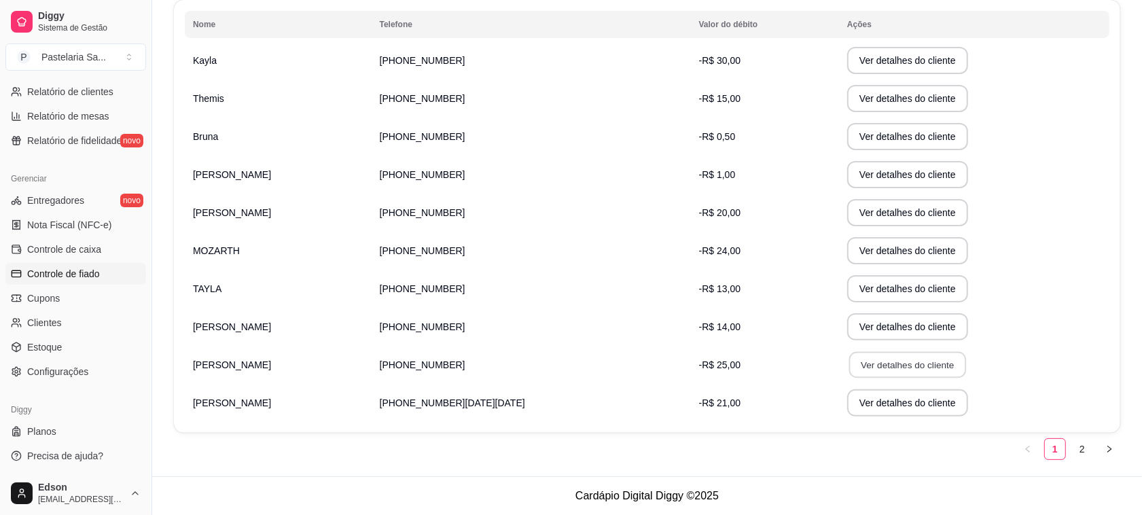
click at [849, 358] on button "Ver detalhes do cliente" at bounding box center [907, 365] width 117 height 26
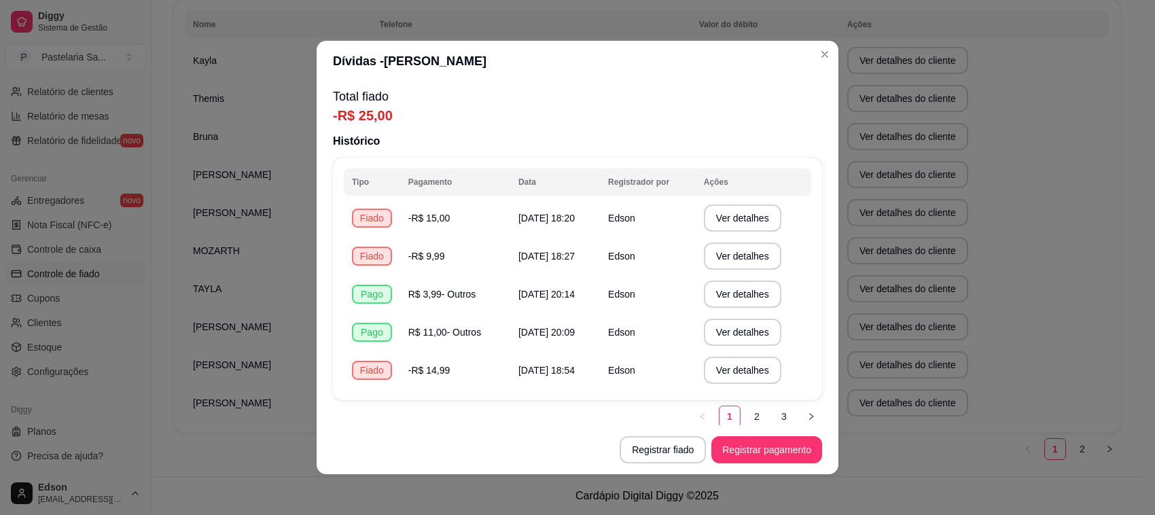
click at [799, 440] on button "Registrar pagamento" at bounding box center [766, 449] width 111 height 27
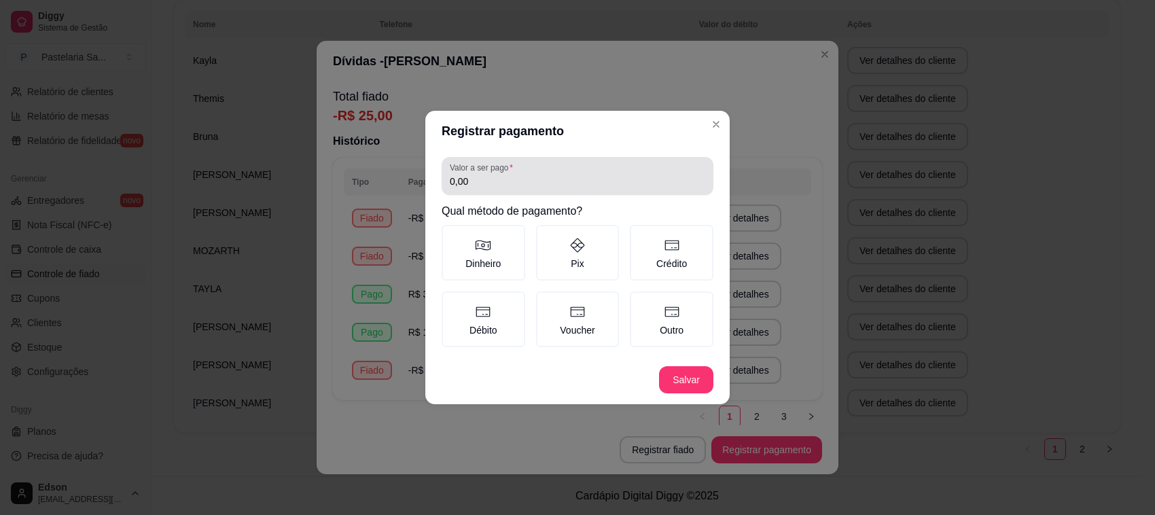
click at [538, 191] on div "Valor a ser pago 0,00" at bounding box center [577, 176] width 272 height 38
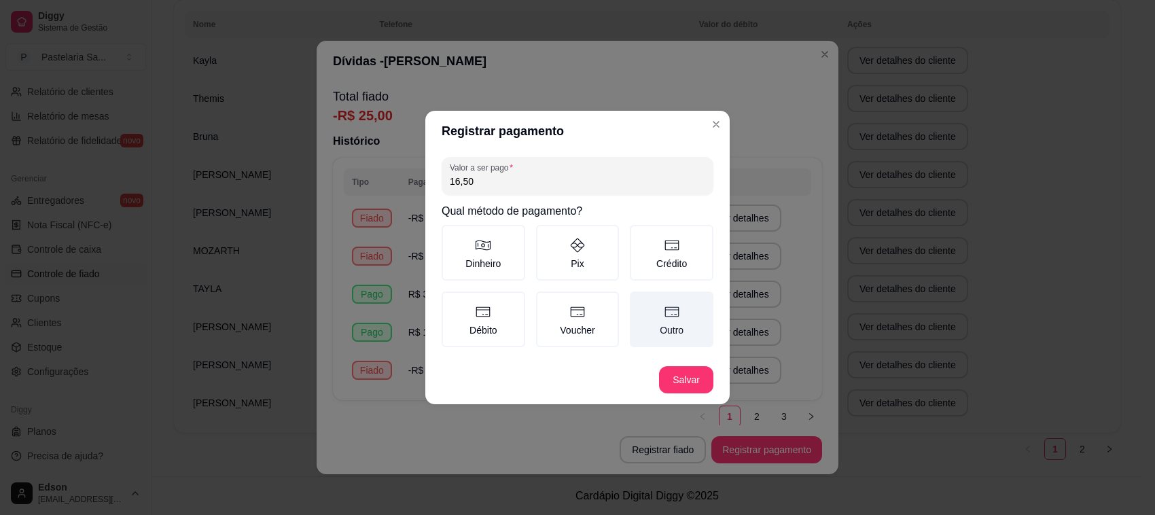
type input "16,50"
drag, startPoint x: 661, startPoint y: 310, endPoint x: 759, endPoint y: 456, distance: 175.6
click at [662, 310] on label "Outro" at bounding box center [672, 319] width 84 height 56
click at [640, 302] on button "Outro" at bounding box center [634, 296] width 11 height 11
click at [710, 394] on footer "Salvar" at bounding box center [577, 379] width 304 height 49
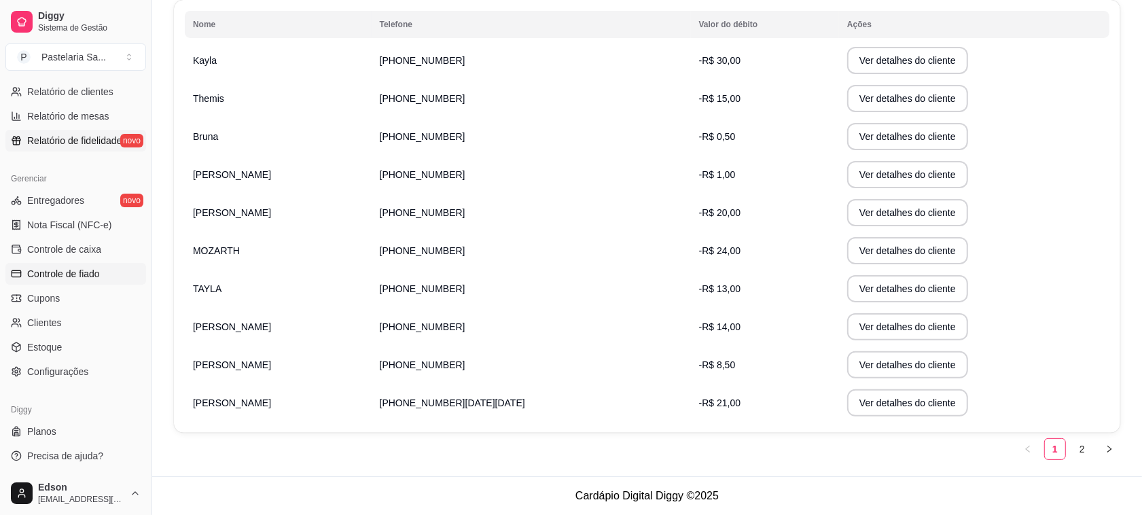
scroll to position [115, 0]
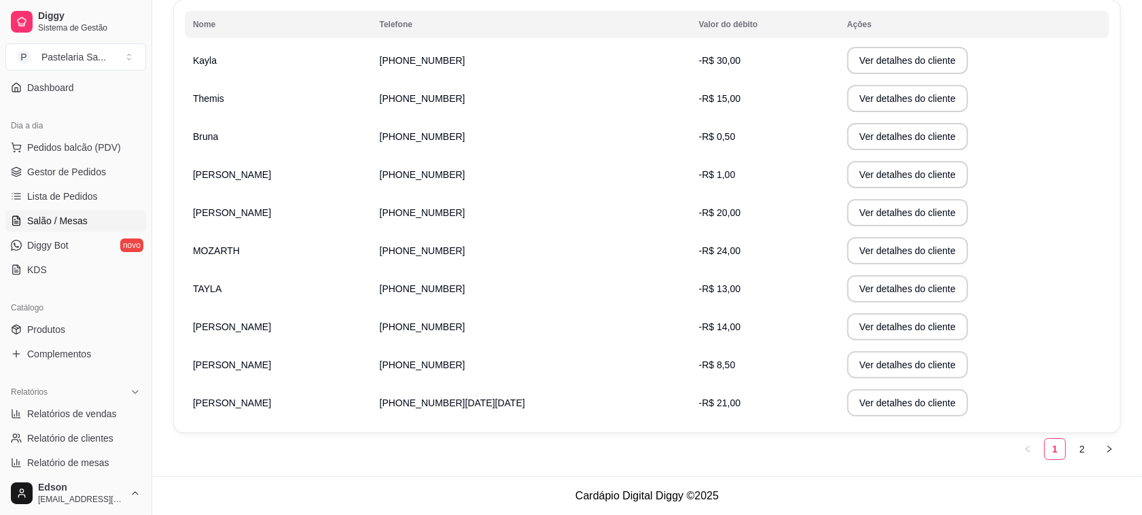
click at [63, 219] on span "Salão / Mesas" at bounding box center [57, 221] width 60 height 14
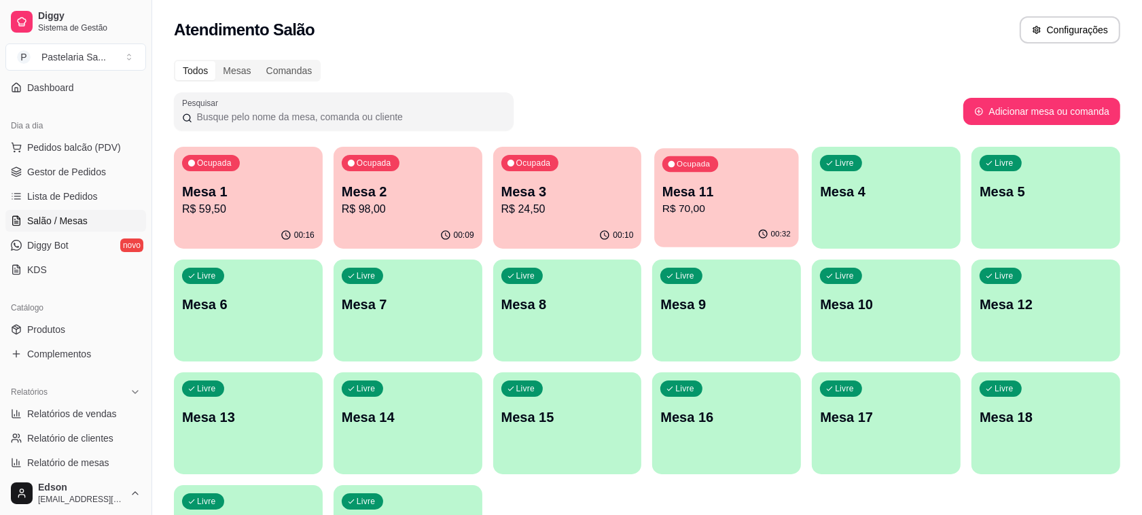
click at [666, 206] on p "R$ 70,00" at bounding box center [726, 209] width 128 height 16
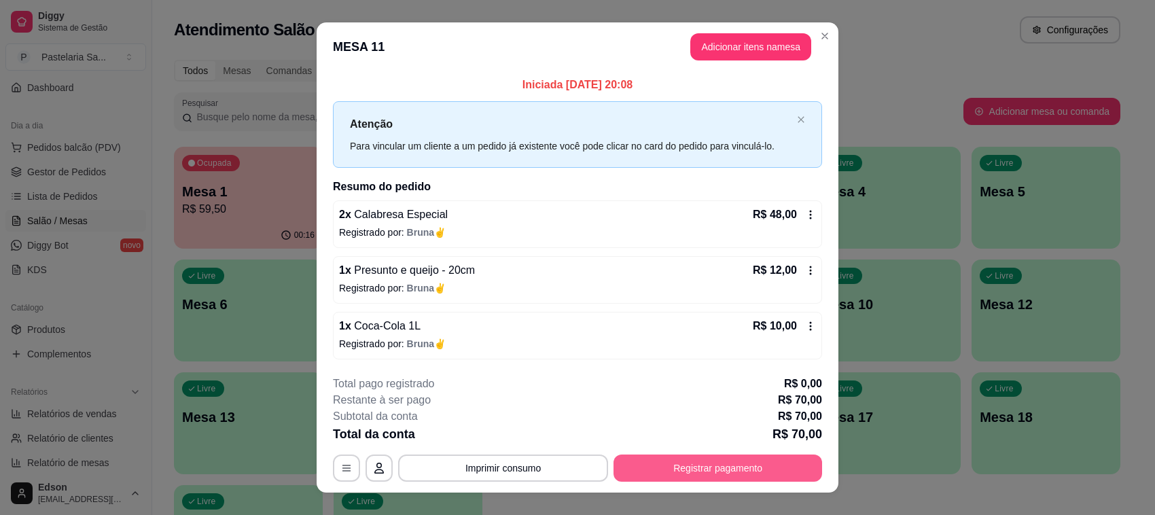
click at [725, 469] on button "Registrar pagamento" at bounding box center [717, 467] width 208 height 27
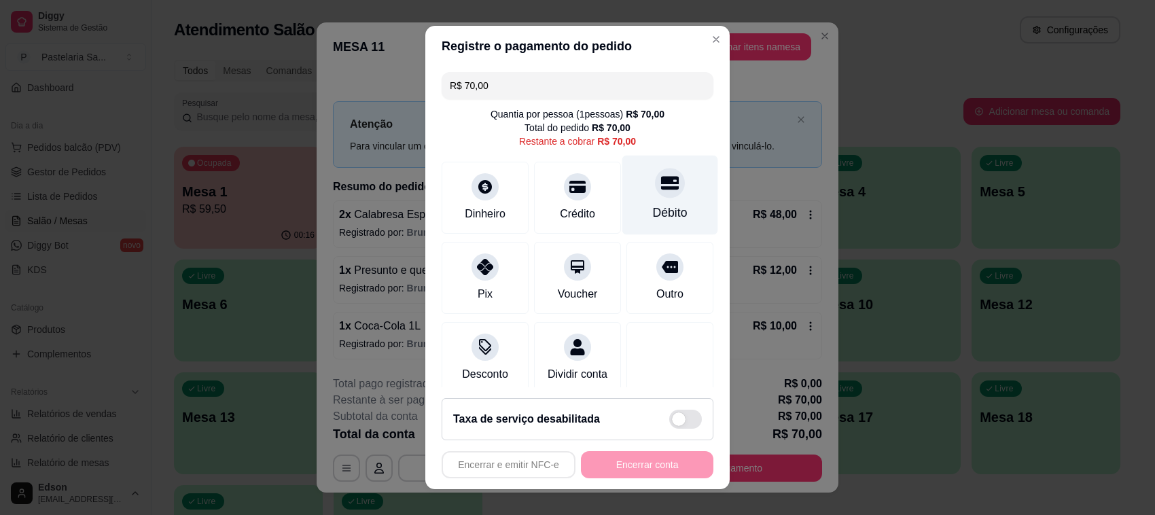
click at [657, 182] on div "Débito" at bounding box center [670, 195] width 96 height 79
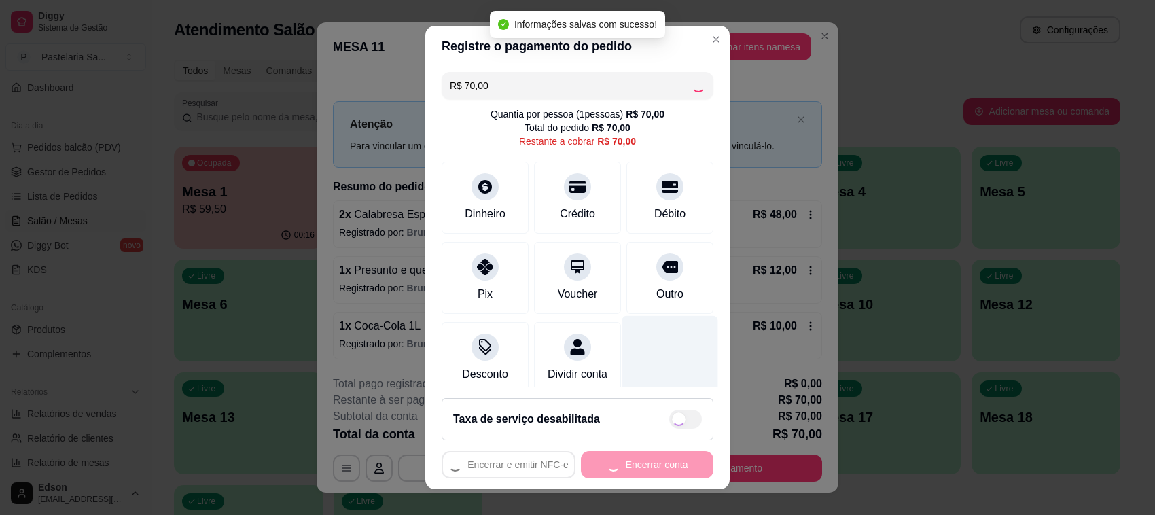
type input "R$ 0,00"
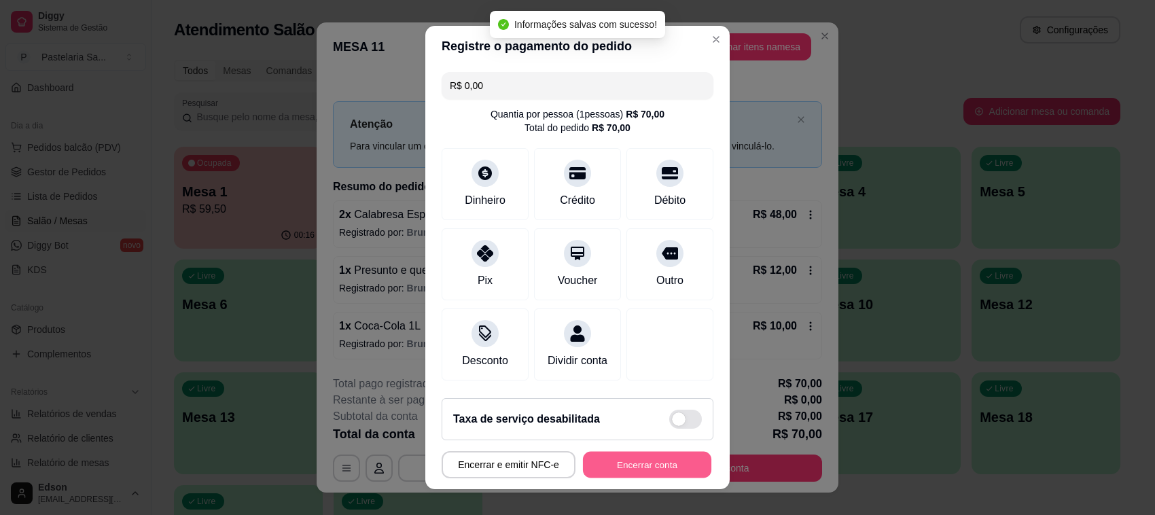
click at [615, 464] on button "Encerrar conta" at bounding box center [647, 465] width 128 height 26
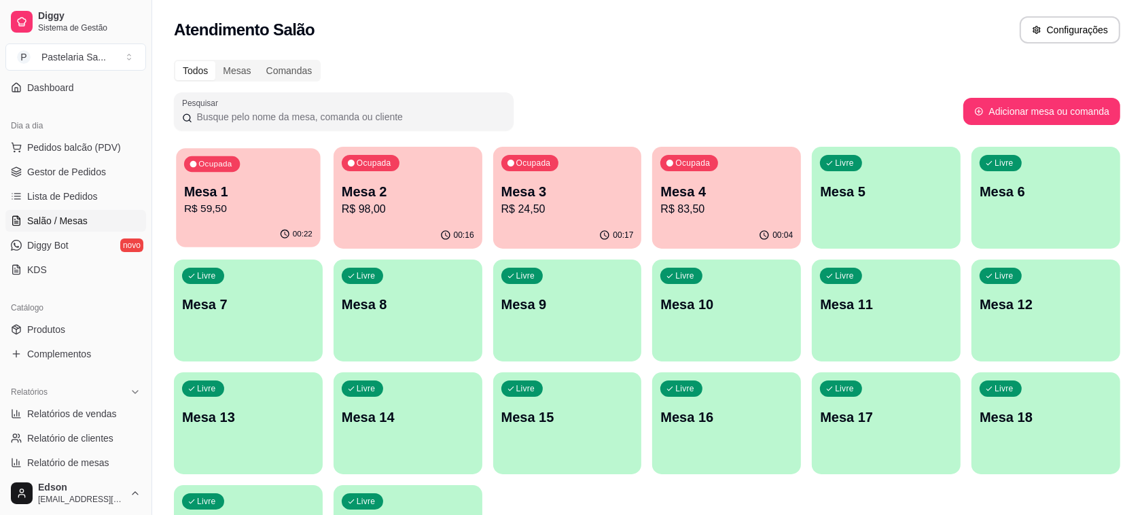
click at [250, 174] on div "Ocupada Mesa 1 R$ 59,50" at bounding box center [248, 184] width 144 height 73
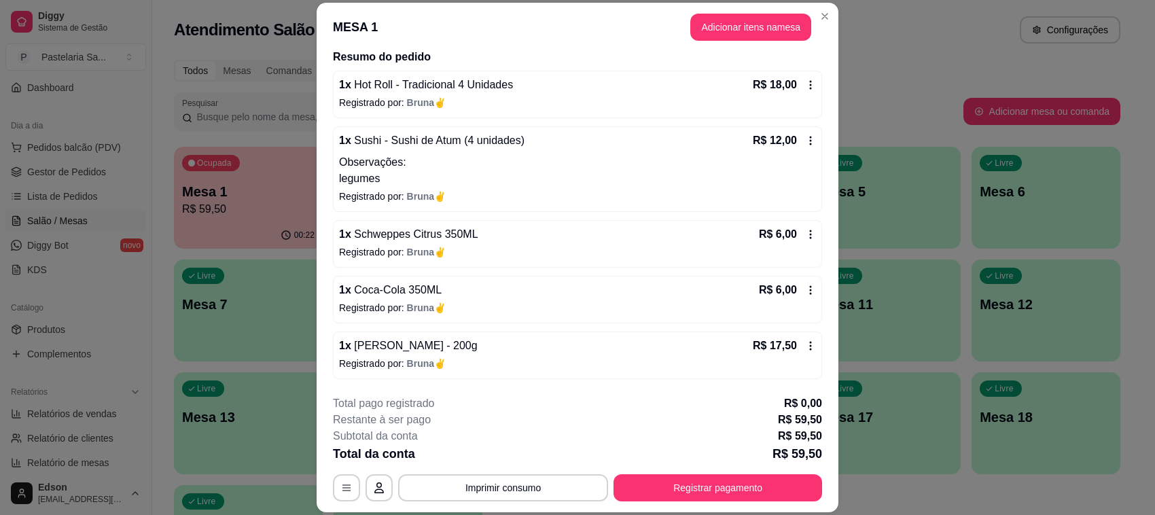
scroll to position [41, 0]
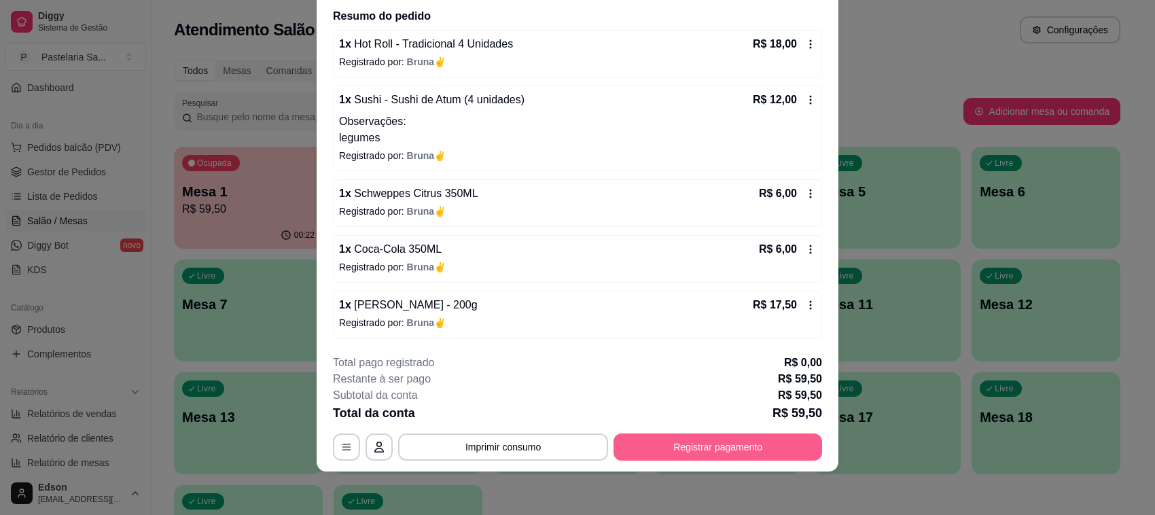
click at [708, 433] on button "Registrar pagamento" at bounding box center [717, 446] width 208 height 27
click at [669, 448] on button "Registrar pagamento" at bounding box center [718, 447] width 202 height 26
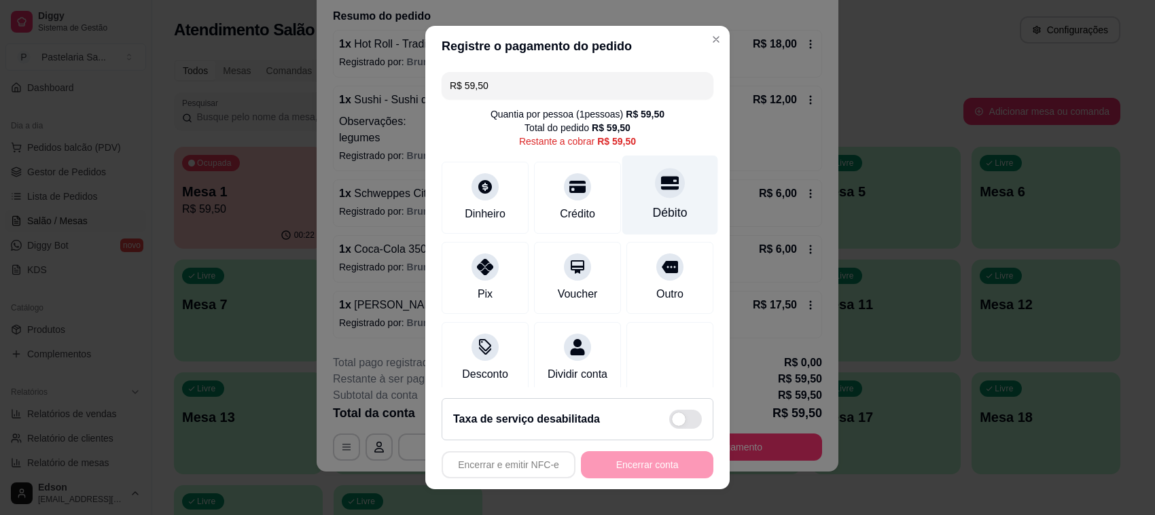
click at [664, 198] on div "Débito" at bounding box center [670, 195] width 96 height 79
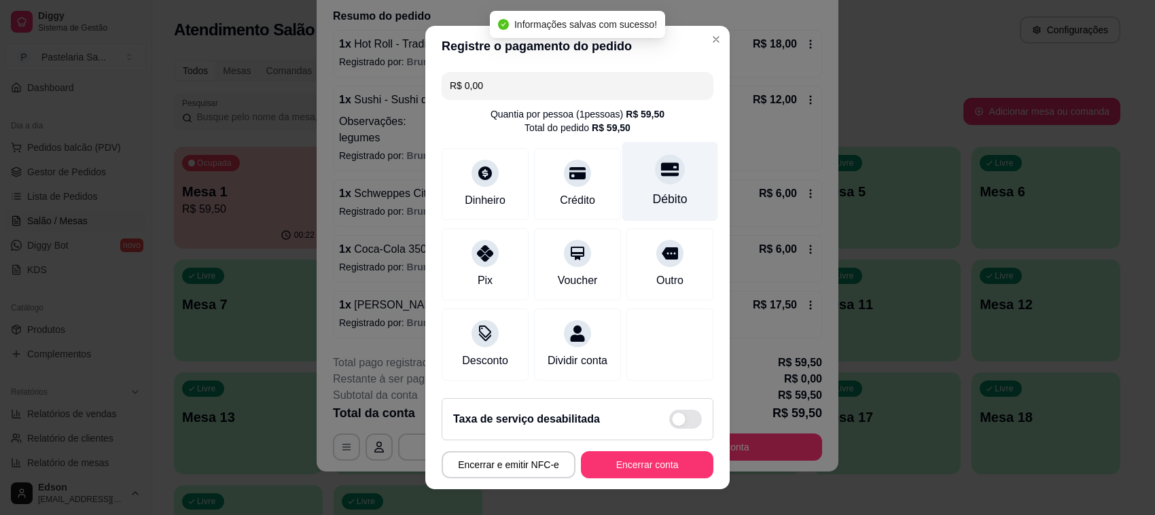
type input "R$ 0,00"
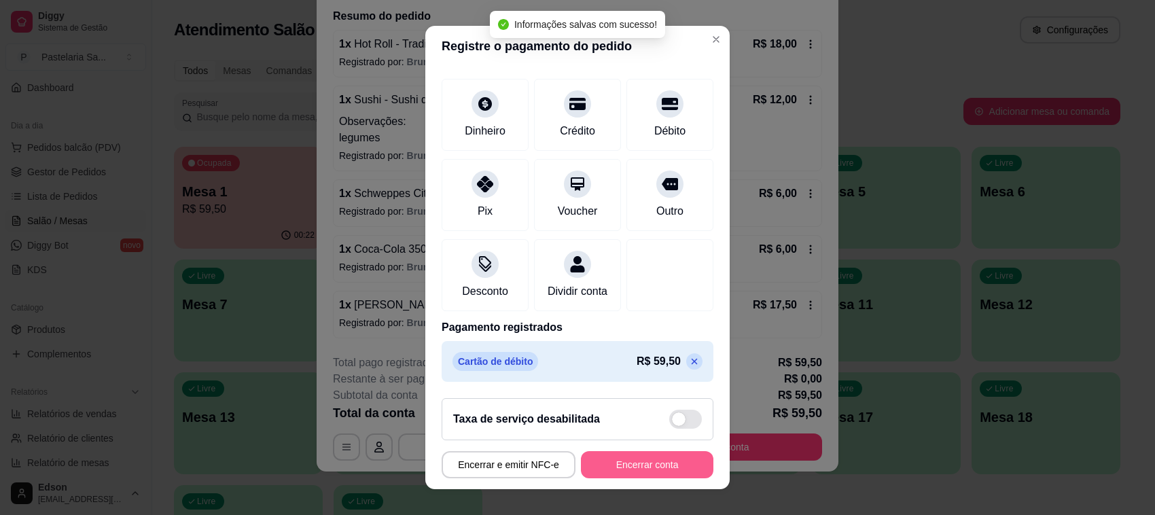
click at [587, 470] on button "Encerrar conta" at bounding box center [647, 464] width 132 height 27
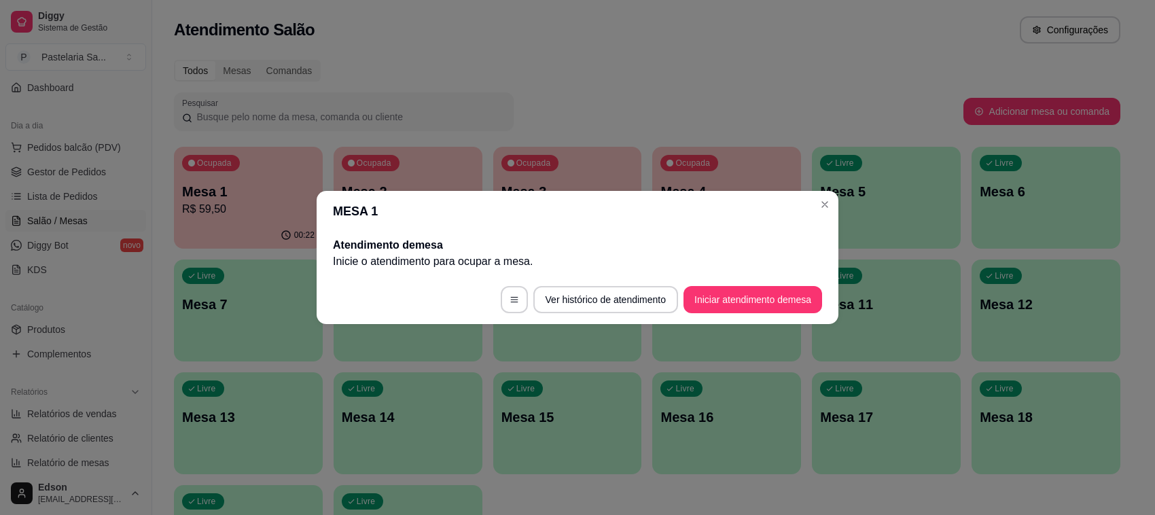
scroll to position [0, 0]
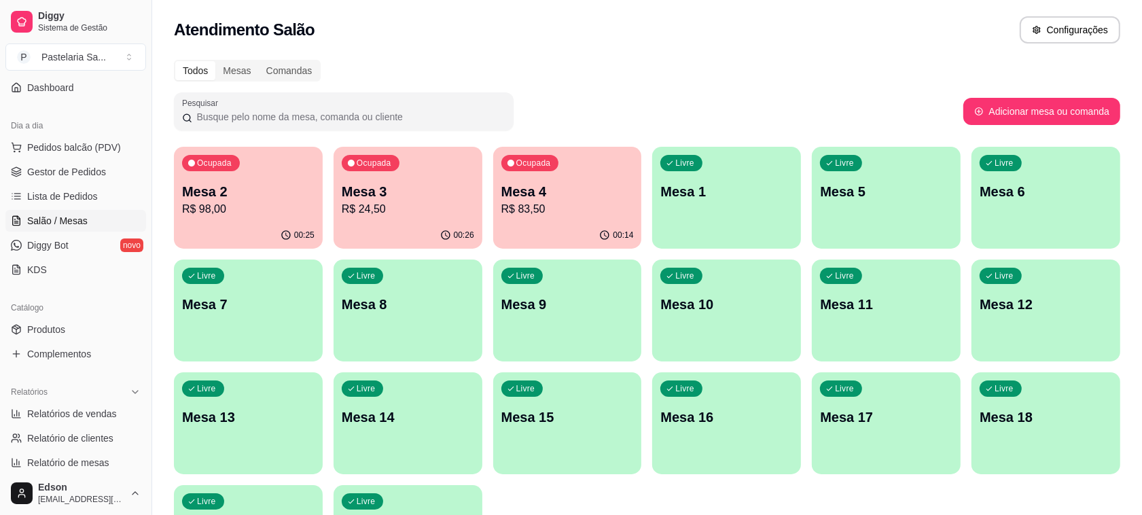
click at [381, 192] on p "Mesa 3" at bounding box center [408, 191] width 132 height 19
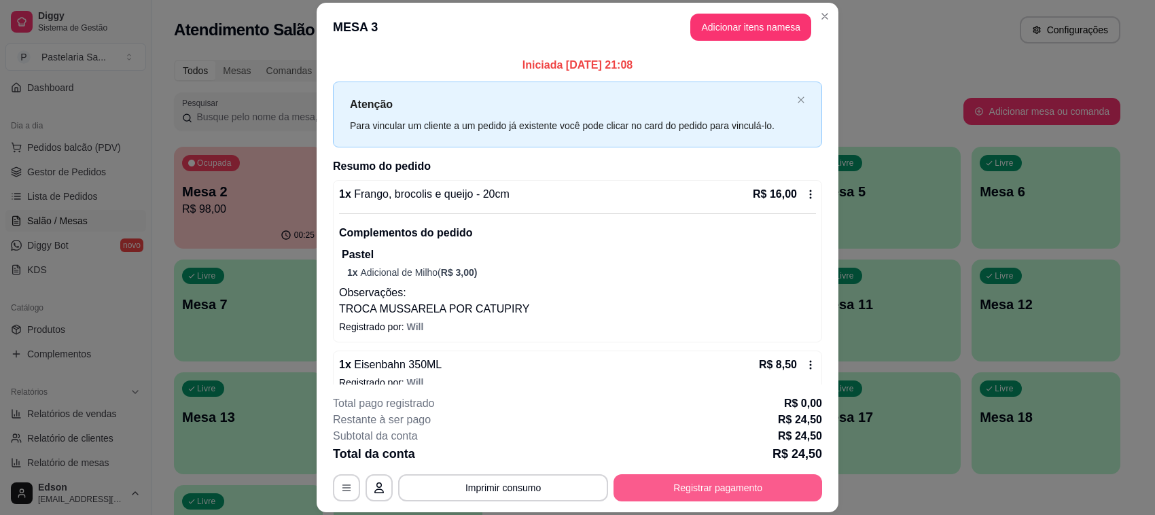
click at [715, 492] on button "Registrar pagamento" at bounding box center [717, 487] width 208 height 27
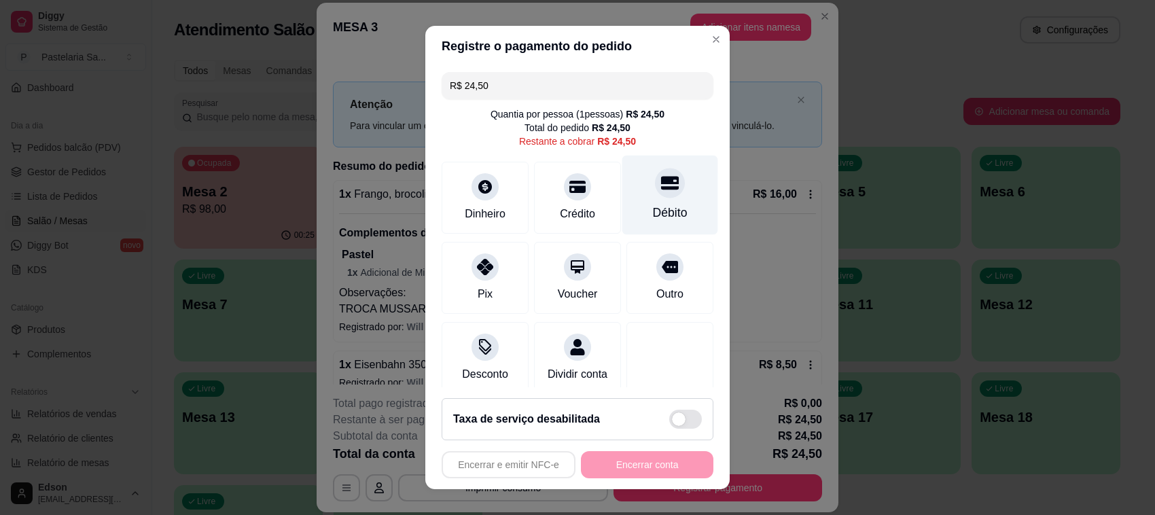
click at [653, 211] on div "Débito" at bounding box center [670, 213] width 35 height 18
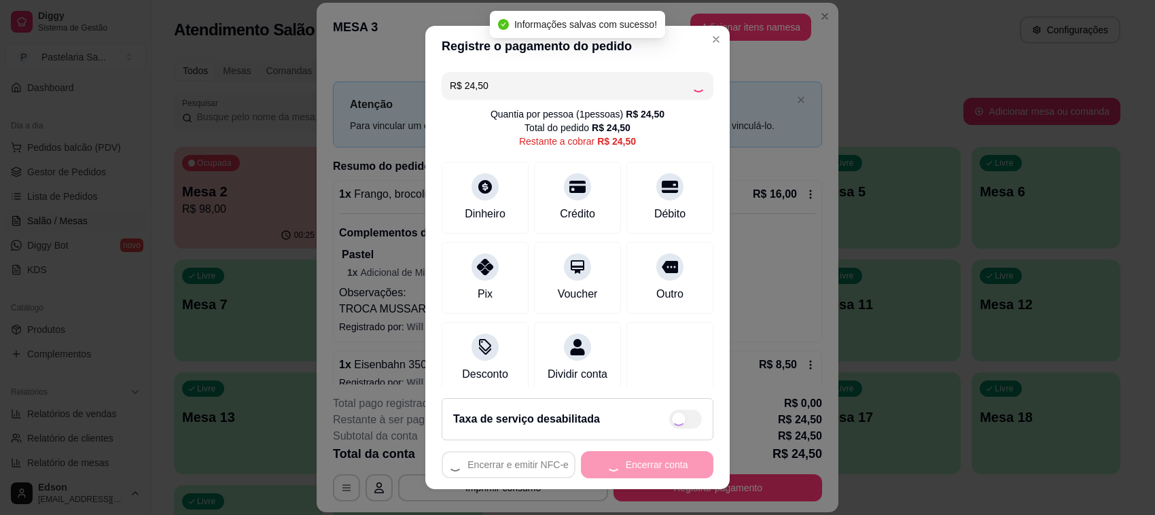
type input "R$ 0,00"
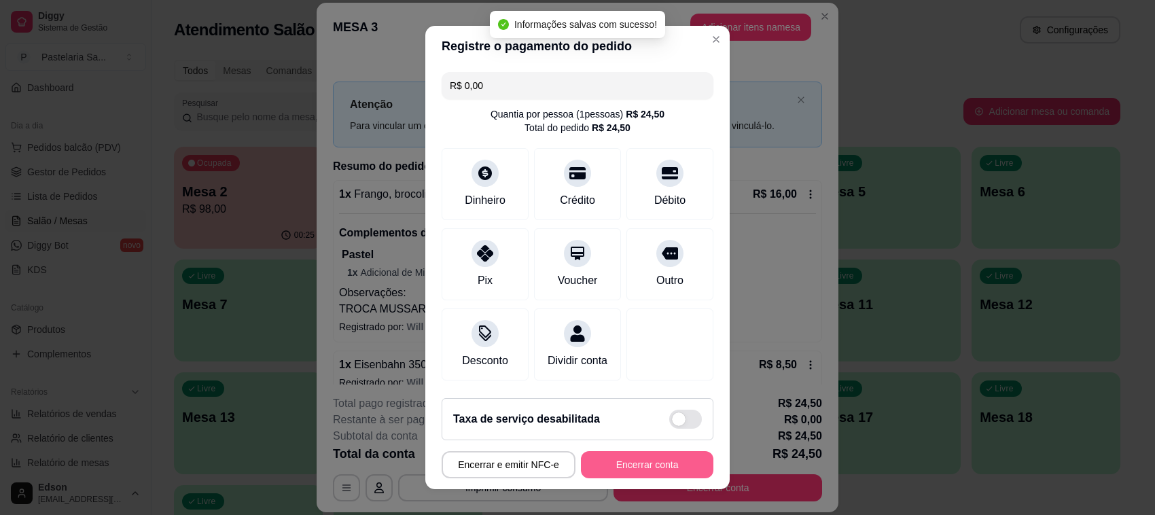
click at [629, 463] on button "Encerrar conta" at bounding box center [647, 464] width 132 height 27
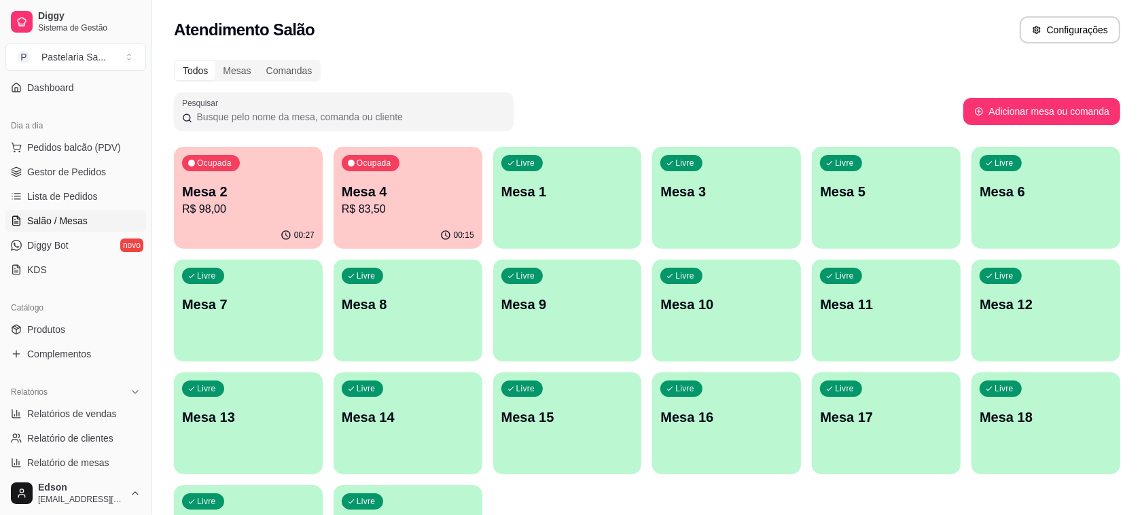
click at [243, 209] on p "R$ 98,00" at bounding box center [248, 209] width 132 height 16
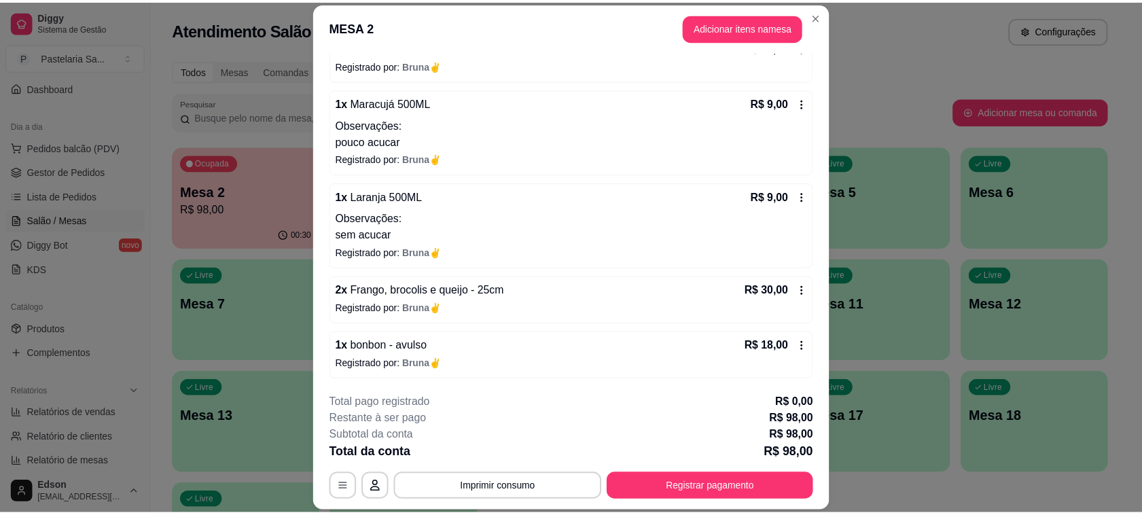
scroll to position [147, 0]
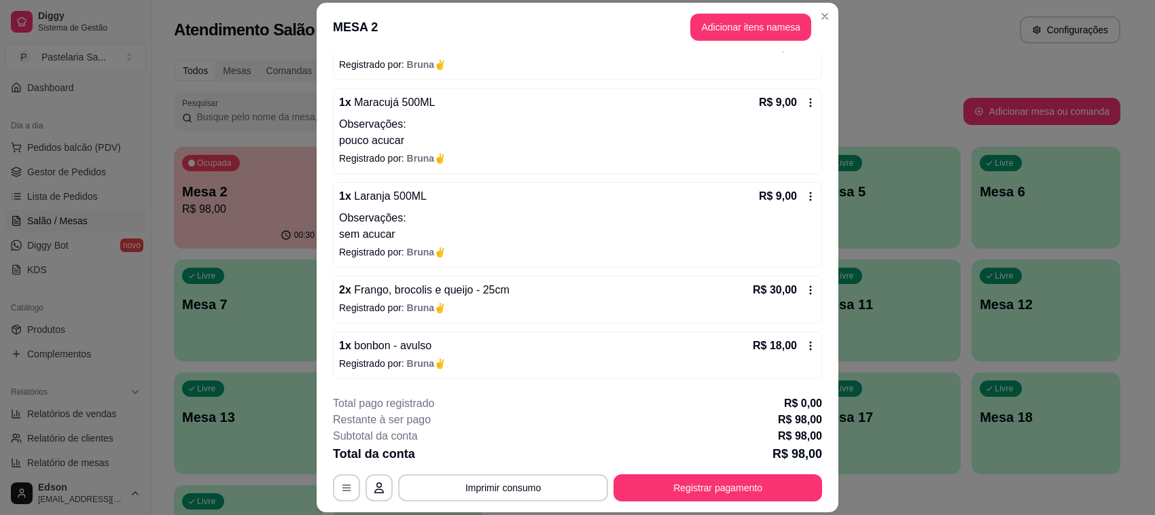
click at [752, 489] on button "Registrar pagamento" at bounding box center [717, 487] width 208 height 27
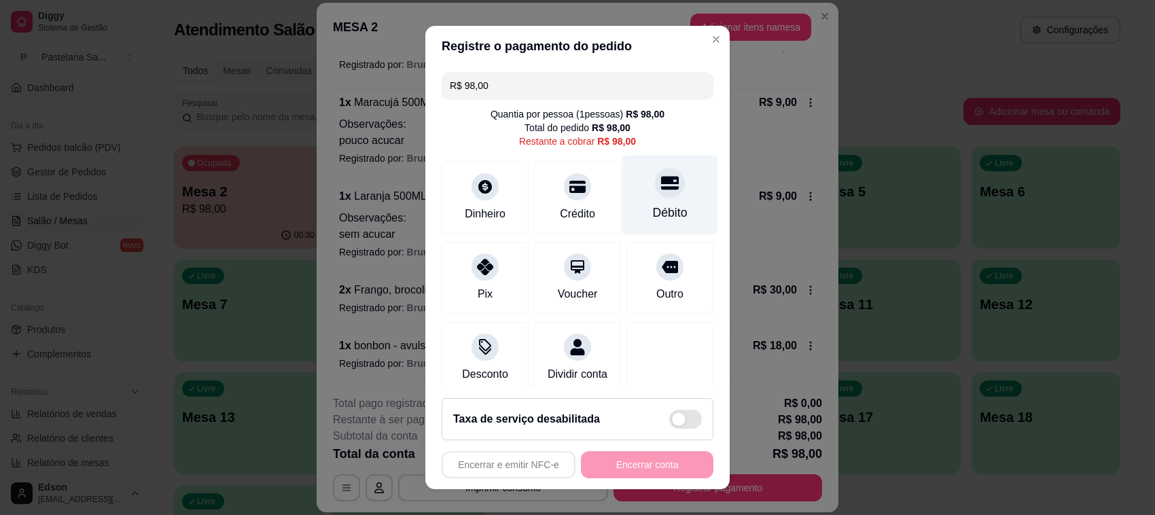
click at [655, 180] on div at bounding box center [670, 183] width 30 height 30
type input "R$ 0,00"
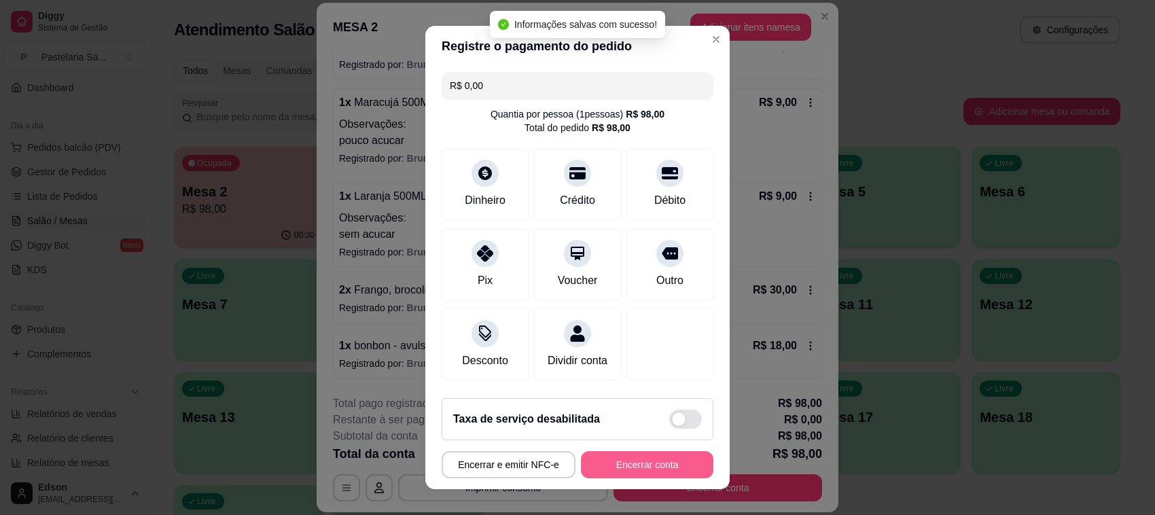
click at [659, 462] on button "Encerrar conta" at bounding box center [647, 464] width 132 height 27
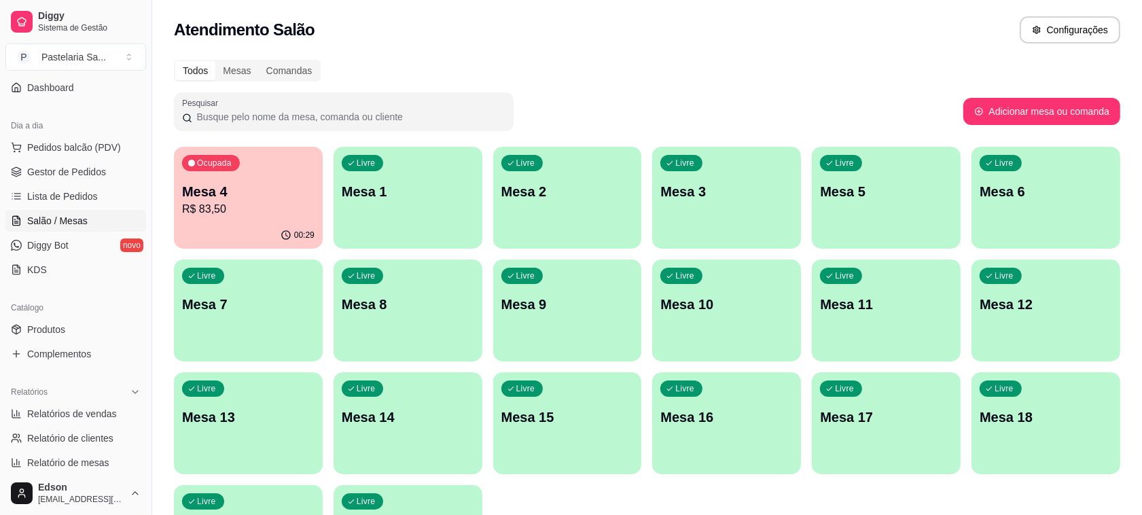
click at [206, 196] on p "Mesa 4" at bounding box center [248, 191] width 132 height 19
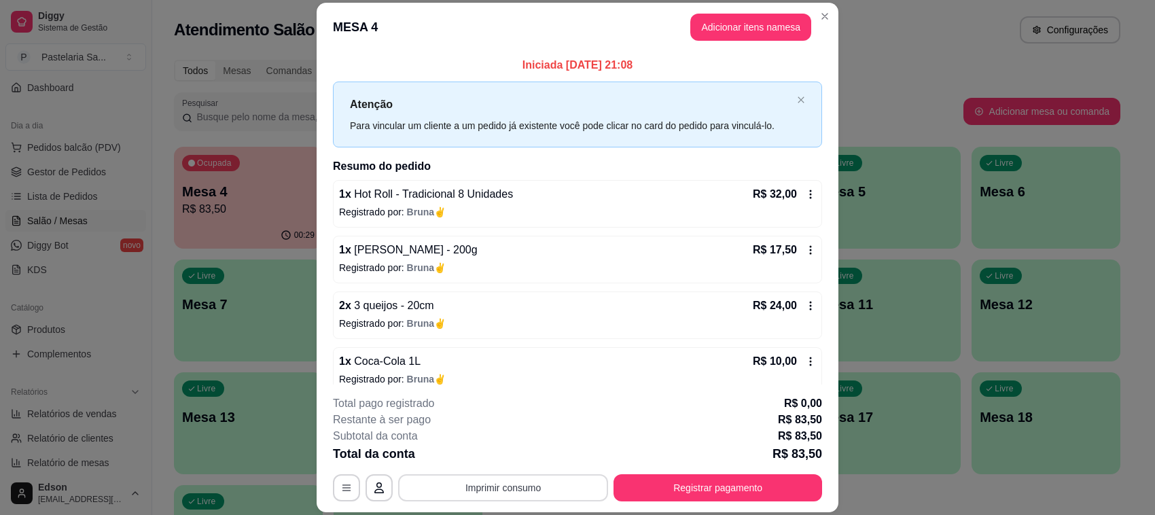
click at [483, 480] on button "Imprimir consumo" at bounding box center [503, 487] width 210 height 27
click at [483, 455] on button "Balcão" at bounding box center [500, 456] width 95 height 21
click at [690, 484] on button "Registrar pagamento" at bounding box center [717, 487] width 208 height 27
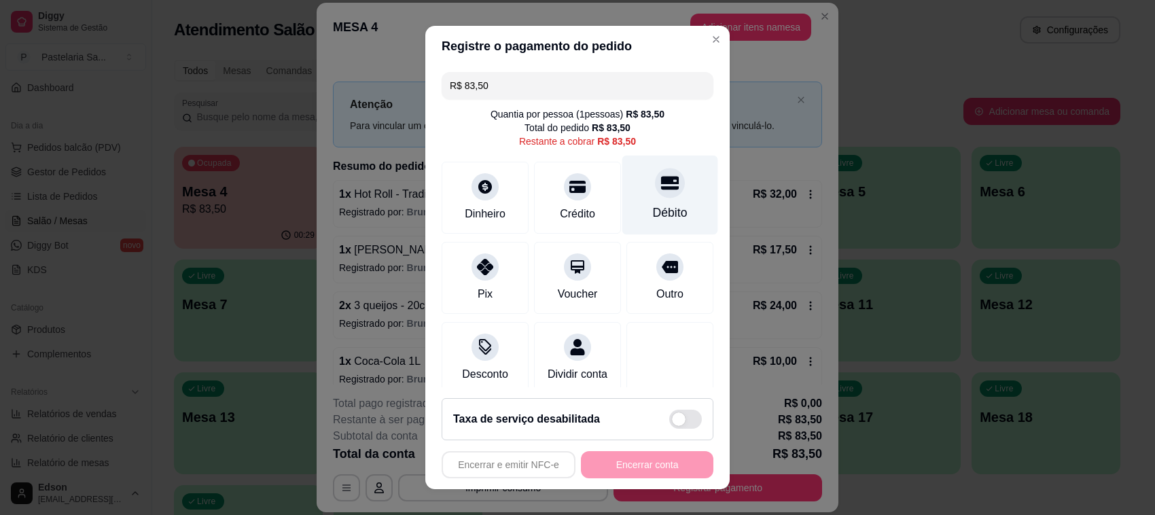
click at [653, 206] on div "Débito" at bounding box center [670, 213] width 35 height 18
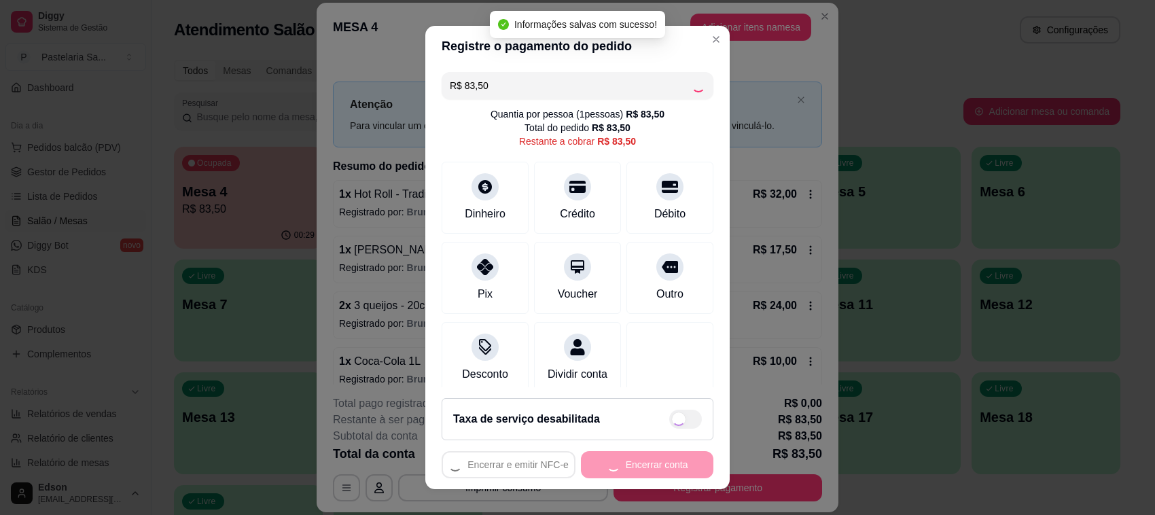
type input "R$ 0,00"
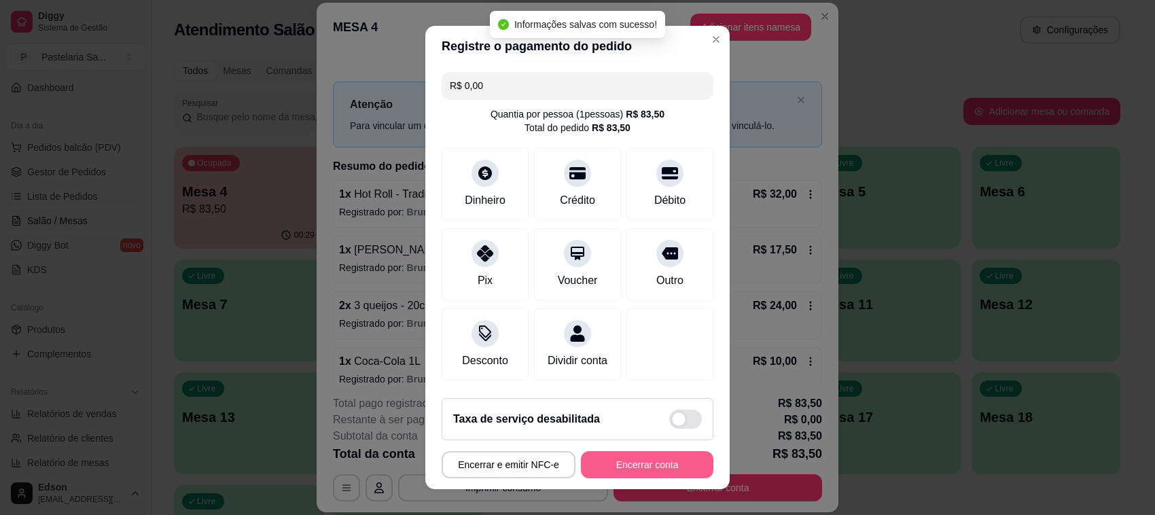
click at [666, 470] on button "Encerrar conta" at bounding box center [647, 464] width 132 height 27
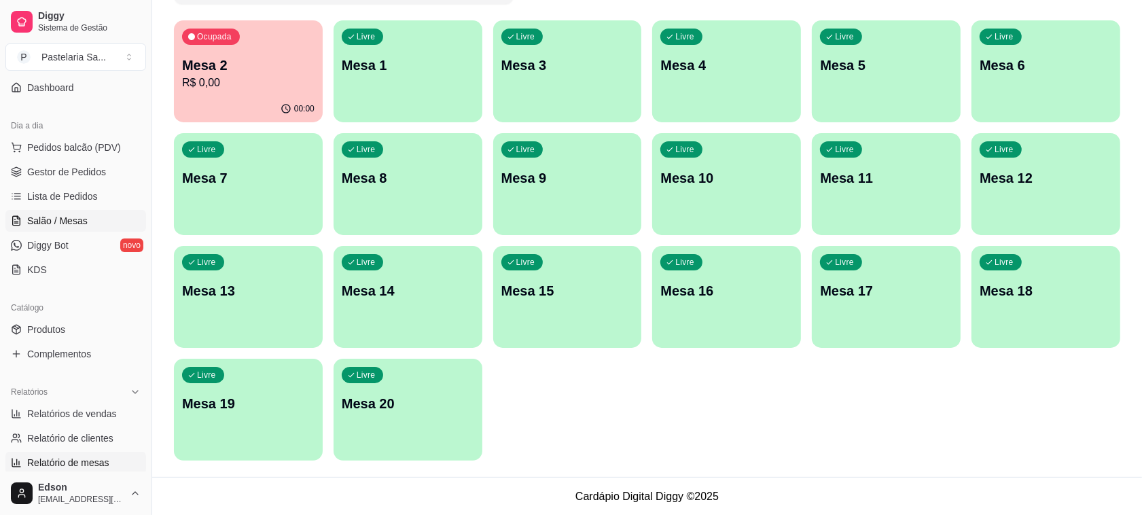
scroll to position [462, 0]
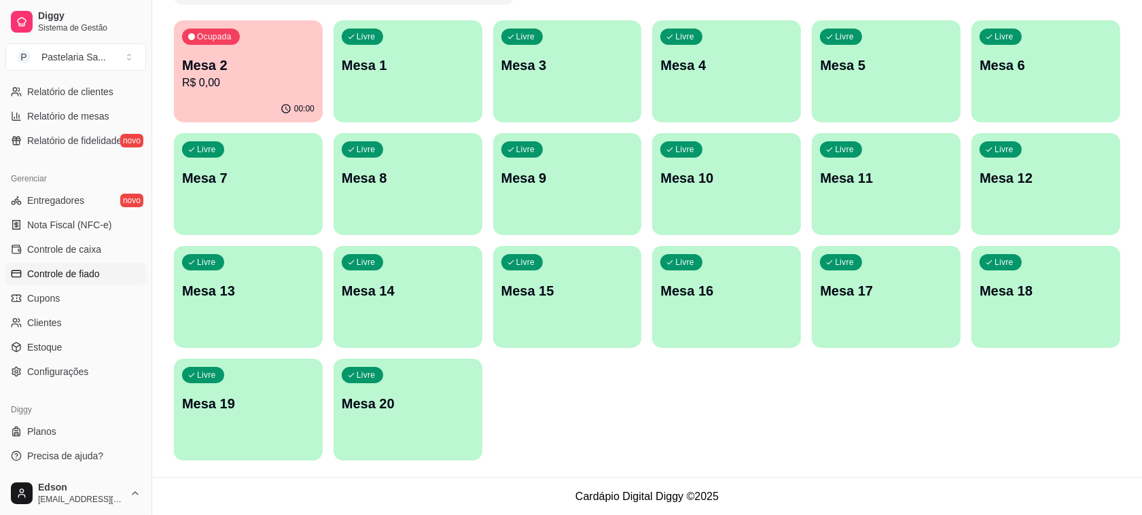
click at [83, 266] on link "Controle de fiado" at bounding box center [75, 274] width 141 height 22
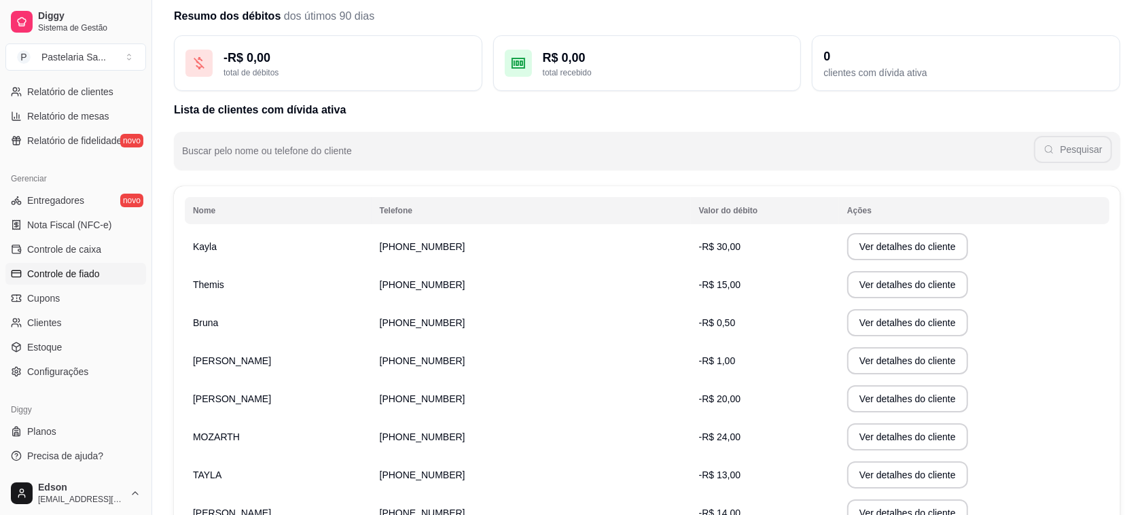
scroll to position [238, 0]
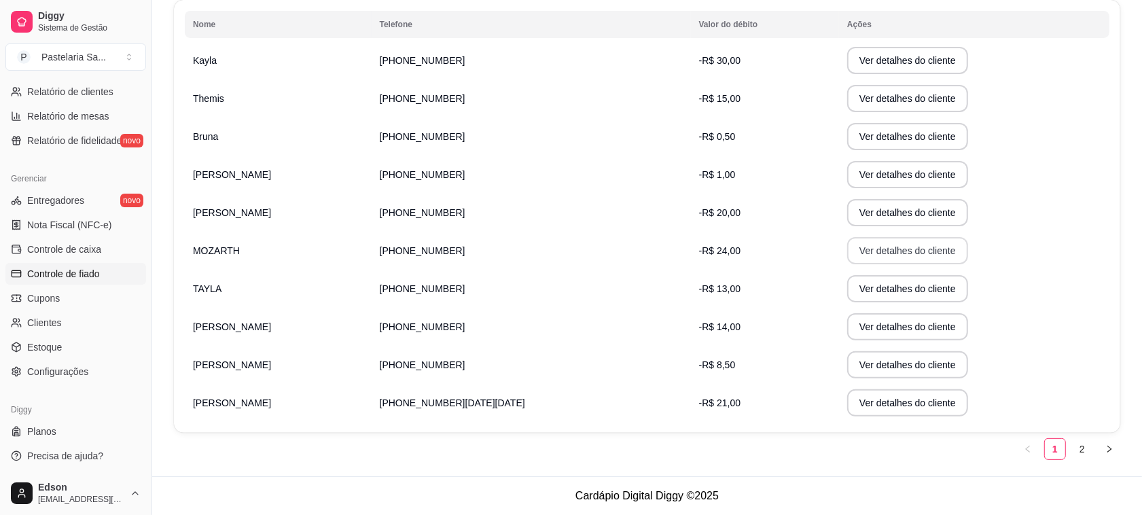
click at [853, 238] on button "Ver detalhes do cliente" at bounding box center [907, 250] width 121 height 27
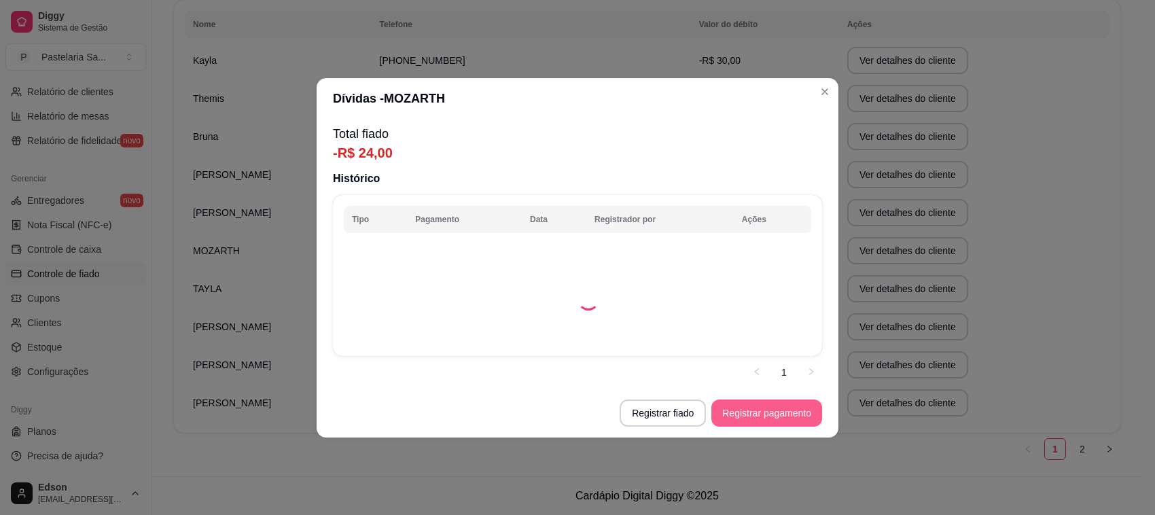
click at [739, 408] on button "Registrar pagamento" at bounding box center [766, 412] width 111 height 27
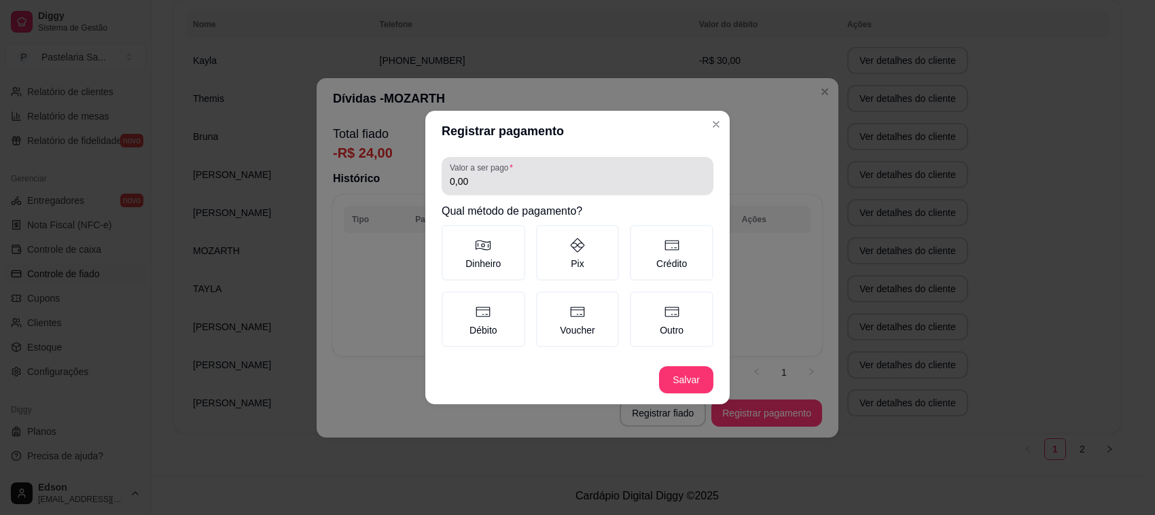
click at [520, 182] on input "0,00" at bounding box center [577, 182] width 255 height 14
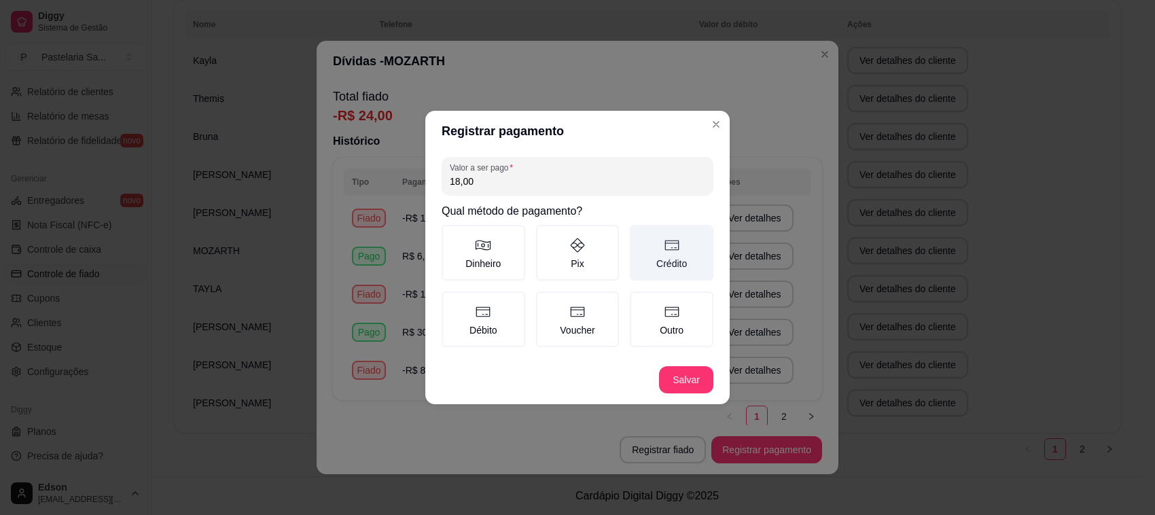
type input "18,00"
click at [672, 263] on label "Crédito" at bounding box center [672, 253] width 84 height 56
click at [640, 235] on button "Crédito" at bounding box center [634, 229] width 11 height 11
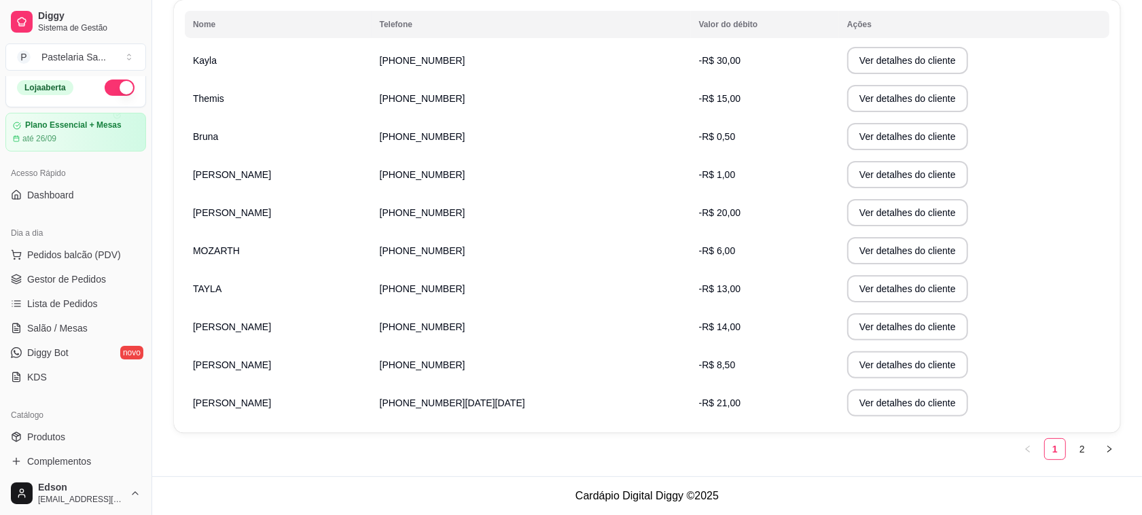
scroll to position [0, 0]
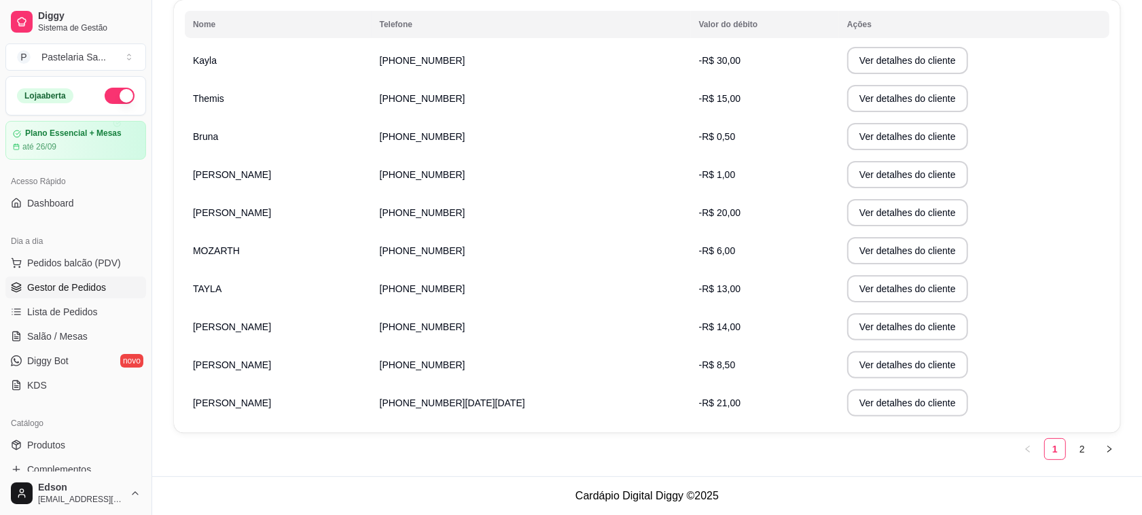
click at [92, 287] on span "Gestor de Pedidos" at bounding box center [66, 287] width 79 height 14
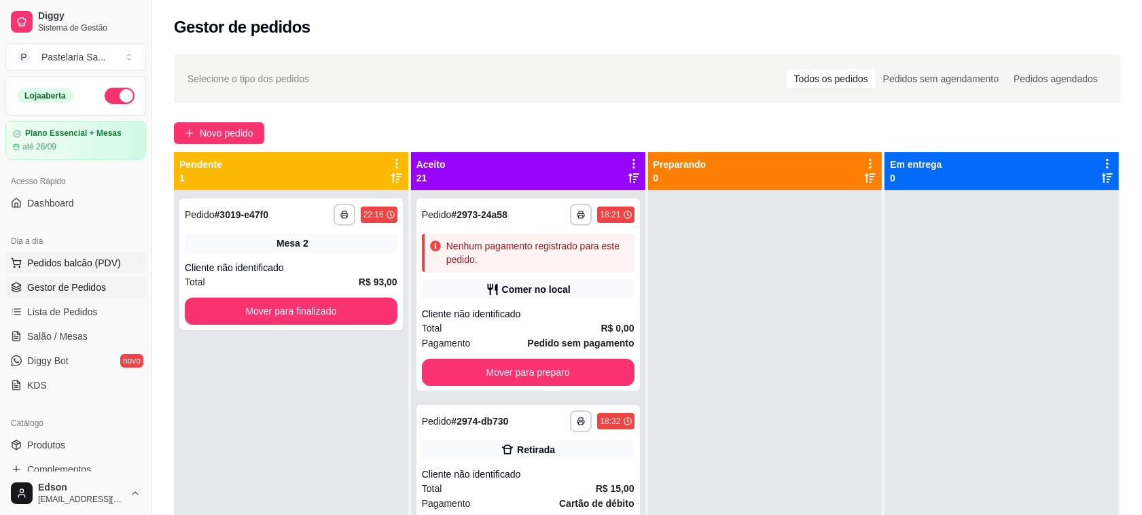
click at [58, 259] on span "Pedidos balcão (PDV)" at bounding box center [74, 263] width 94 height 14
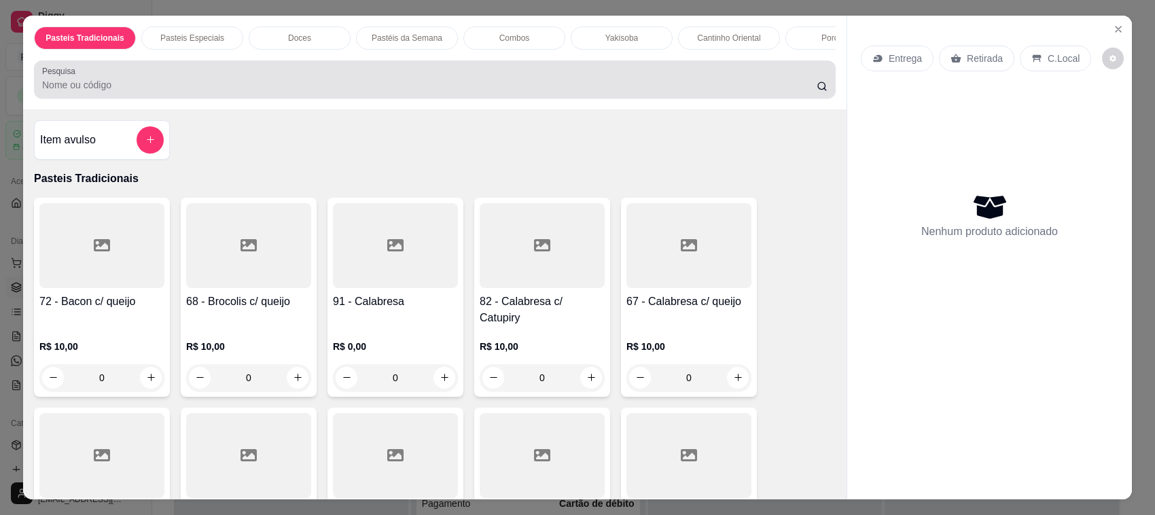
click at [426, 98] on div "Pesquisa" at bounding box center [434, 79] width 801 height 38
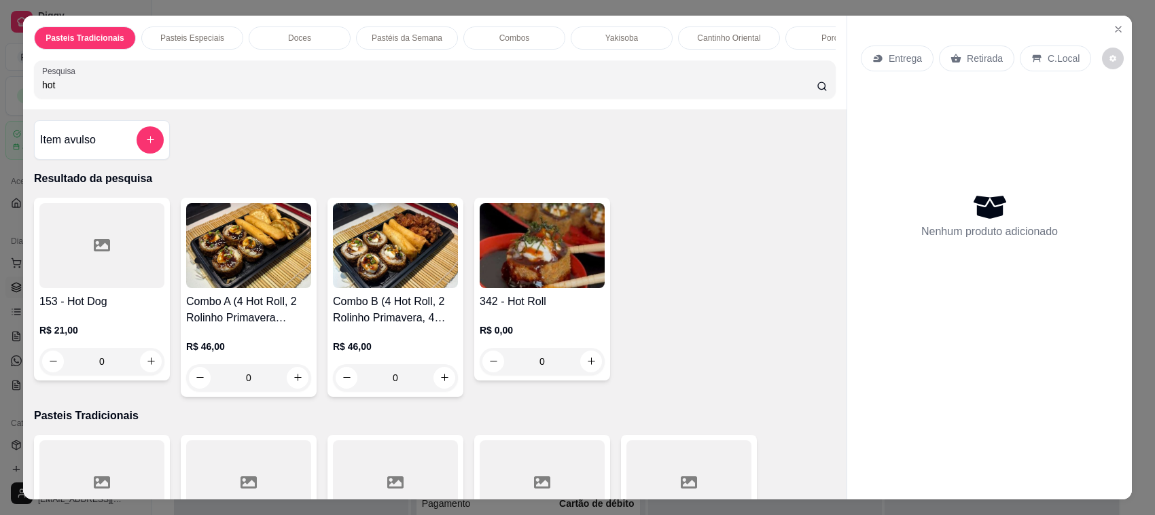
type input "hot"
click at [513, 269] on img at bounding box center [541, 245] width 125 height 85
click at [1118, 25] on button "Close" at bounding box center [1118, 29] width 22 height 22
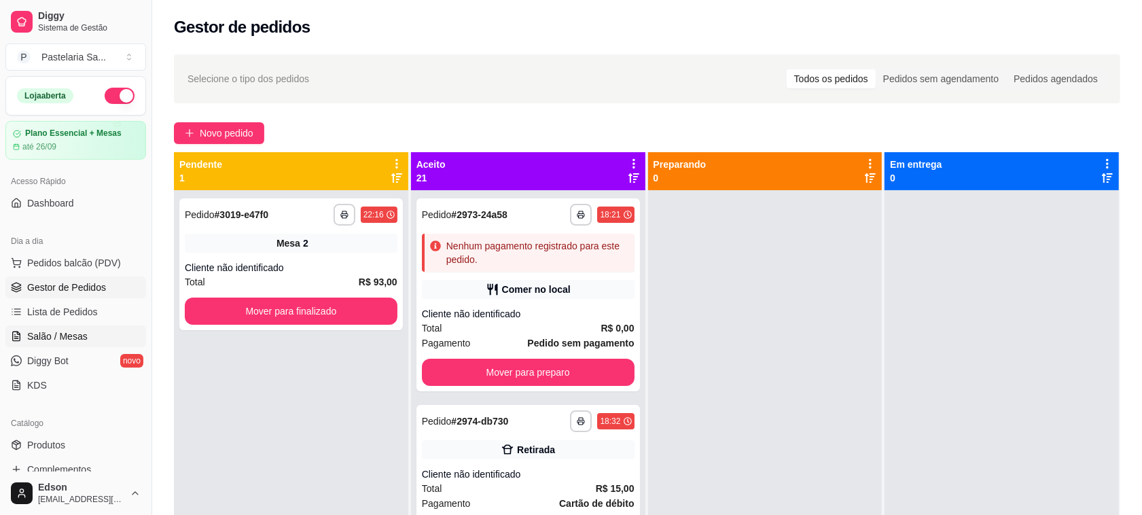
click at [51, 329] on span "Salão / Mesas" at bounding box center [57, 336] width 60 height 14
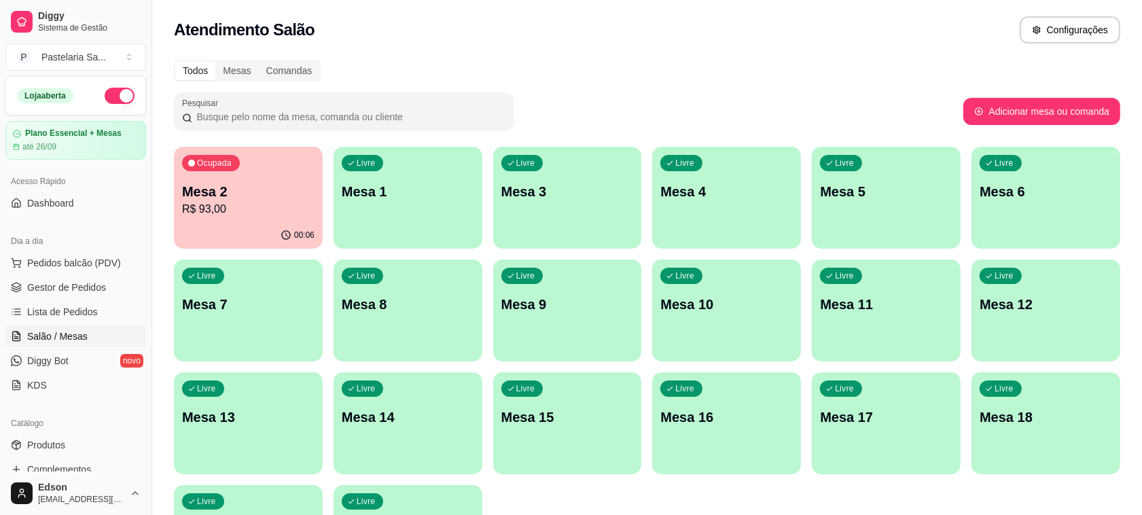
click at [208, 194] on p "Mesa 2" at bounding box center [248, 191] width 132 height 19
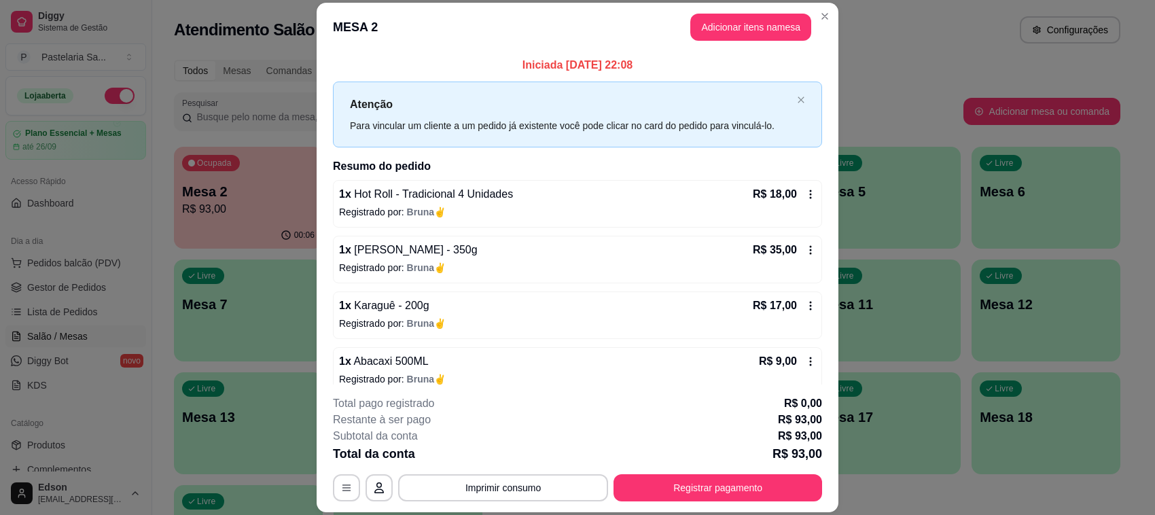
click at [805, 197] on icon at bounding box center [810, 194] width 11 height 11
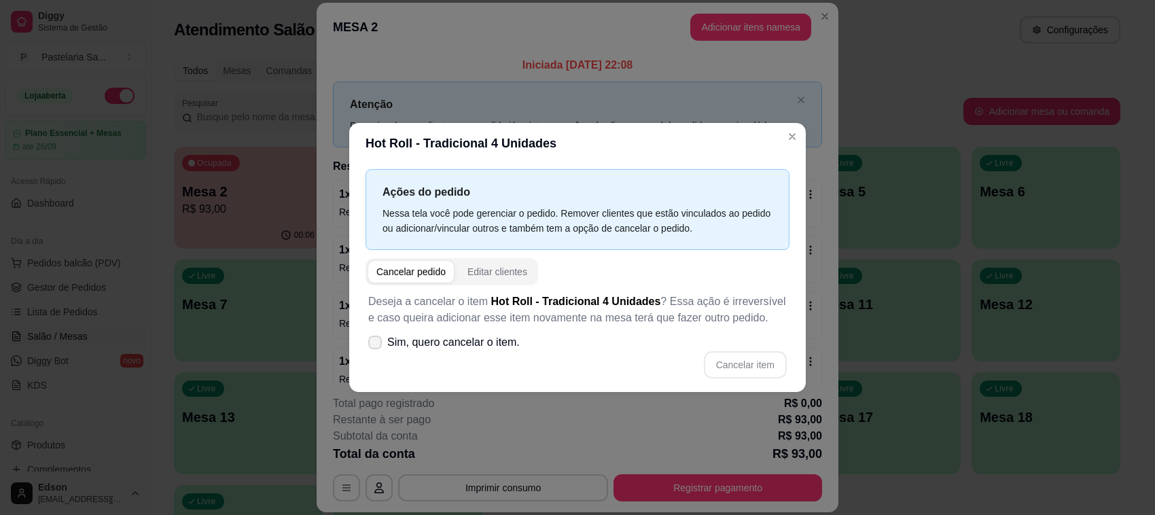
click at [449, 347] on span "Sim, quero cancelar o item." at bounding box center [453, 342] width 132 height 16
click at [376, 347] on input "Sim, quero cancelar o item." at bounding box center [371, 349] width 9 height 9
checkbox input "true"
click at [735, 348] on div "Deseja a cancelar o item Hot Roll - Tradicional 4 Unidades ? Essa ação é irreve…" at bounding box center [577, 335] width 424 height 101
click at [745, 376] on button "Cancelar item" at bounding box center [745, 364] width 83 height 27
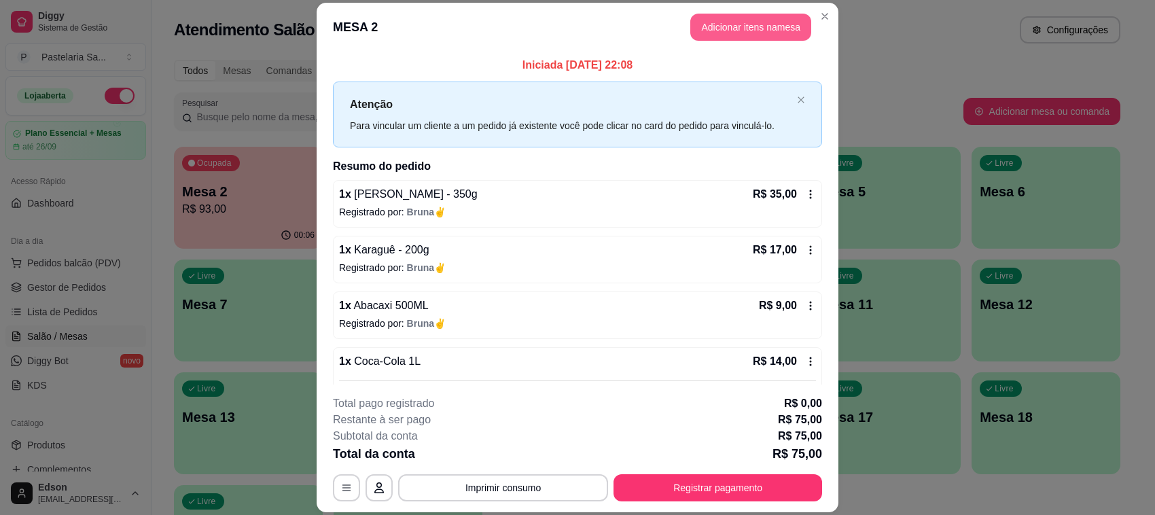
click at [729, 14] on button "Adicionar itens na mesa" at bounding box center [750, 27] width 121 height 27
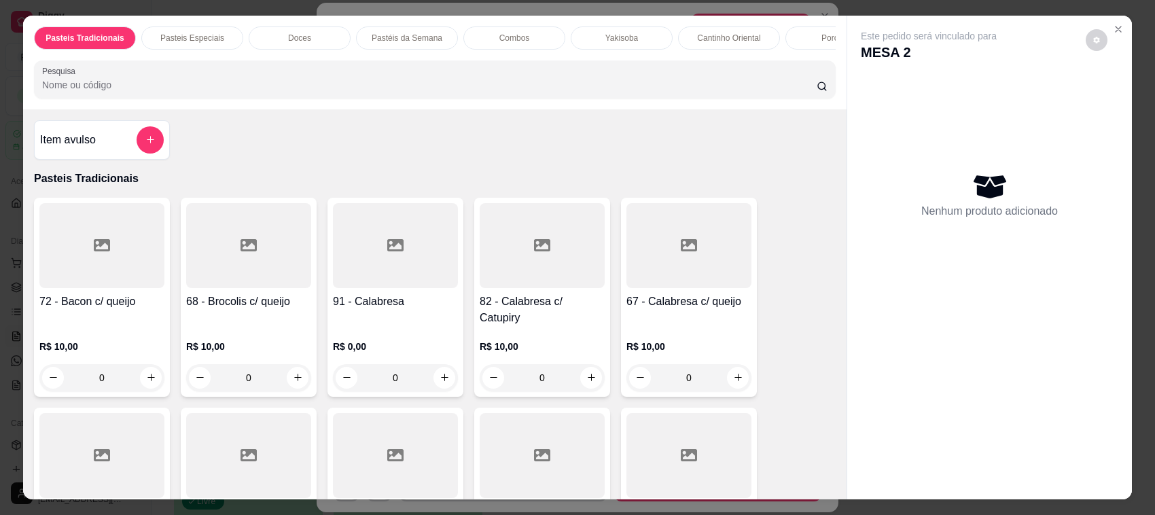
click at [345, 92] on input "Pesquisa" at bounding box center [429, 85] width 774 height 14
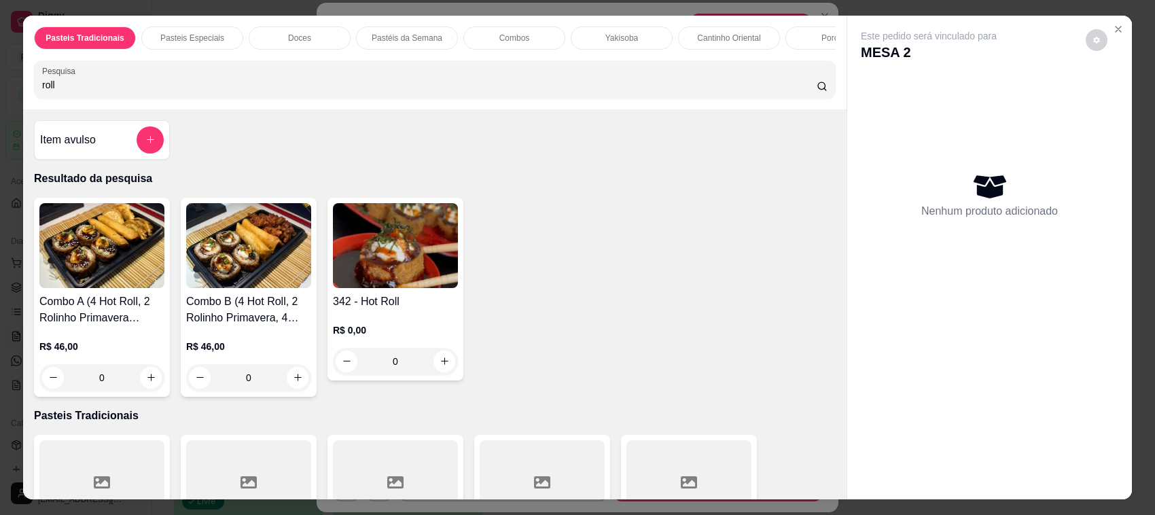
type input "roll"
click at [405, 337] on p "R$ 0,00" at bounding box center [395, 330] width 125 height 14
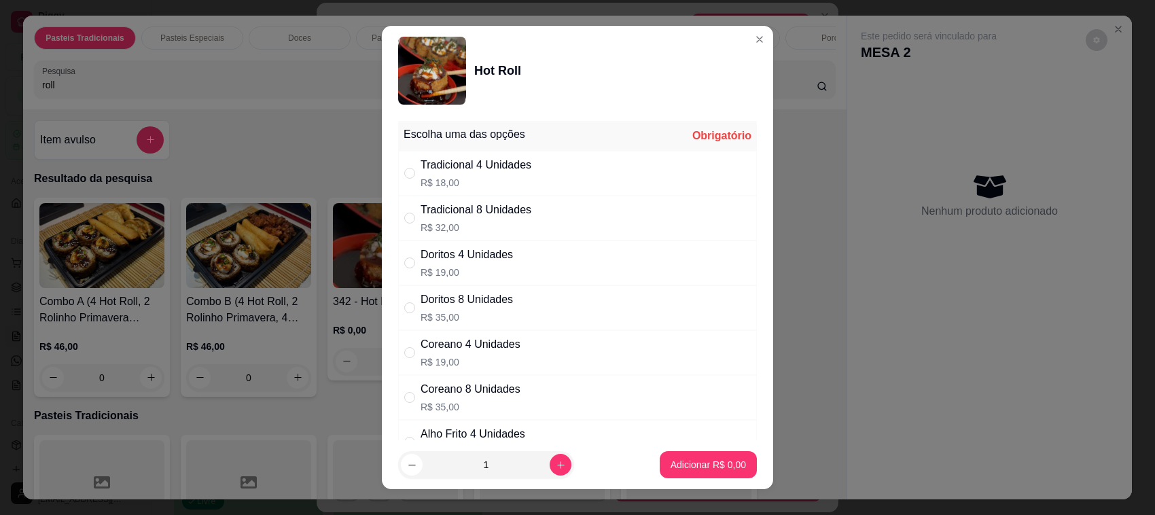
click at [503, 232] on p "R$ 32,00" at bounding box center [475, 228] width 111 height 14
radio input "true"
click at [673, 469] on p "Adicionar R$ 32,00" at bounding box center [705, 465] width 81 height 14
type input "1"
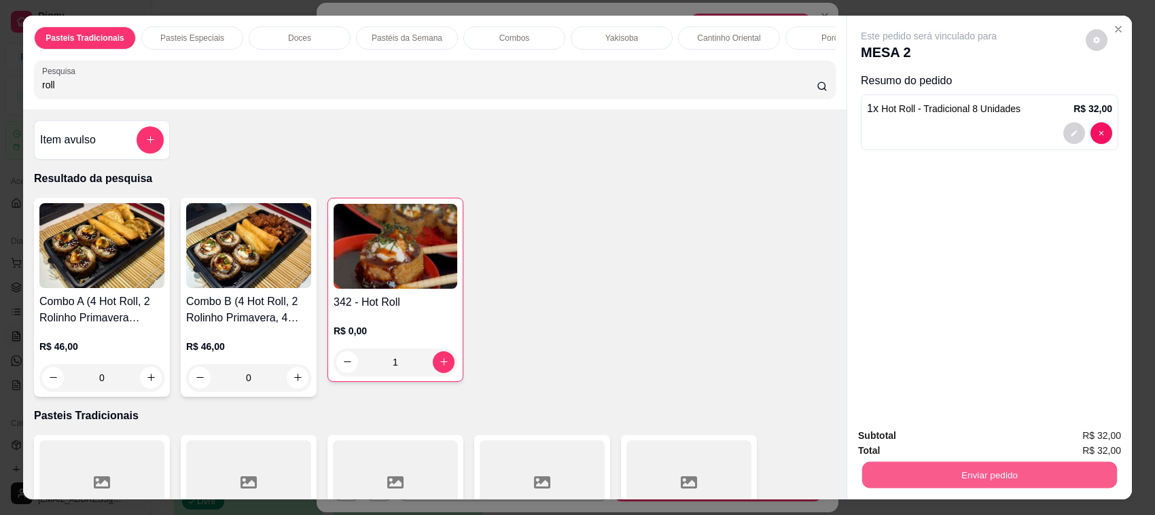
click at [951, 479] on button "Enviar pedido" at bounding box center [989, 475] width 255 height 26
click at [928, 447] on button "Não registrar e enviar pedido" at bounding box center [943, 442] width 141 height 26
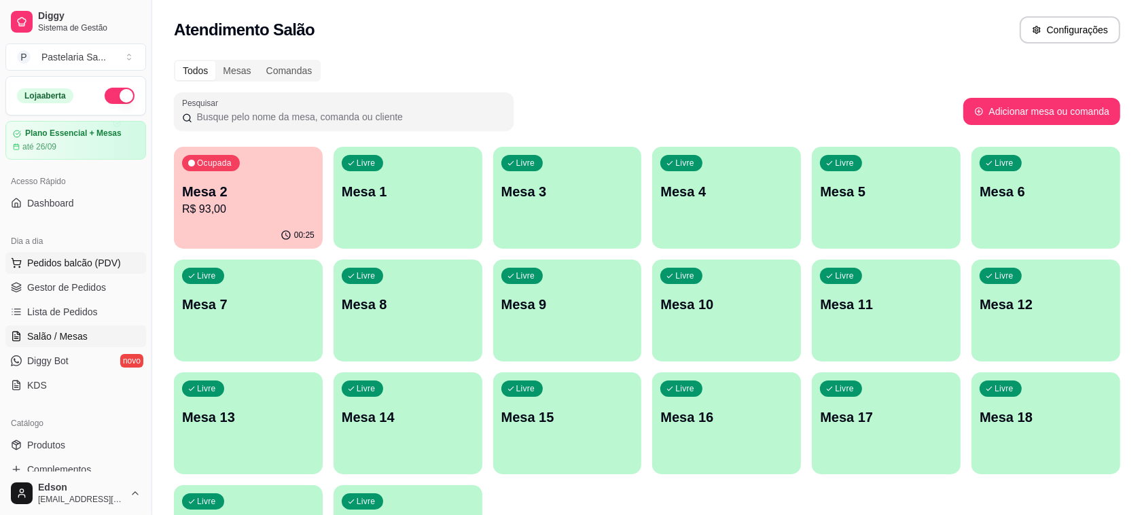
click at [110, 253] on button "Pedidos balcão (PDV)" at bounding box center [75, 263] width 141 height 22
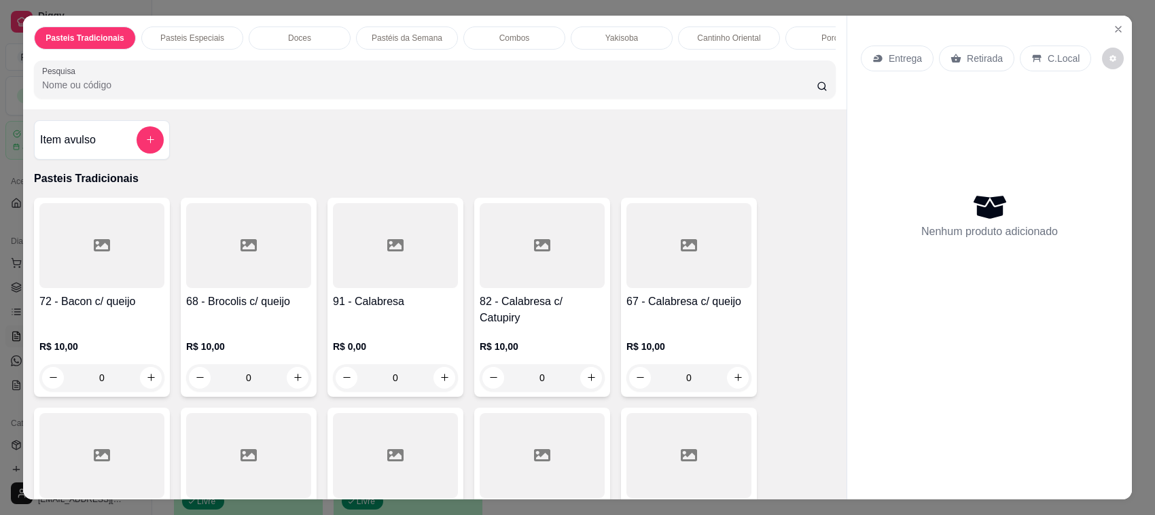
click at [977, 53] on p "Retirada" at bounding box center [984, 59] width 36 height 14
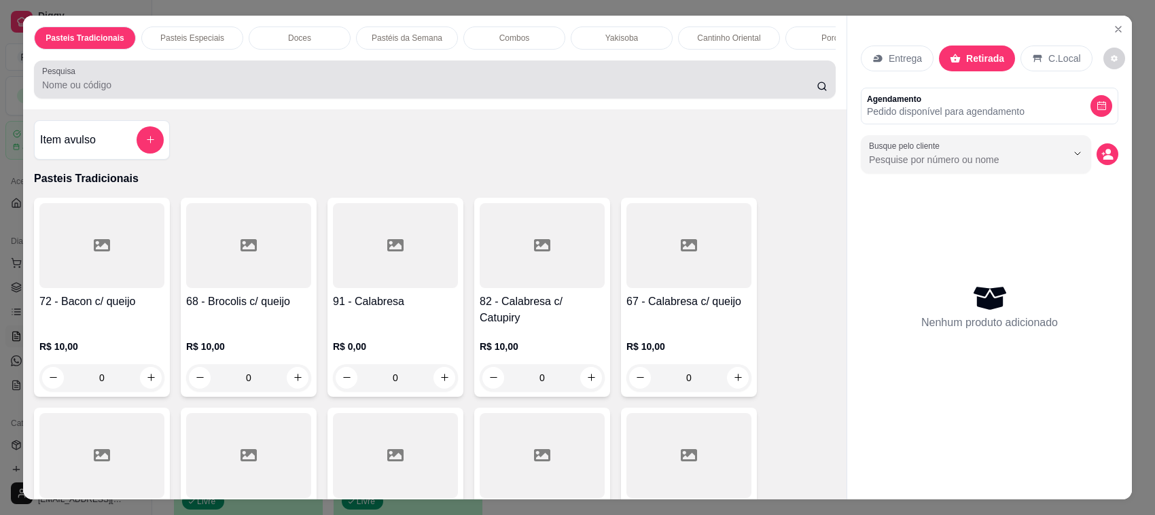
click at [660, 92] on input "Pesquisa" at bounding box center [429, 85] width 774 height 14
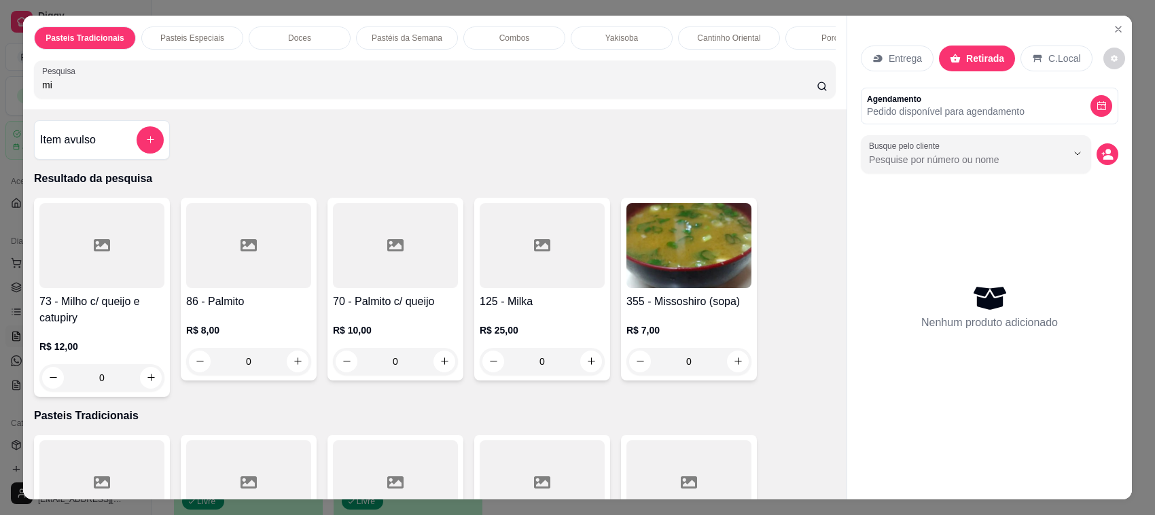
type input "m"
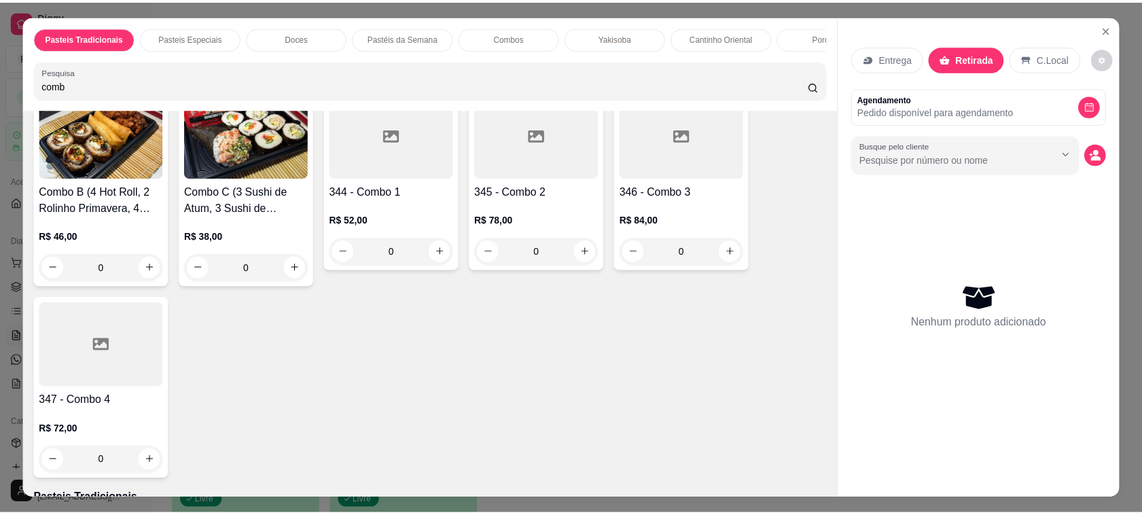
scroll to position [330, 0]
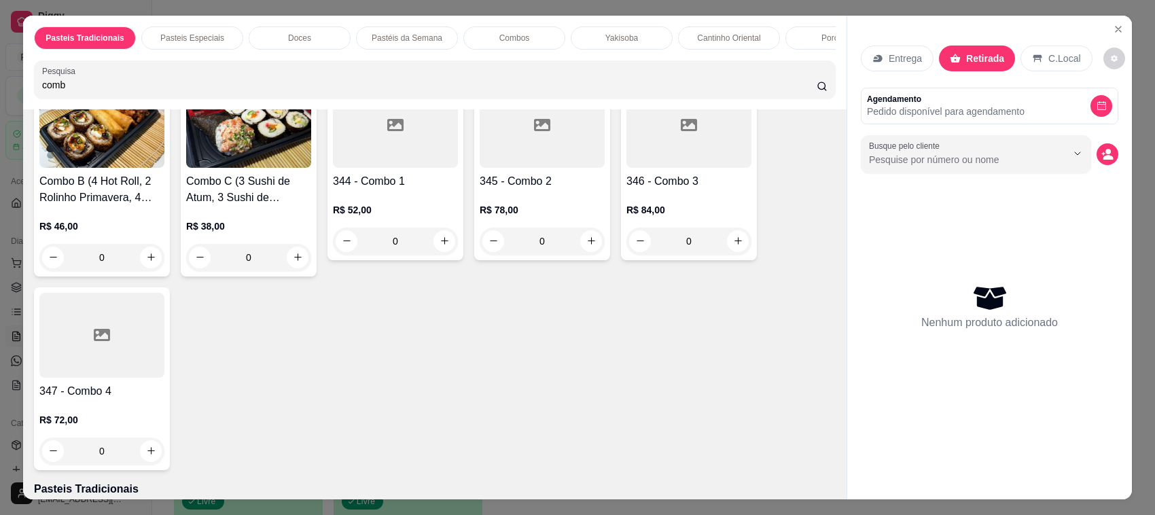
type input "comb"
click at [667, 137] on div at bounding box center [688, 125] width 125 height 85
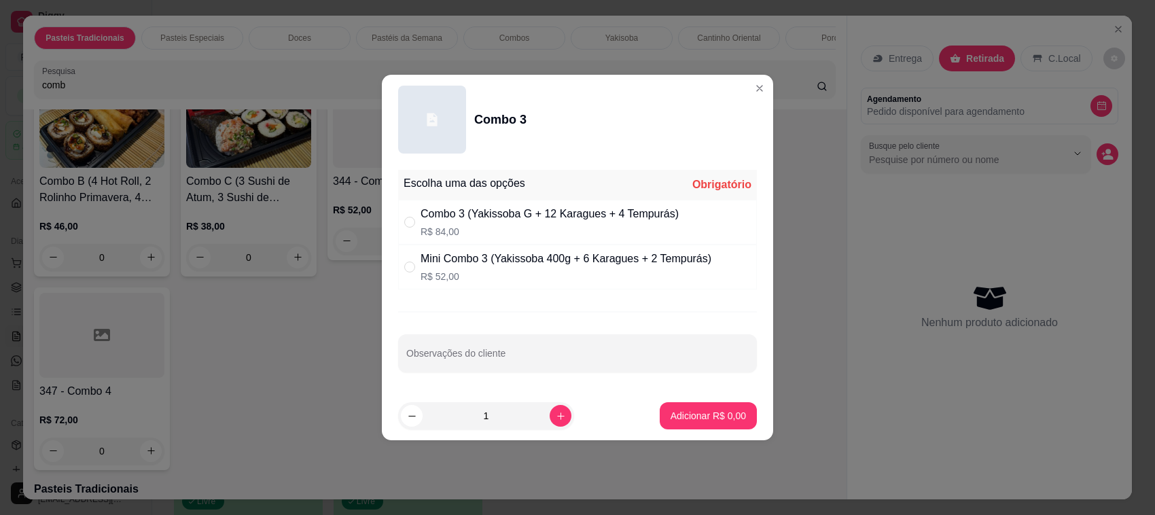
click at [499, 258] on div "Mini Combo 3 (Yakissoba 400g + 6 Karagues + 2 Tempurás)" at bounding box center [565, 259] width 291 height 16
radio input "true"
click at [693, 420] on p "Adicionar R$ 52,00" at bounding box center [705, 416] width 81 height 14
type input "1"
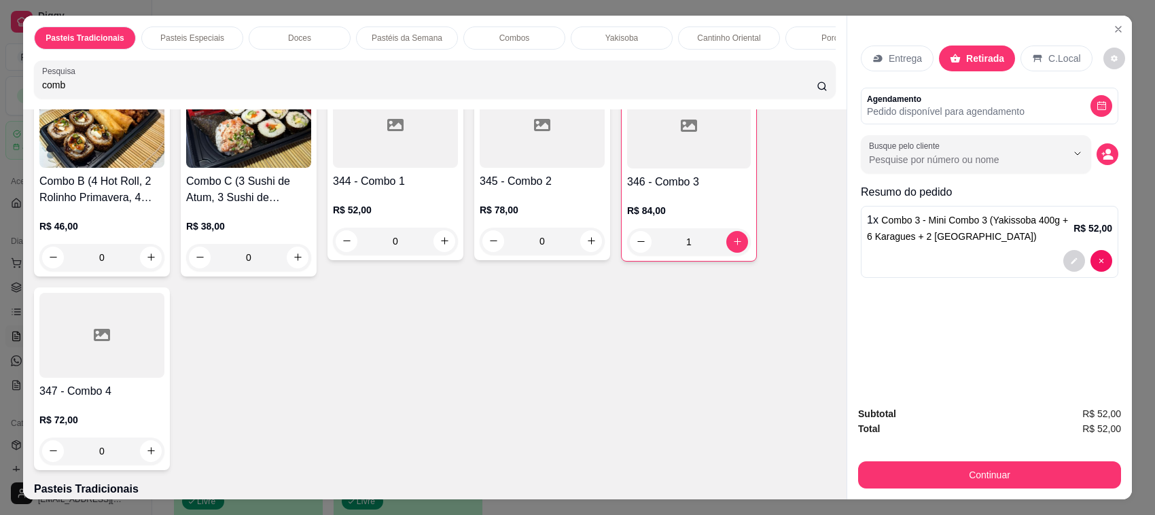
click at [1002, 489] on div "Subtotal R$ 52,00 Total R$ 52,00 Continuar" at bounding box center [989, 447] width 285 height 104
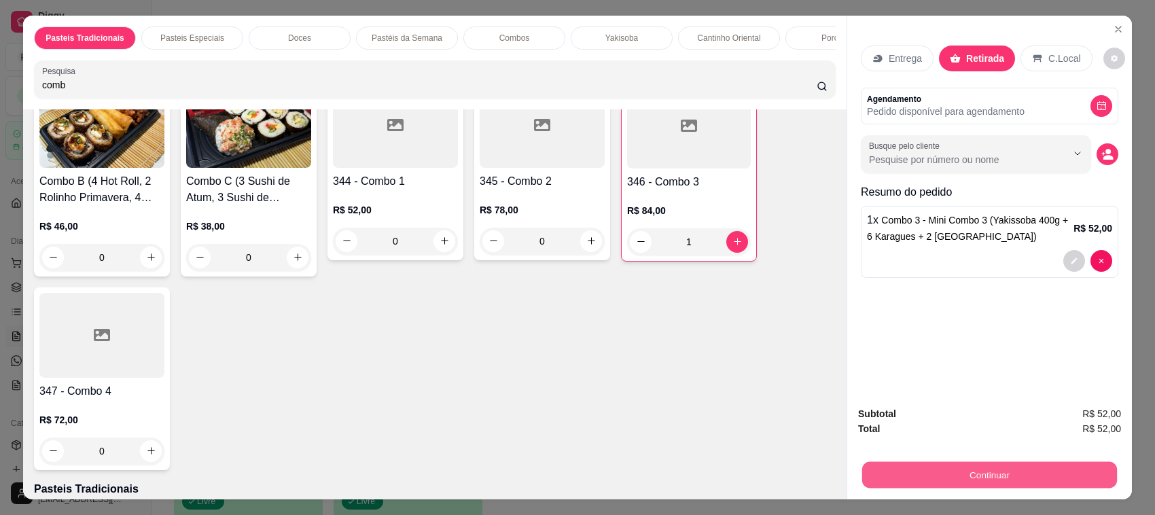
click at [1000, 481] on button "Continuar" at bounding box center [989, 475] width 255 height 26
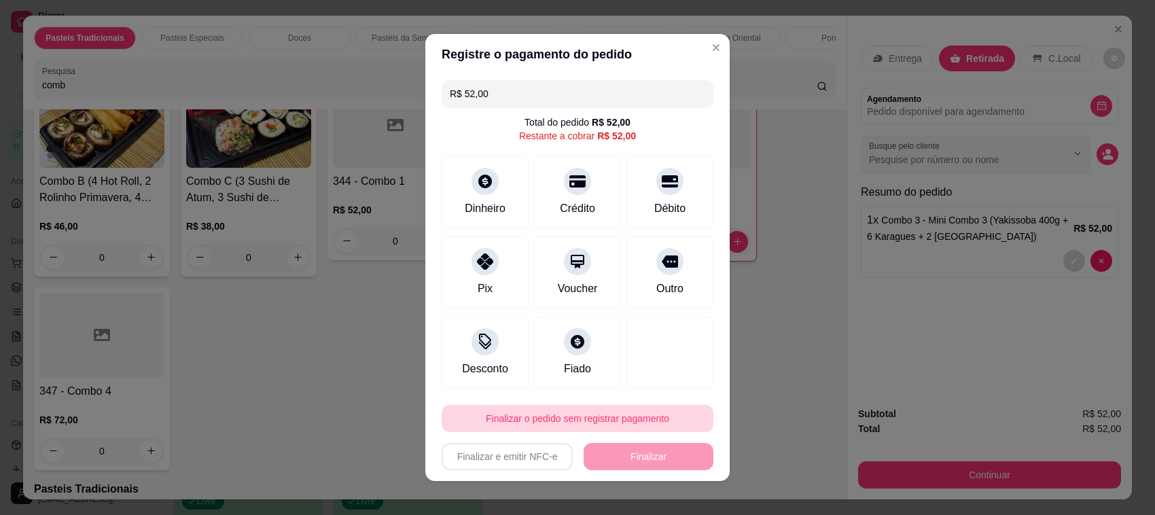
click at [575, 410] on button "Finalizar o pedido sem registrar pagamento" at bounding box center [577, 418] width 272 height 27
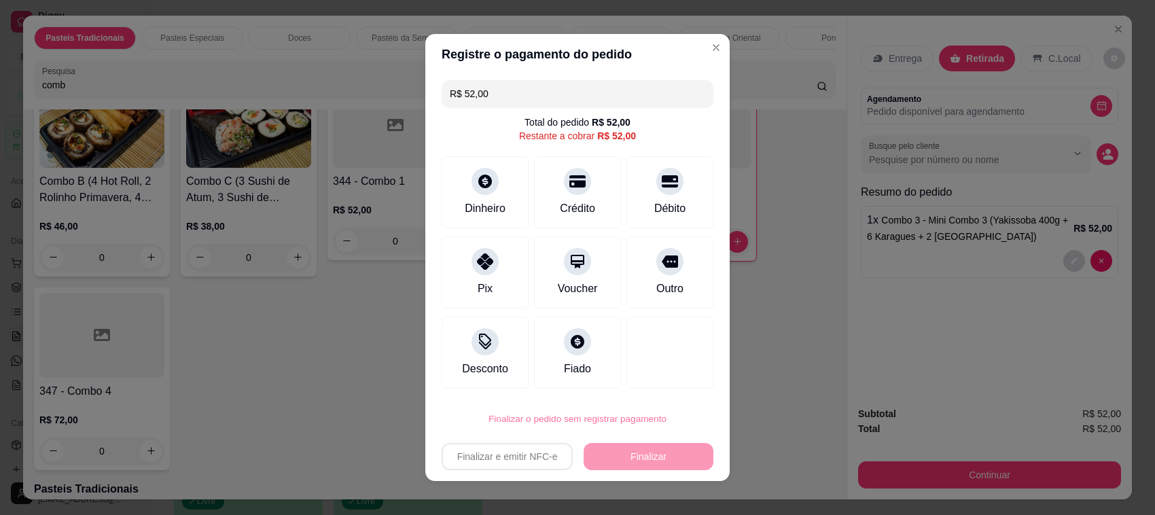
click at [647, 372] on button "Confirmar" at bounding box center [652, 380] width 50 height 21
type input "0"
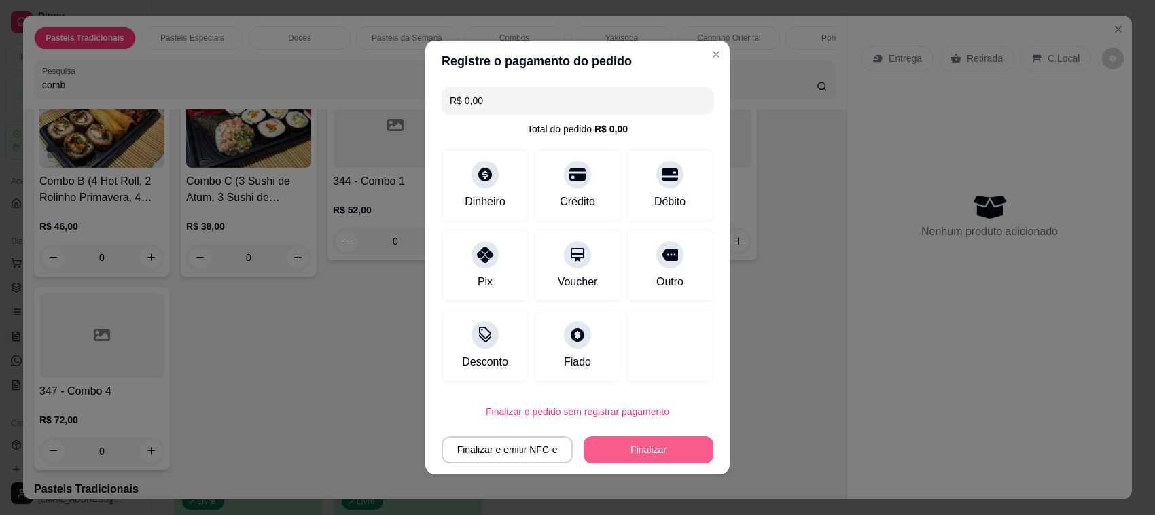
type input "R$ 0,00"
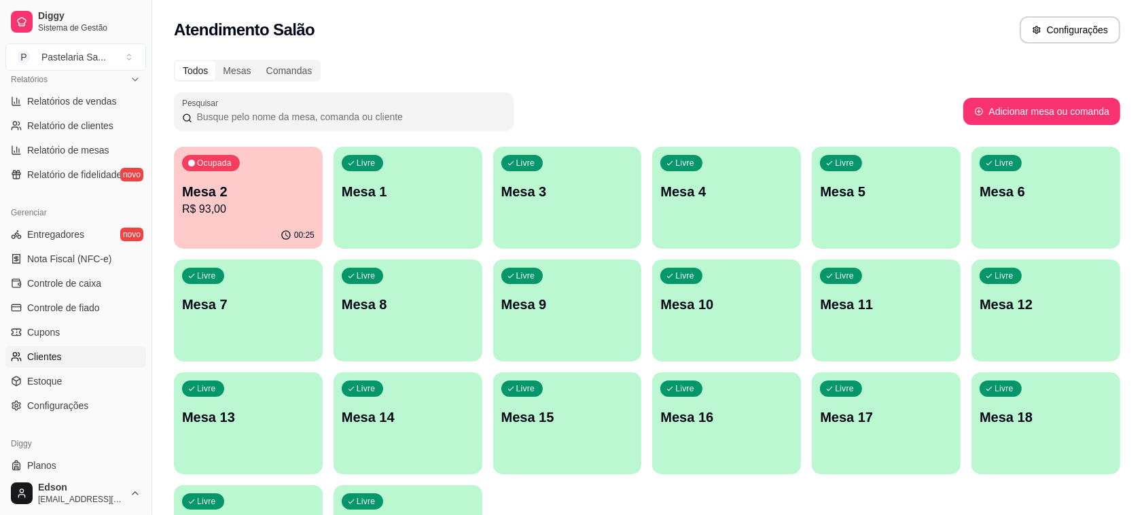
scroll to position [462, 0]
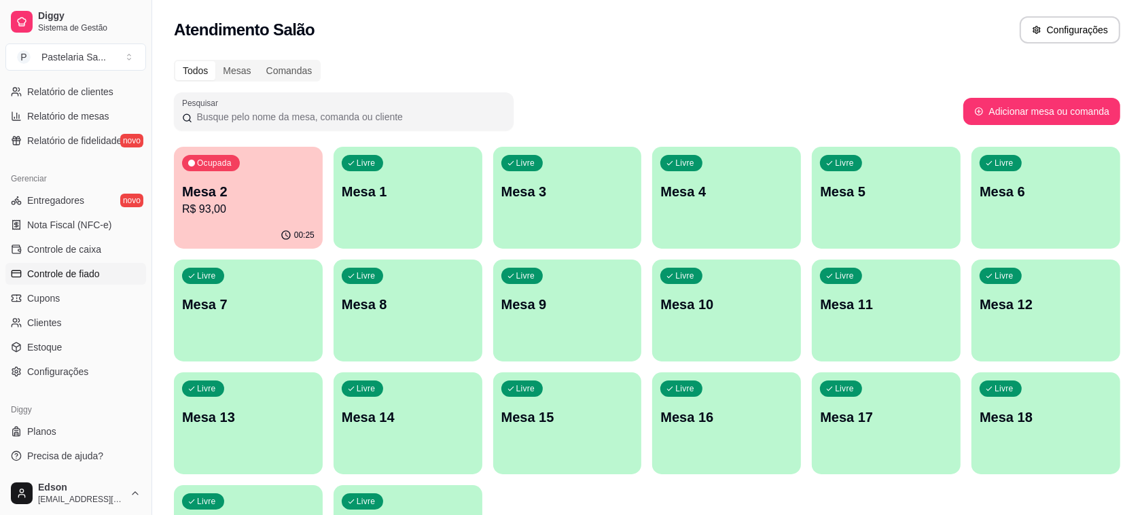
click at [99, 270] on span "Controle de fiado" at bounding box center [63, 274] width 73 height 14
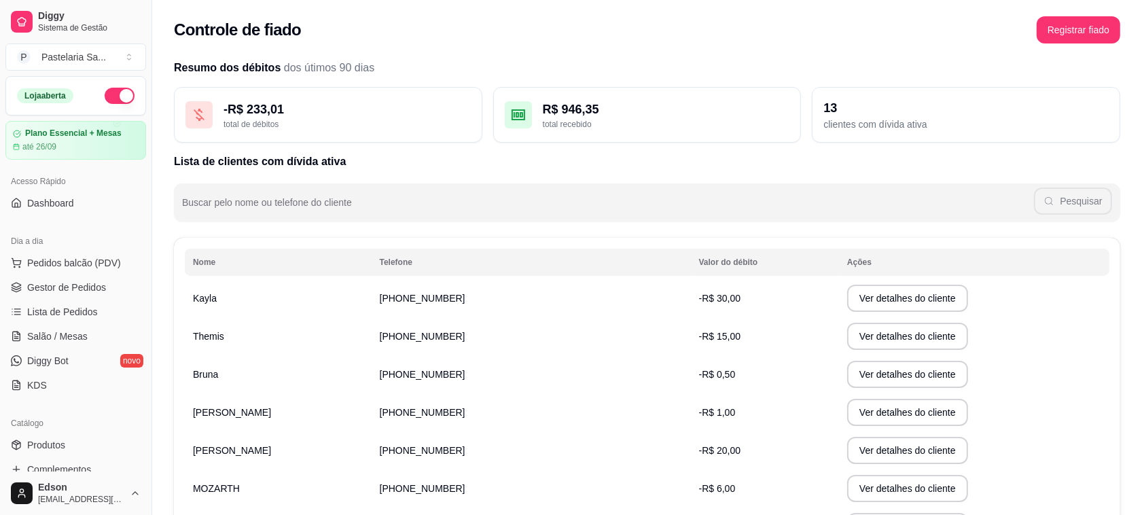
click at [117, 92] on button "button" at bounding box center [120, 96] width 30 height 16
click at [76, 331] on span "Salão / Mesas" at bounding box center [57, 336] width 60 height 14
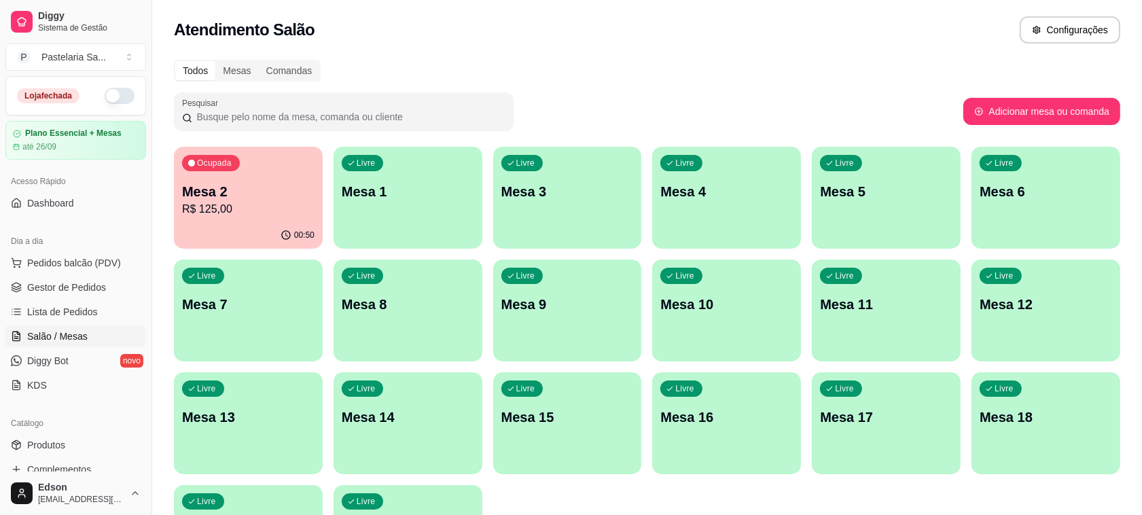
click at [208, 204] on p "R$ 125,00" at bounding box center [248, 209] width 132 height 16
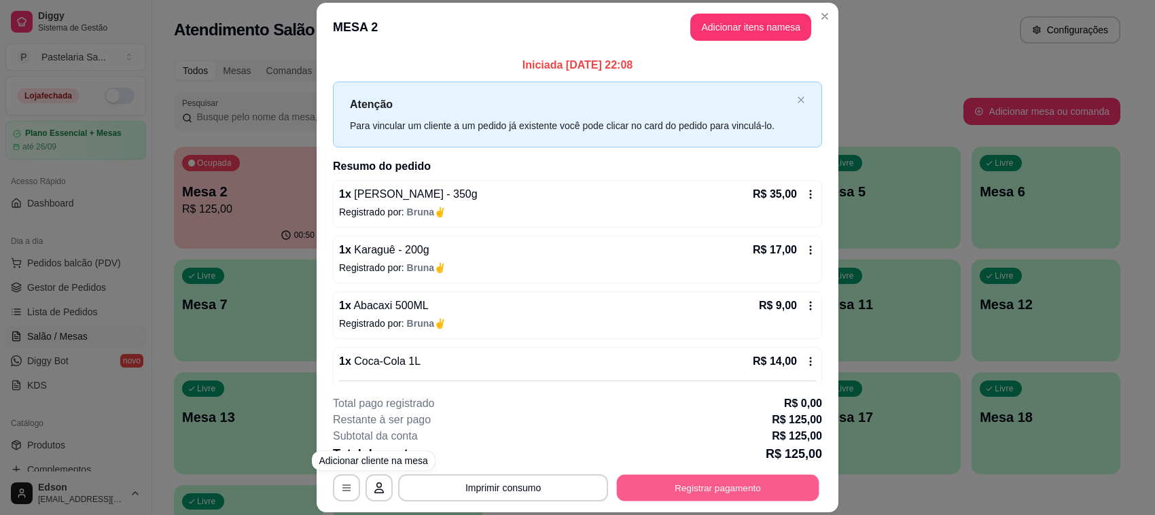
click at [708, 489] on button "Registrar pagamento" at bounding box center [718, 488] width 202 height 26
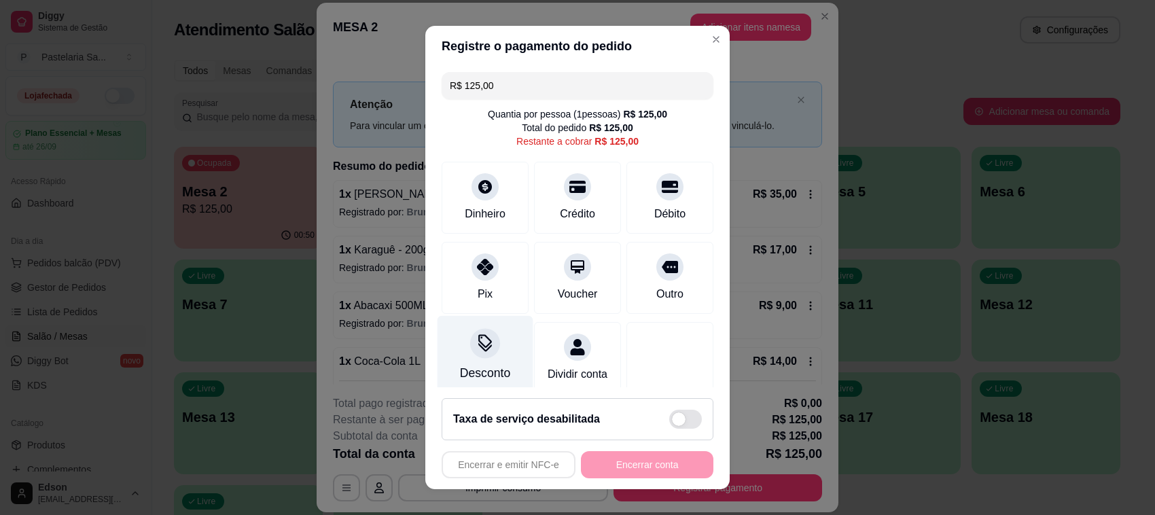
click at [486, 358] on div "Desconto" at bounding box center [485, 355] width 96 height 79
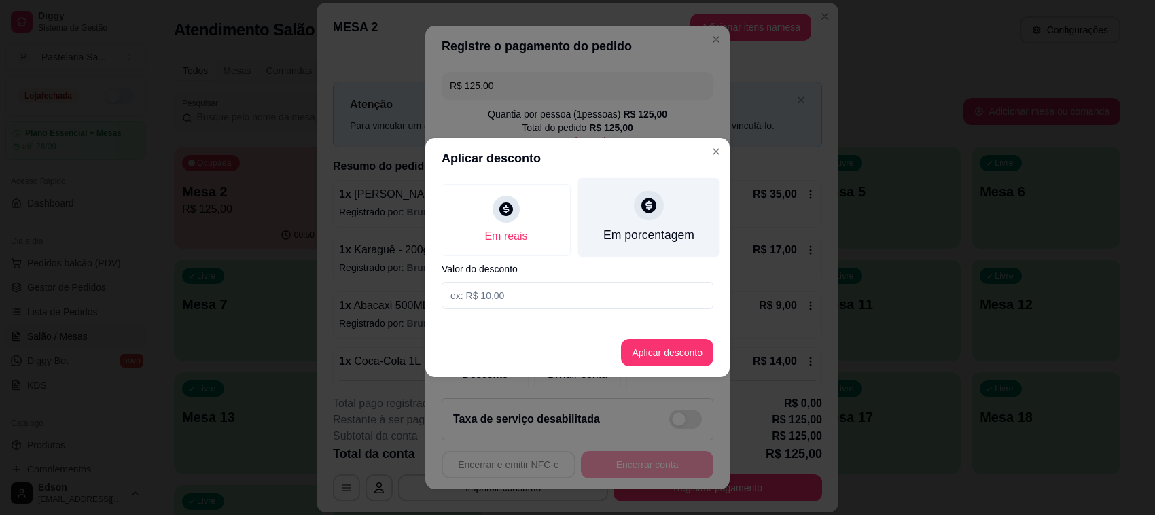
click at [623, 223] on div "Em porcentagem" at bounding box center [649, 217] width 142 height 79
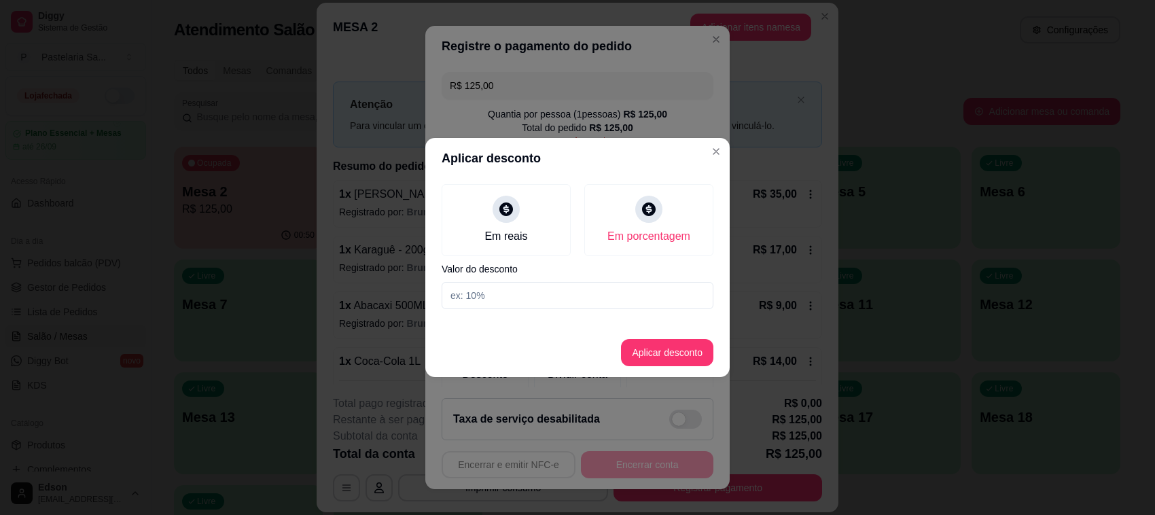
click at [564, 306] on input at bounding box center [577, 295] width 272 height 27
type input "10"
click at [687, 354] on button "Aplicar desconto" at bounding box center [667, 352] width 92 height 27
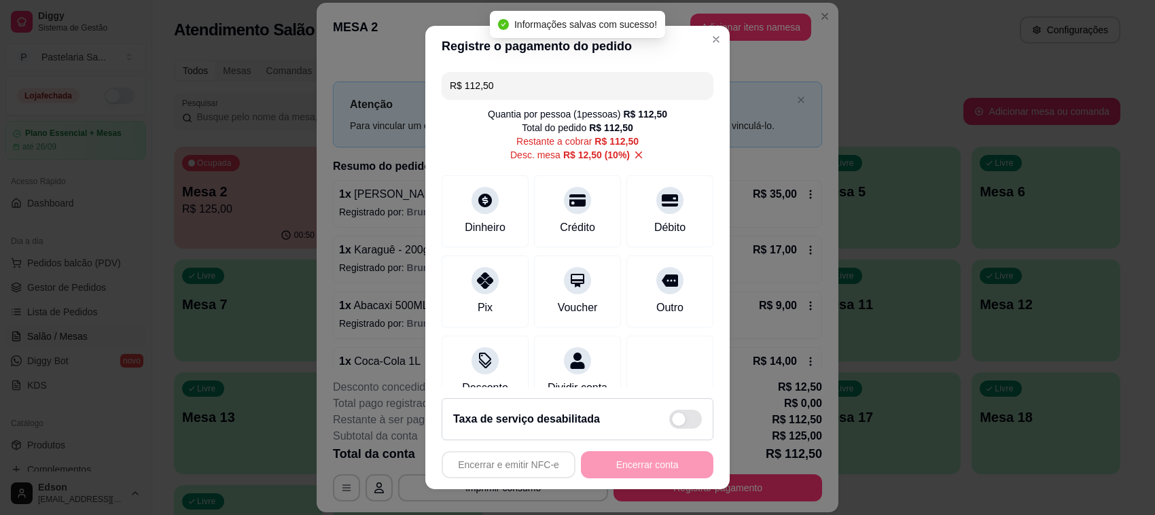
type input "R$ 112,50"
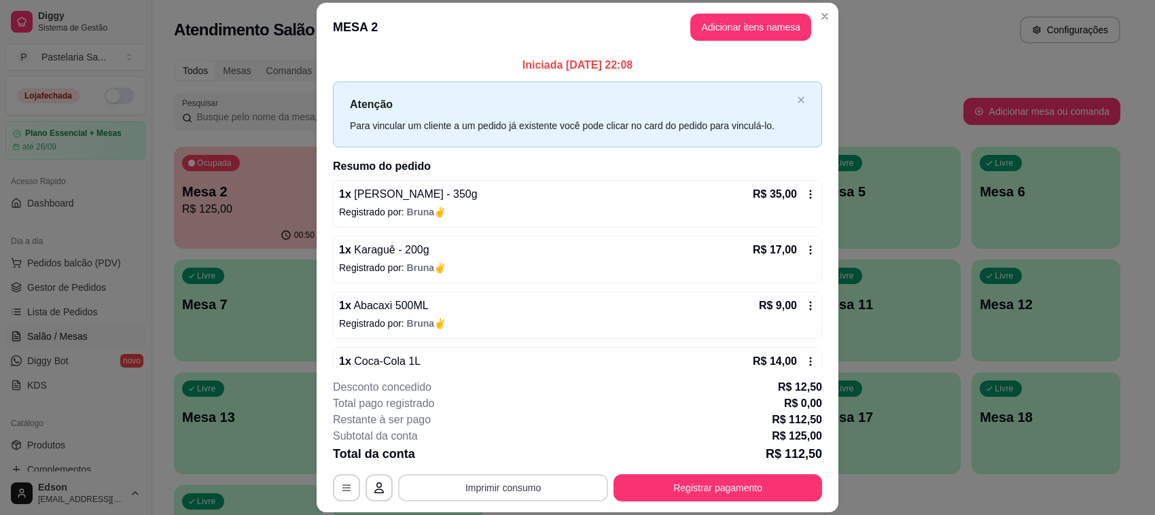
click at [531, 481] on button "Imprimir consumo" at bounding box center [503, 487] width 210 height 27
click at [523, 466] on button "Balcão" at bounding box center [500, 456] width 95 height 21
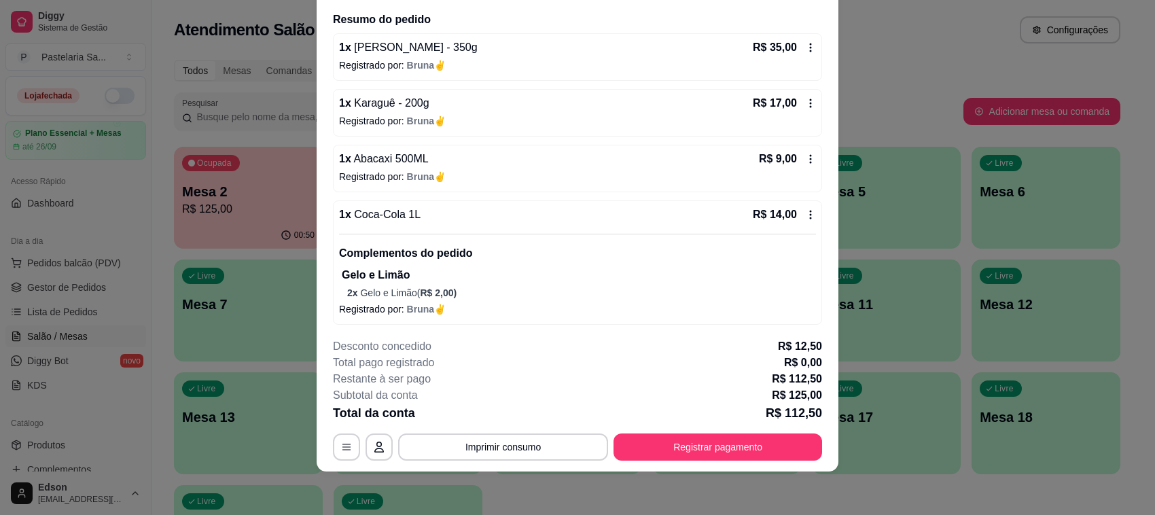
scroll to position [60, 0]
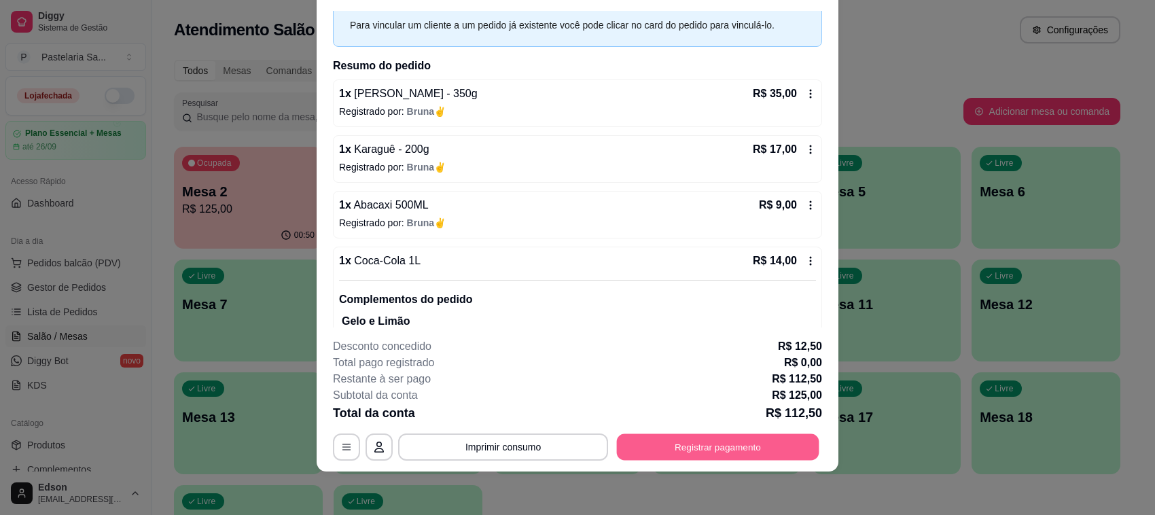
click at [684, 450] on button "Registrar pagamento" at bounding box center [718, 447] width 202 height 26
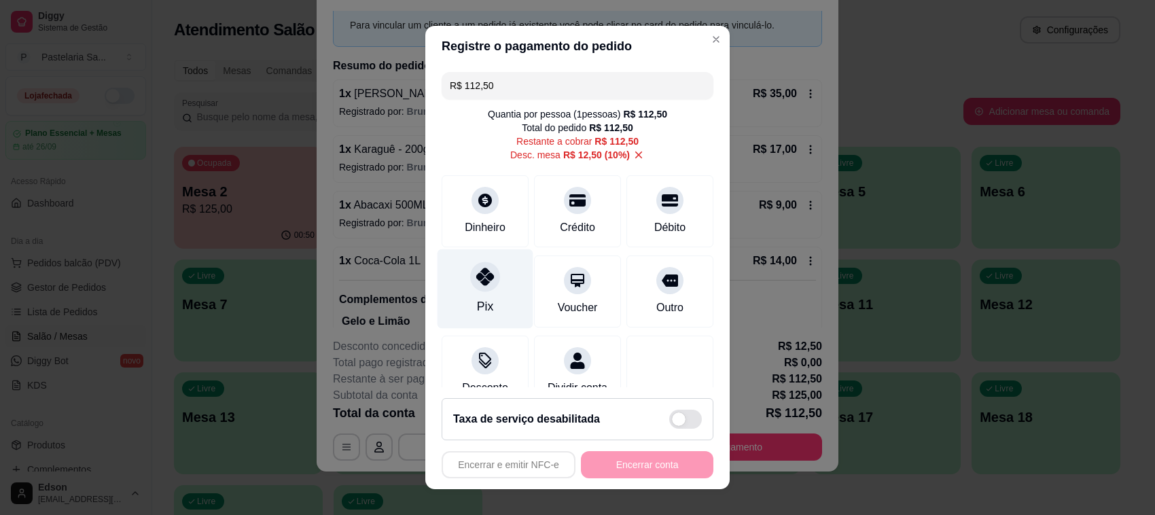
click at [460, 300] on div "Pix" at bounding box center [485, 288] width 96 height 79
type input "R$ 0,00"
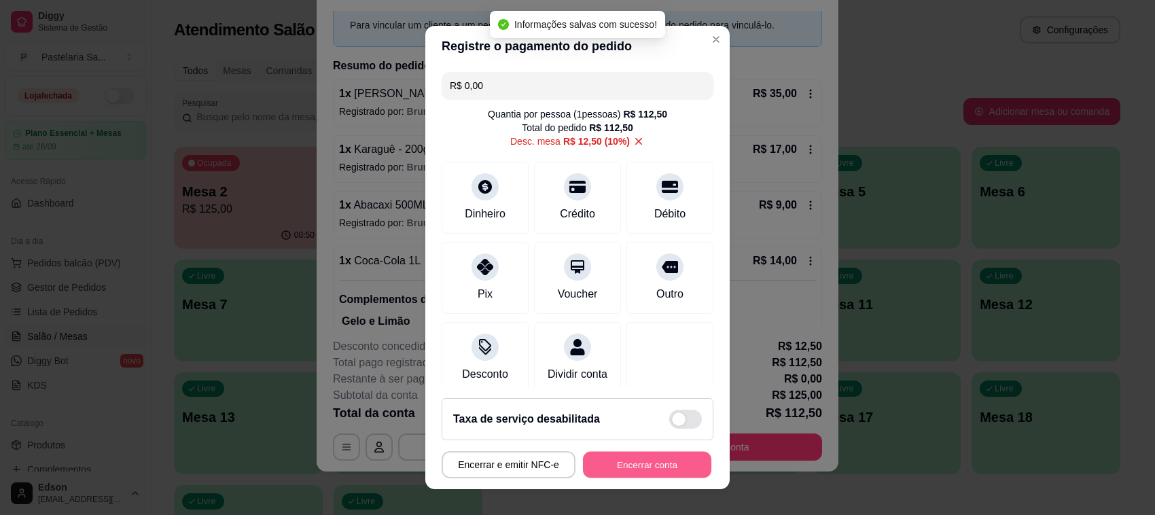
click at [634, 471] on button "Encerrar conta" at bounding box center [647, 465] width 128 height 26
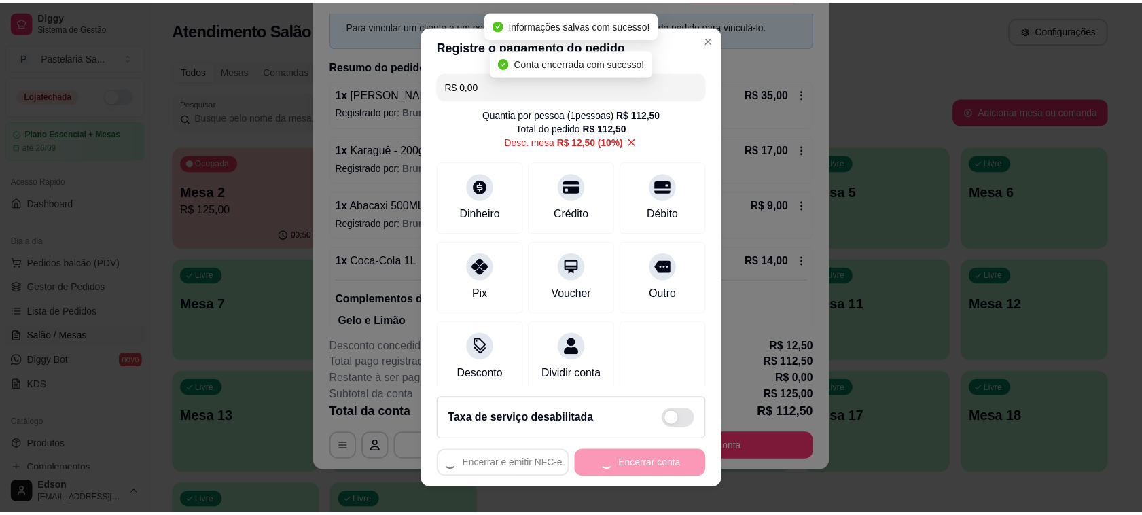
scroll to position [0, 0]
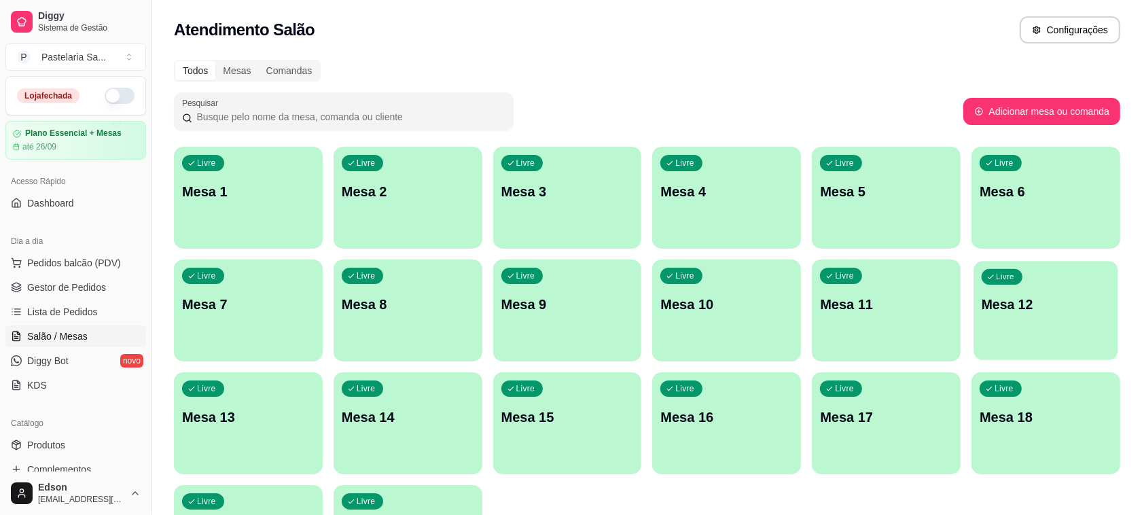
click at [1007, 327] on div "Livre Mesa 12" at bounding box center [1045, 302] width 144 height 83
click at [73, 292] on span "Gestor de Pedidos" at bounding box center [66, 287] width 79 height 14
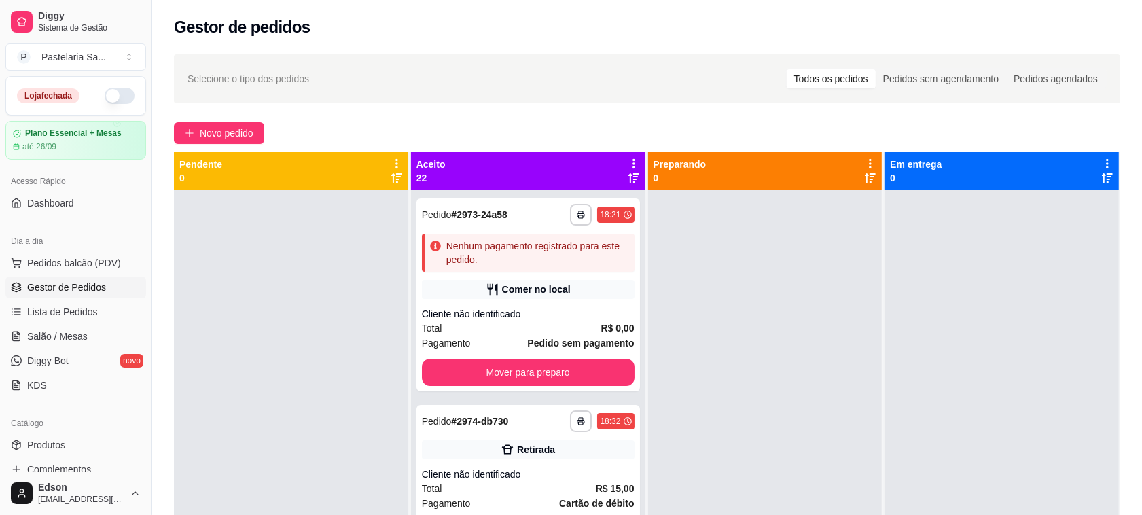
click at [623, 155] on div "Aceito 22" at bounding box center [528, 171] width 234 height 38
click at [628, 158] on icon at bounding box center [634, 164] width 12 height 12
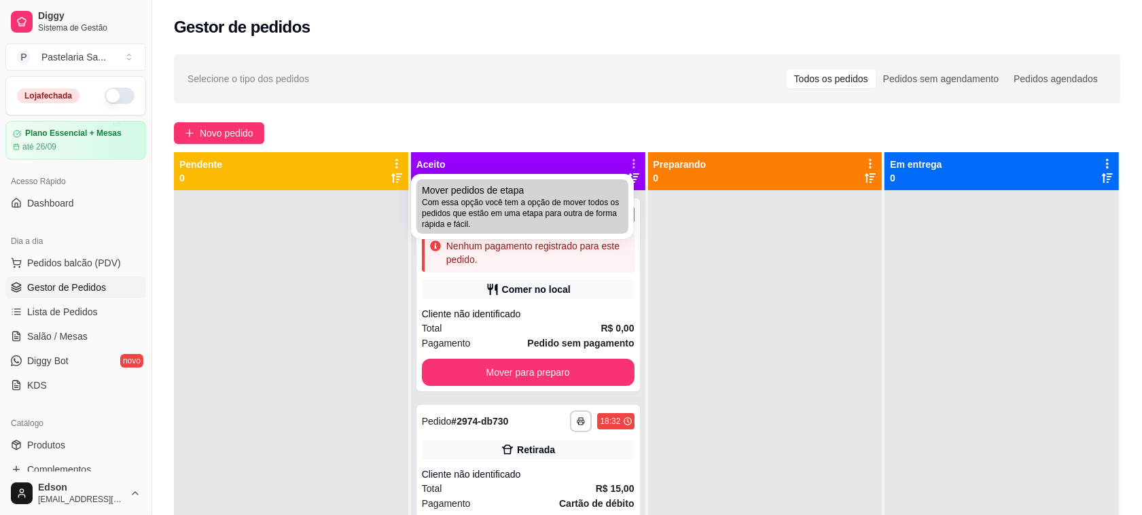
click at [613, 197] on span "Com essa opção você tem a opção de mover todos os pedidos que estão em uma etap…" at bounding box center [522, 213] width 201 height 33
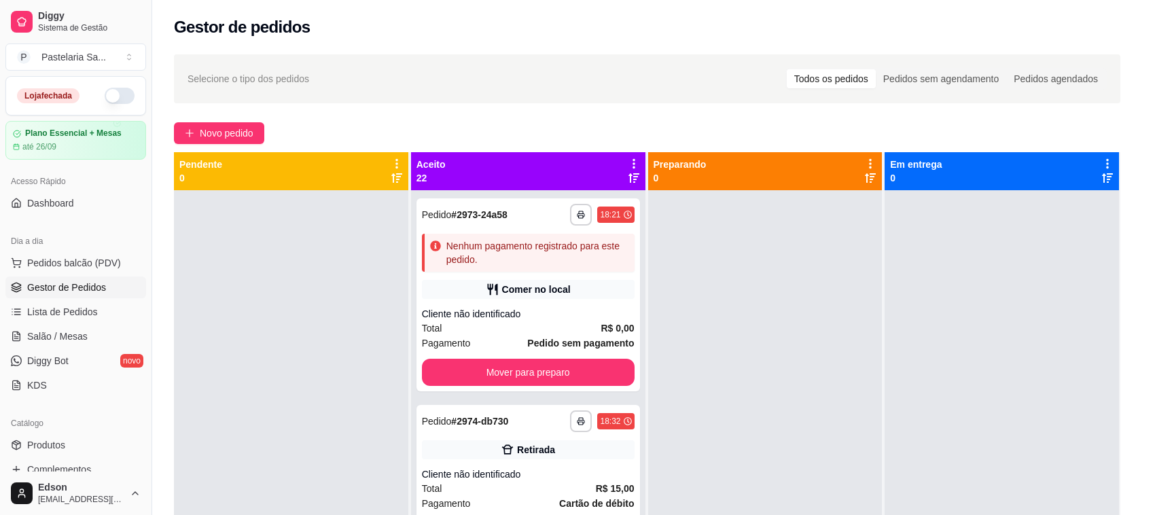
click at [595, 296] on span "Estou ciente de que esta ação será irreverssível e quero mover os pedidos." at bounding box center [587, 294] width 296 height 33
click at [428, 297] on input "Estou ciente de que esta ação será irreverssível e quero mover os pedidos." at bounding box center [423, 301] width 9 height 9
checkbox input "true"
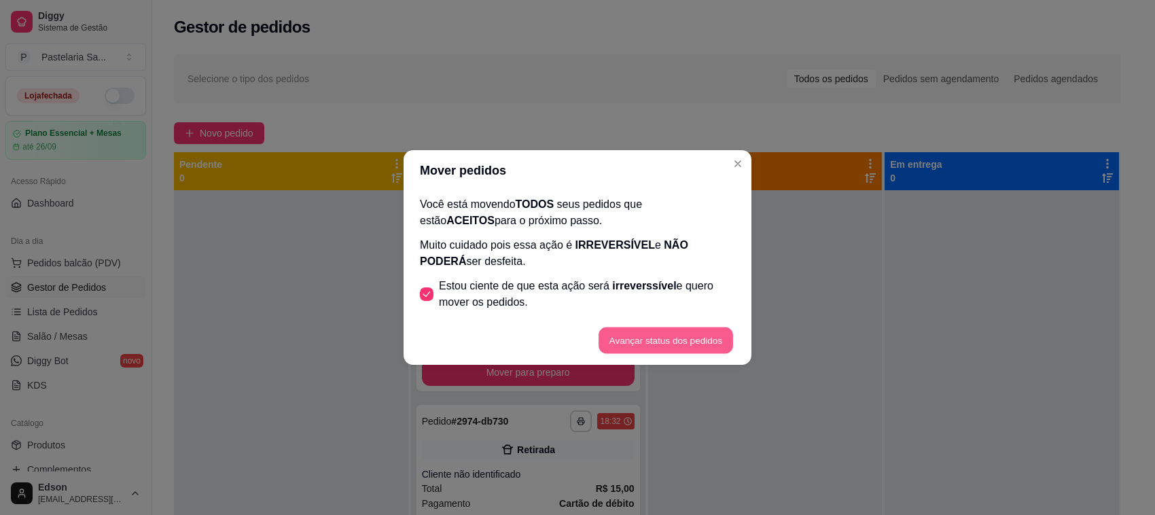
click at [670, 336] on button "Avançar status dos pedidos" at bounding box center [665, 340] width 134 height 26
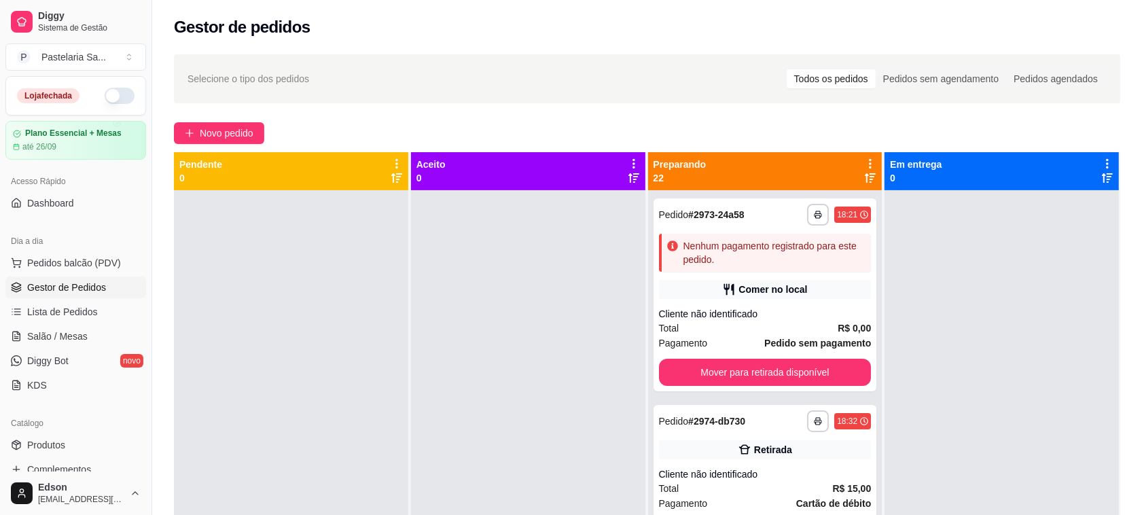
click at [863, 155] on div "Preparando 22" at bounding box center [765, 171] width 234 height 38
click at [860, 154] on div "Preparando 22" at bounding box center [765, 171] width 234 height 38
click at [864, 160] on icon at bounding box center [870, 164] width 12 height 12
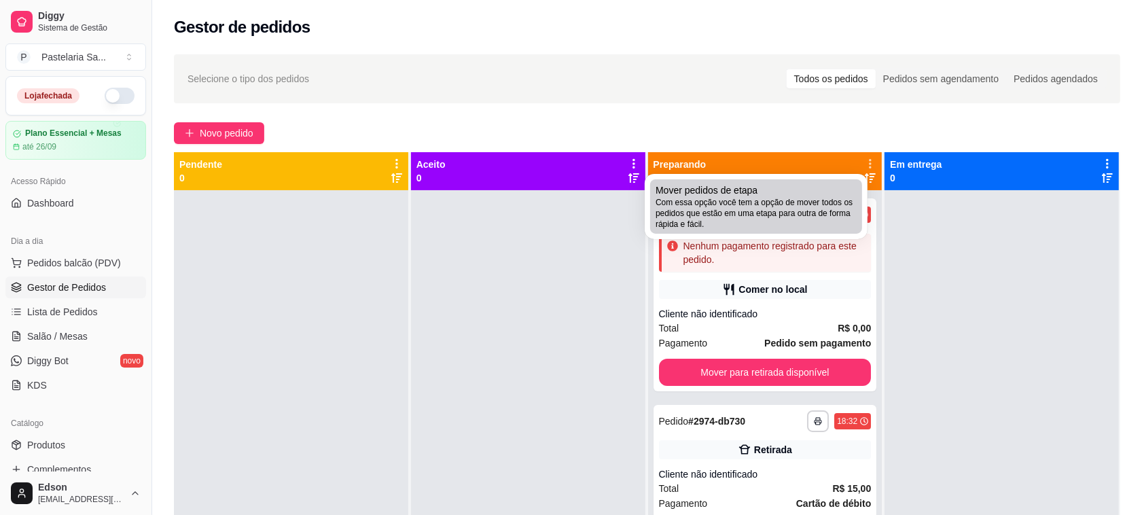
click at [833, 212] on span "Com essa opção você tem a opção de mover todos os pedidos que estão em uma etap…" at bounding box center [755, 213] width 201 height 33
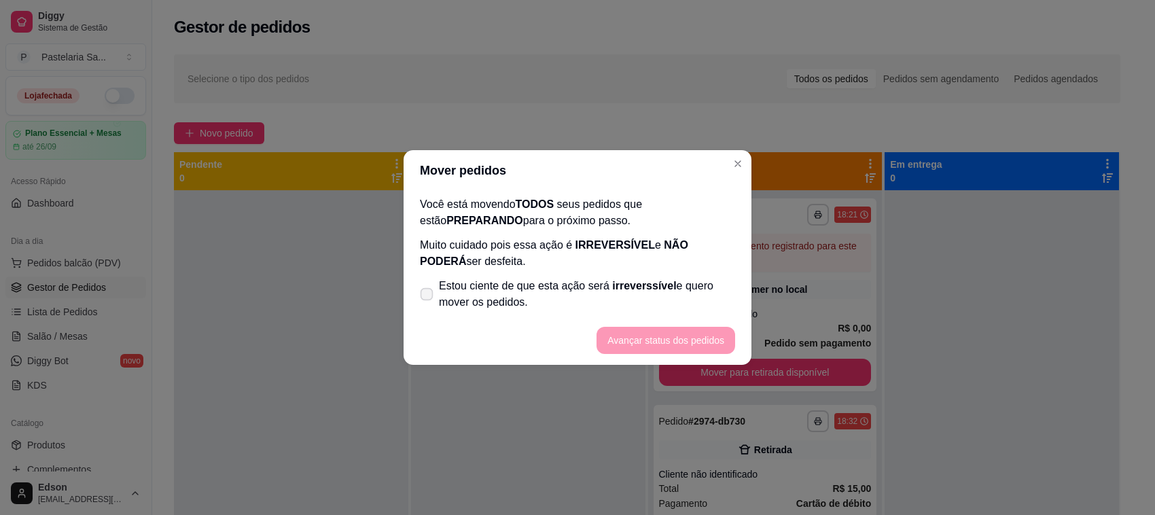
click at [600, 289] on span "Estou ciente de que esta ação será irreverssível e quero mover os pedidos." at bounding box center [587, 294] width 296 height 33
click at [428, 297] on input "Estou ciente de que esta ação será irreverssível e quero mover os pedidos." at bounding box center [423, 301] width 9 height 9
checkbox input "true"
click at [654, 333] on button "Avançar status dos pedidos" at bounding box center [665, 340] width 134 height 26
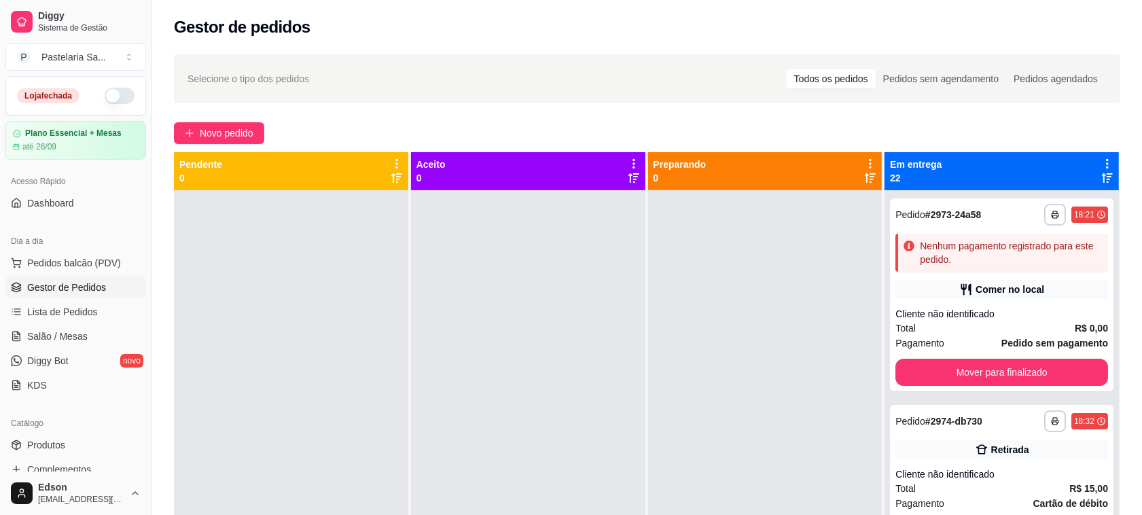
click at [1101, 164] on icon at bounding box center [1107, 164] width 12 height 12
click at [1011, 204] on span "Com essa opção você tem a opção de mover todos os pedidos que estão em uma etap…" at bounding box center [1011, 205] width 161 height 26
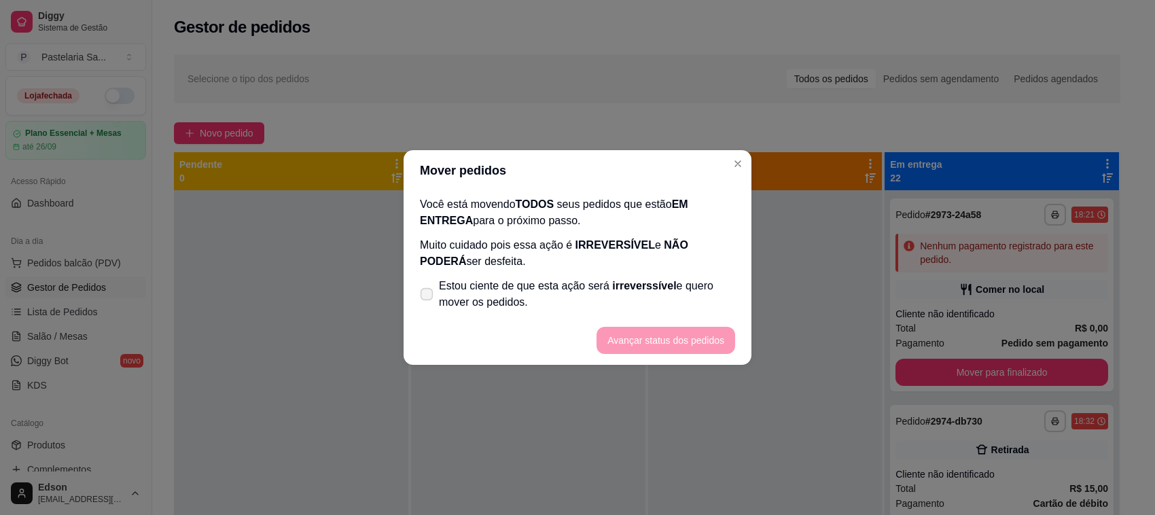
click at [657, 296] on span "Estou ciente de que esta ação será irreverssível e quero mover os pedidos." at bounding box center [587, 294] width 296 height 33
click at [428, 297] on input "Estou ciente de que esta ação será irreverssível e quero mover os pedidos." at bounding box center [423, 301] width 9 height 9
checkbox input "true"
click at [670, 355] on footer "Avançar status dos pedidos" at bounding box center [577, 340] width 348 height 49
click at [670, 334] on button "Avançar status dos pedidos" at bounding box center [665, 340] width 139 height 27
